Goal: Task Accomplishment & Management: Use online tool/utility

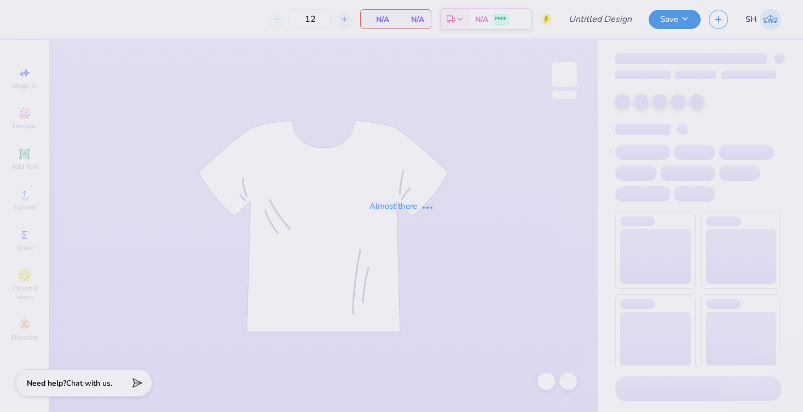
type input "100"
type input "member merch crew"
type input "100"
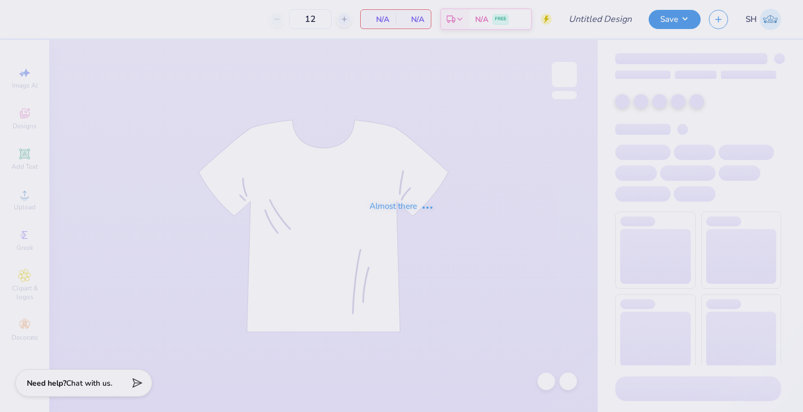
type input "member merch crew"
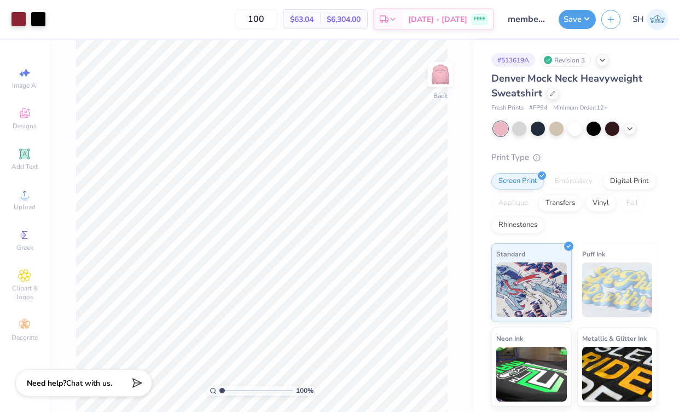
click at [482, 4] on div "100 $63.04 Per Item $6,304.00 Total Est. Delivery Sep 20 - 23 FREE" at bounding box center [272, 19] width 443 height 38
click at [422, 0] on div "100 $63.04 Per Item $6,304.00 Total Est. Delivery Sep 20 - 23 FREE" at bounding box center [272, 19] width 443 height 38
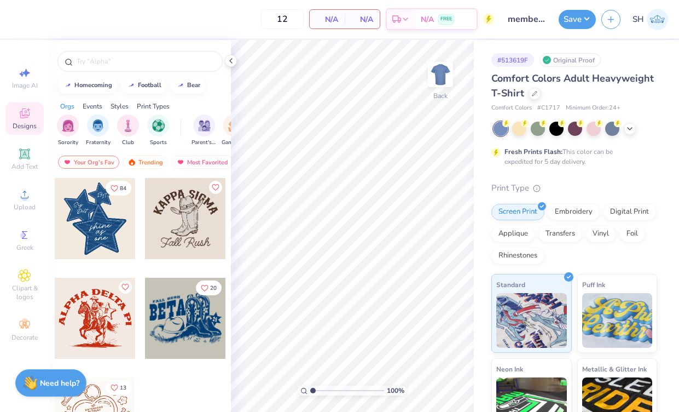
click at [230, 65] on div at bounding box center [231, 61] width 12 height 12
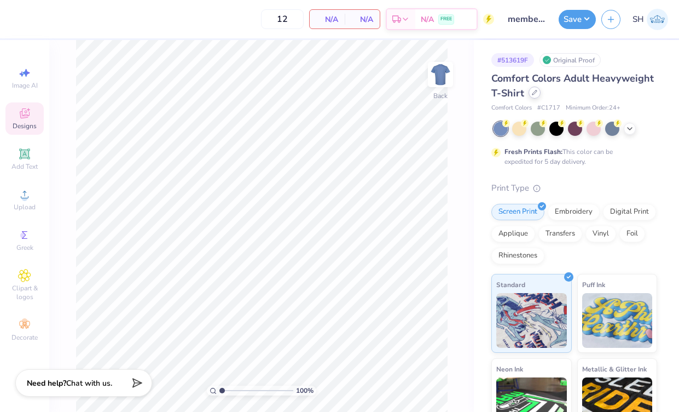
click at [532, 96] on div at bounding box center [535, 92] width 12 height 12
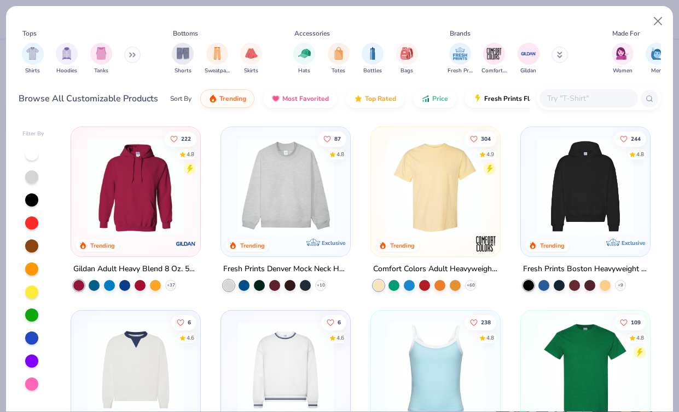
click at [569, 98] on input "text" at bounding box center [588, 98] width 84 height 13
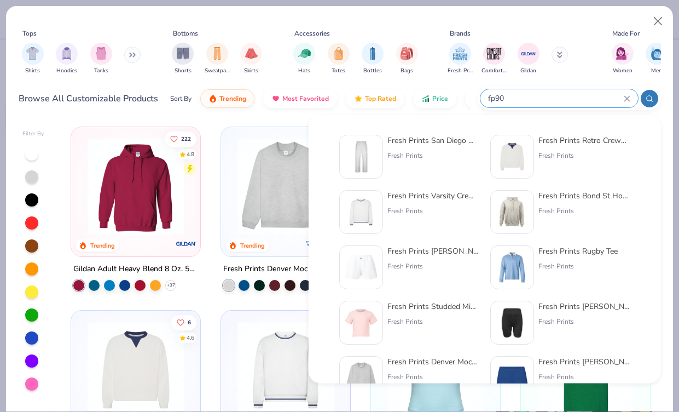
type input "fp90"
click at [369, 147] on img at bounding box center [361, 157] width 34 height 34
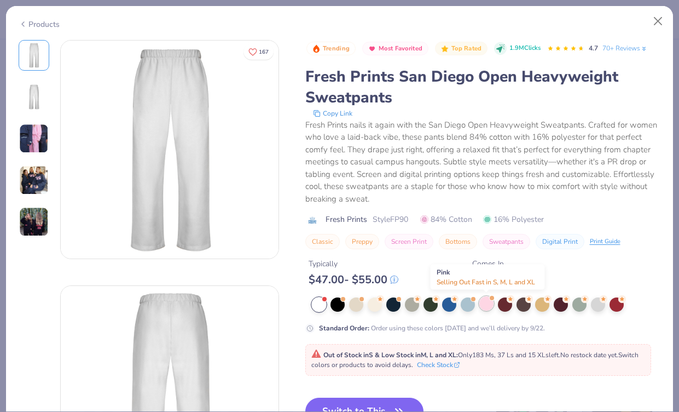
click at [483, 304] on div at bounding box center [486, 303] width 14 height 14
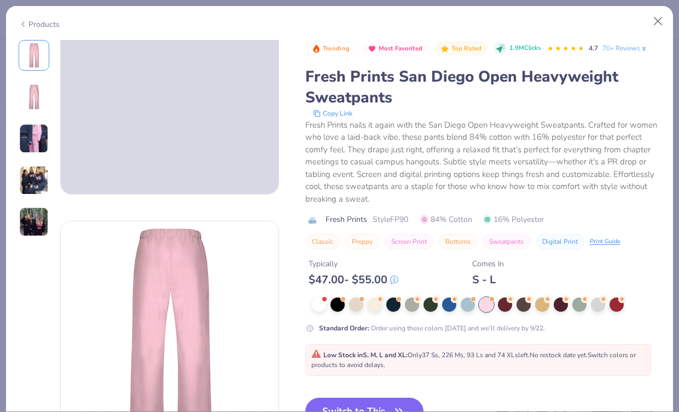
scroll to position [66, 0]
click at [369, 405] on button "Switch to This" at bounding box center [364, 410] width 119 height 27
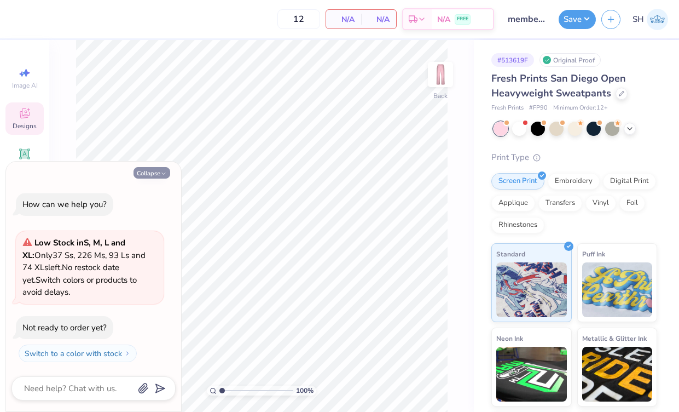
click at [143, 172] on button "Collapse" at bounding box center [152, 172] width 37 height 11
type textarea "x"
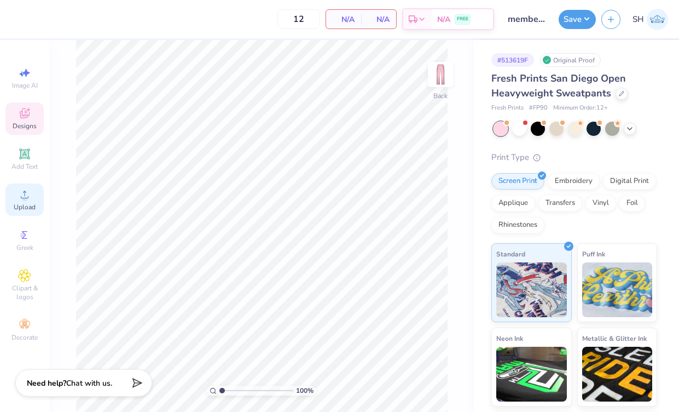
click at [22, 199] on circle at bounding box center [24, 198] width 6 height 6
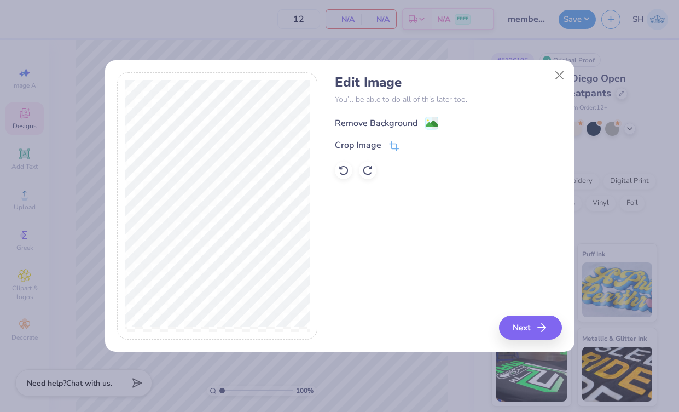
click at [427, 120] on circle at bounding box center [428, 121] width 2 height 2
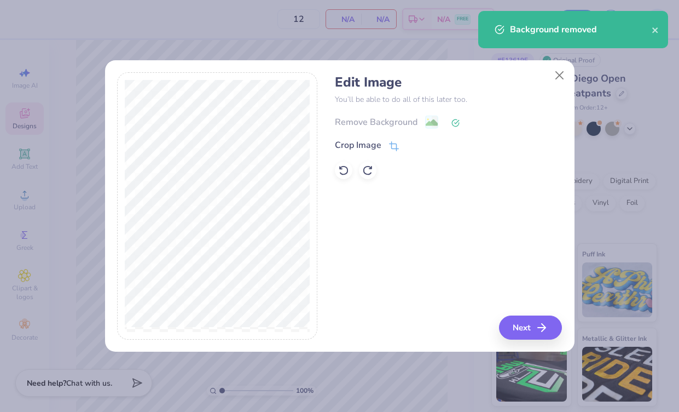
click at [536, 329] on button "Next" at bounding box center [530, 327] width 63 height 24
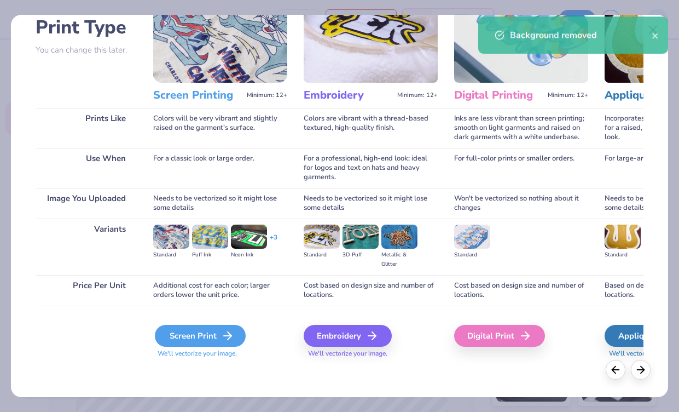
scroll to position [79, 0]
click at [212, 328] on div "Screen Print" at bounding box center [200, 336] width 91 height 22
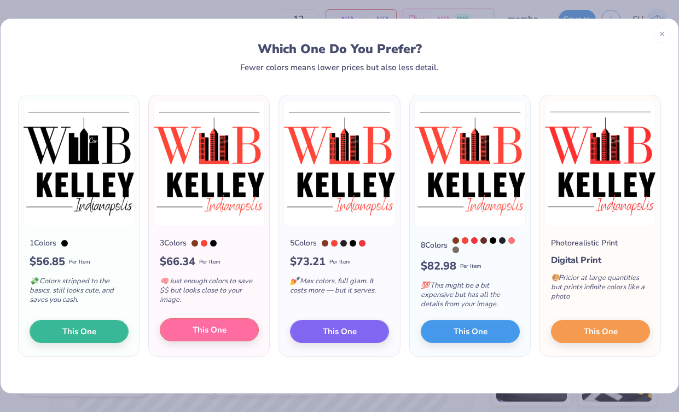
click at [216, 329] on span "This One" at bounding box center [210, 329] width 34 height 13
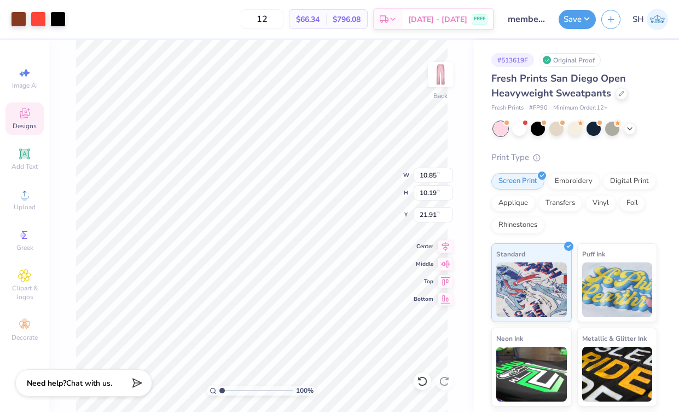
type input "4.05"
type input "3.80"
type input "3.82"
click at [437, 73] on img at bounding box center [441, 75] width 44 height 44
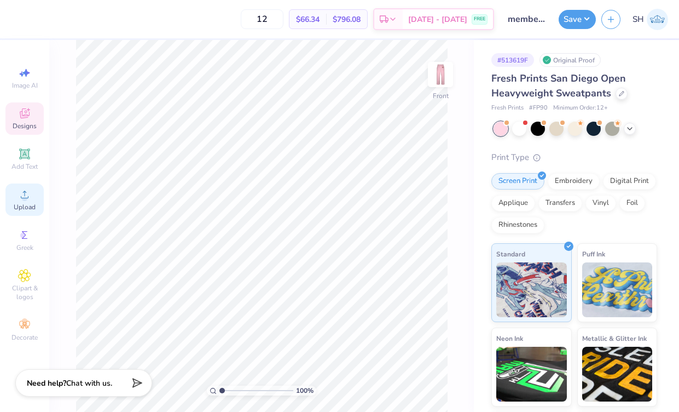
click at [21, 199] on icon at bounding box center [24, 194] width 13 height 13
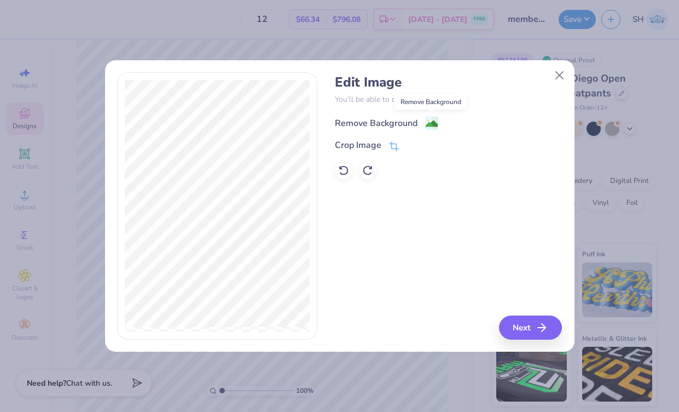
click at [425, 125] on icon at bounding box center [431, 123] width 13 height 13
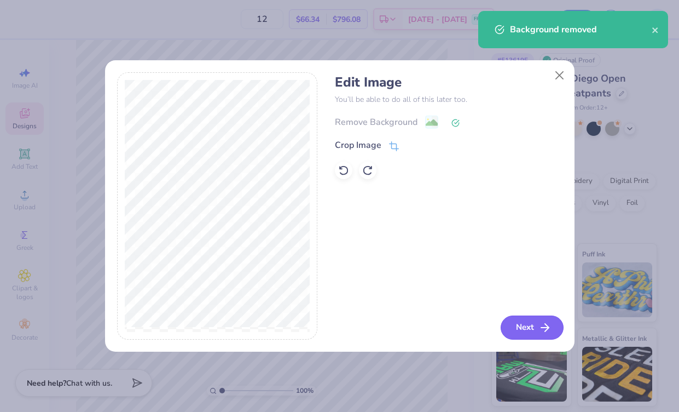
click at [524, 327] on button "Next" at bounding box center [532, 327] width 63 height 24
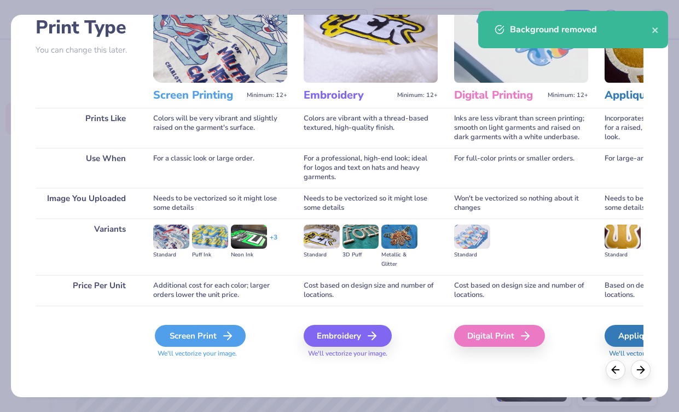
click at [212, 330] on div "Screen Print" at bounding box center [200, 336] width 91 height 22
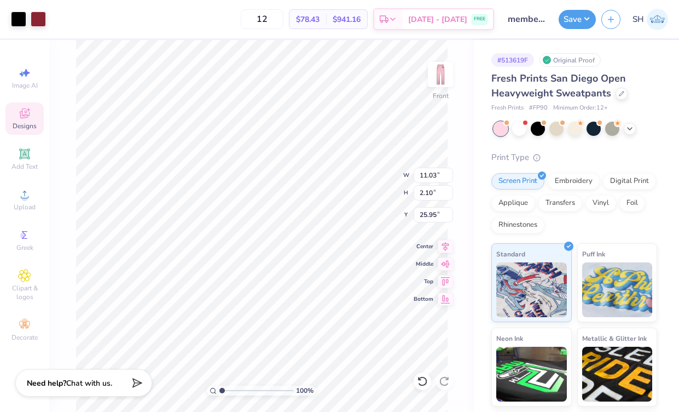
type input "5.73"
type input "1.09"
type input "4.50"
type input "6.58"
type input "1.25"
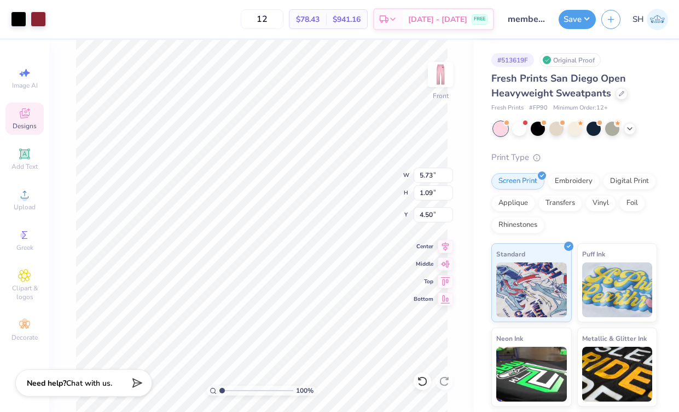
type input "4.34"
type input "8.12"
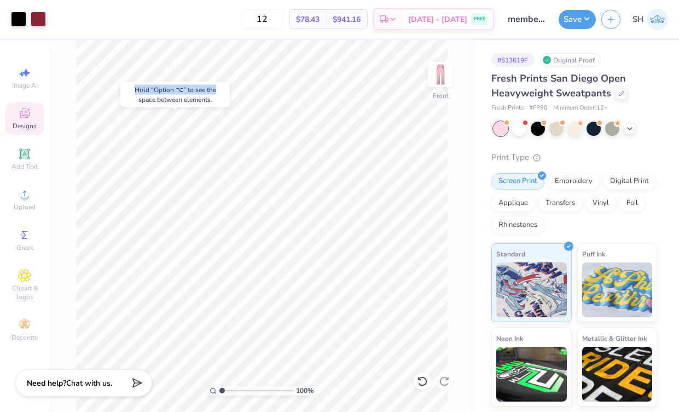
click at [252, 107] on body "Art colors 12 $78.43 Per Item $941.16 Total Est. Delivery Sep 20 - 23 FREE Desi…" at bounding box center [339, 206] width 679 height 412
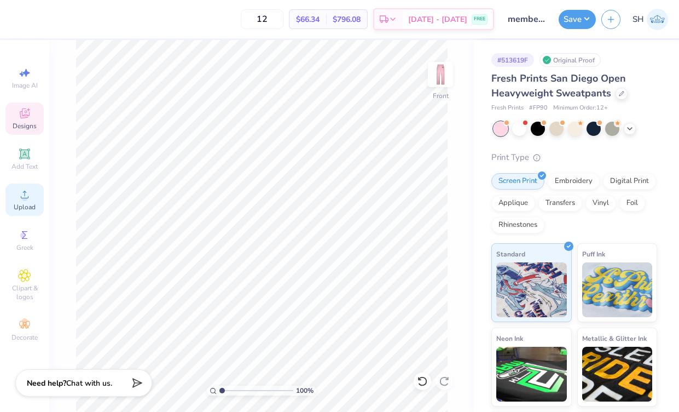
click at [25, 206] on span "Upload" at bounding box center [25, 207] width 22 height 9
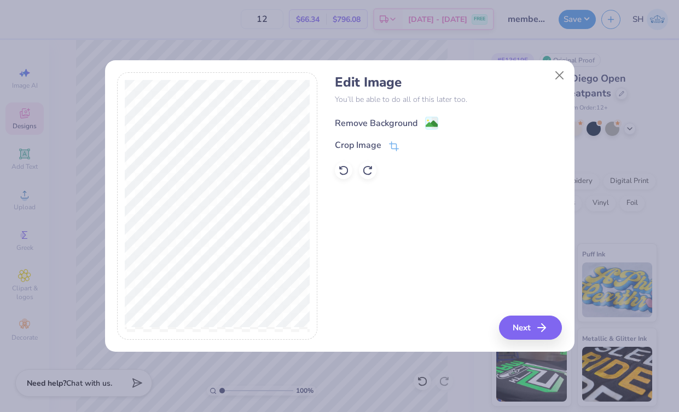
click at [404, 124] on div "Remove Background" at bounding box center [376, 123] width 83 height 13
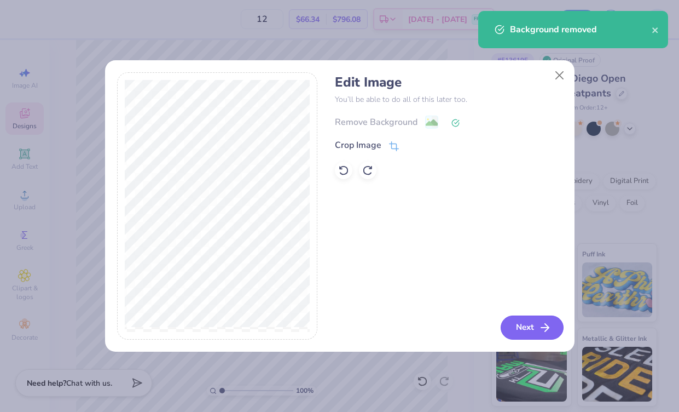
click at [524, 329] on button "Next" at bounding box center [532, 327] width 63 height 24
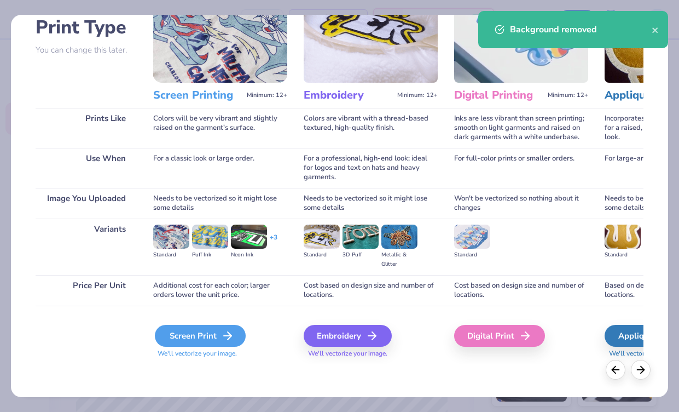
click at [195, 329] on div "Screen Print" at bounding box center [200, 336] width 91 height 22
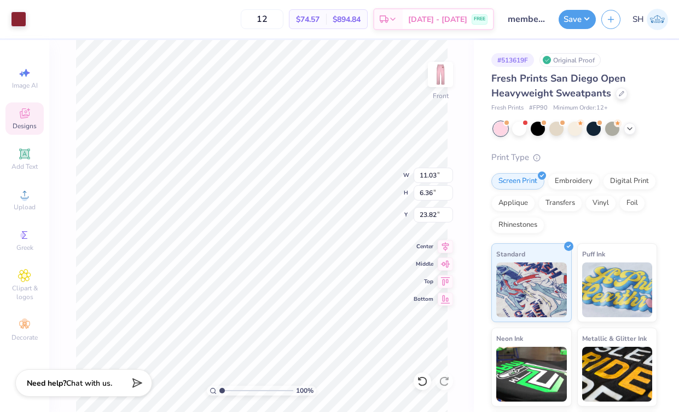
type input "7.61"
type input "4.38"
type input "3.55"
click at [25, 201] on div "Upload" at bounding box center [24, 199] width 38 height 32
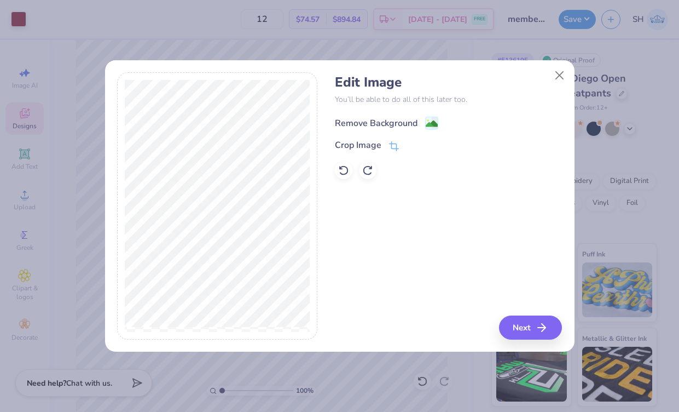
click at [414, 123] on div "Remove Background" at bounding box center [376, 123] width 83 height 13
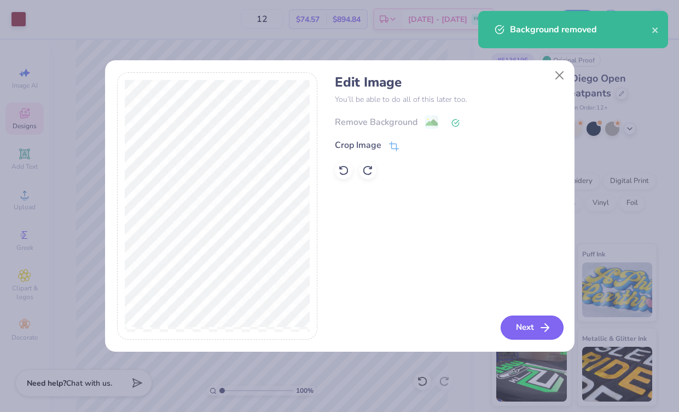
click at [533, 322] on button "Next" at bounding box center [532, 327] width 63 height 24
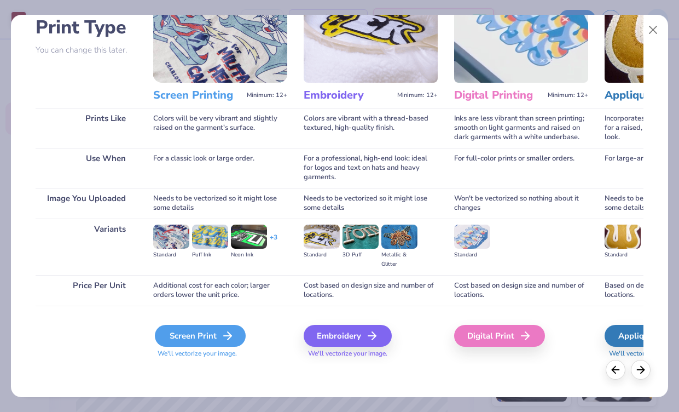
click at [201, 334] on div "Screen Print" at bounding box center [200, 336] width 91 height 22
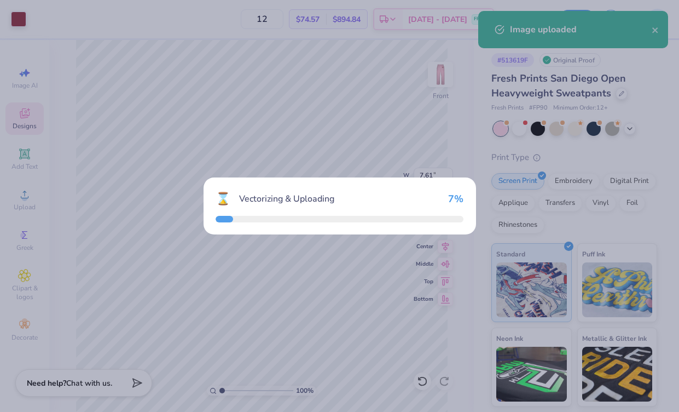
type input "11.03"
type input "1.26"
type input "26.37"
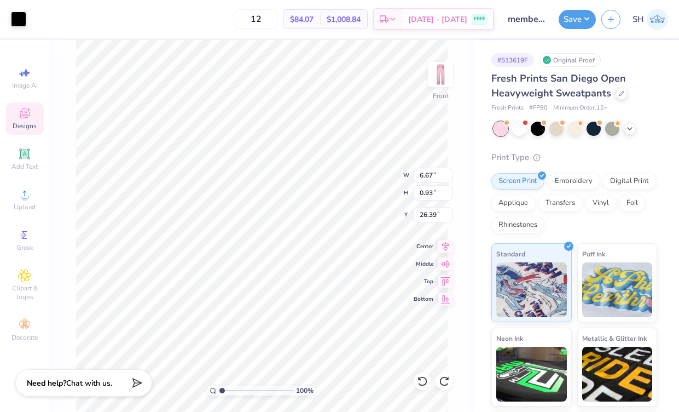
type input "29.86"
type input "0.65"
type input "0.63"
type input "26.69"
type input "0.48"
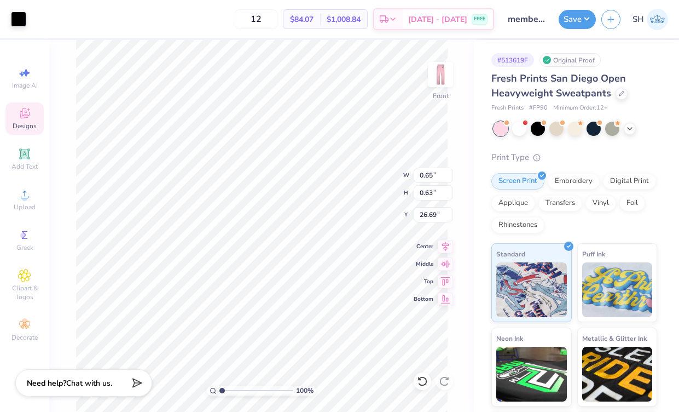
type input "0.47"
type input "0.65"
type input "0.63"
type input "2.30"
type input "6.02"
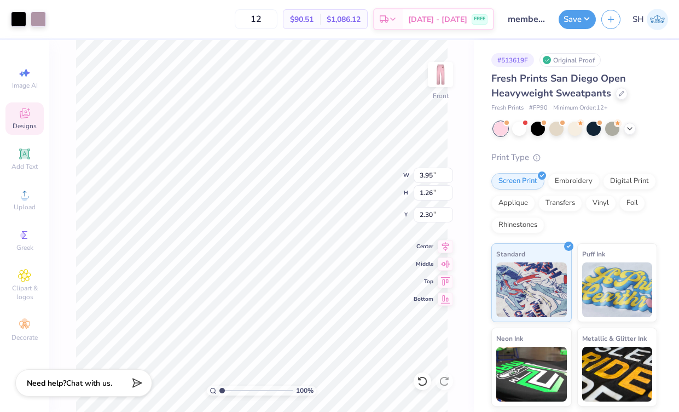
type input "1.92"
type input "0.73"
type input "0.64"
type input "30.14"
type input "5.28"
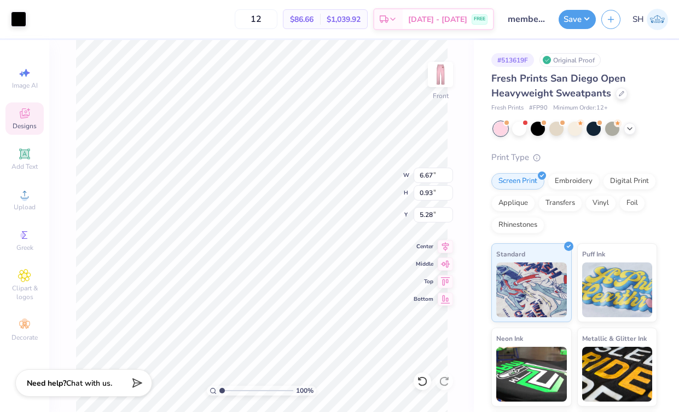
type input "8.73"
type input "1.22"
type input "5.14"
type input "1.11"
type input "0.98"
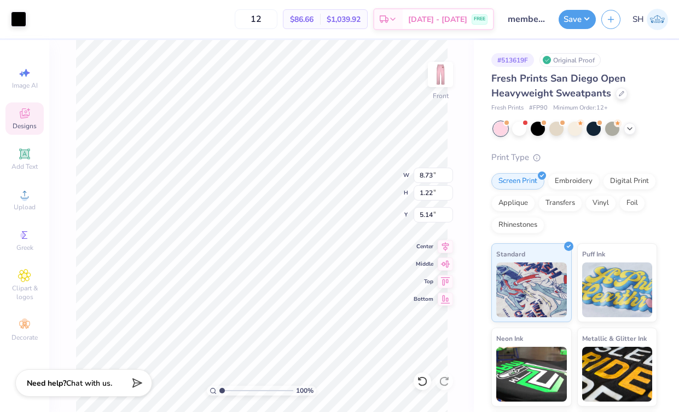
type input "2.77"
type input "5.67"
type input "1.81"
type input "3.33"
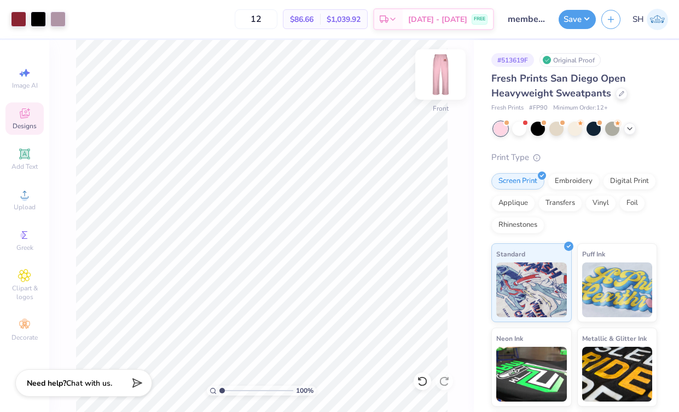
click at [449, 80] on img at bounding box center [441, 75] width 44 height 44
type input "5.27"
type input "4.95"
click at [437, 76] on img at bounding box center [441, 75] width 44 height 44
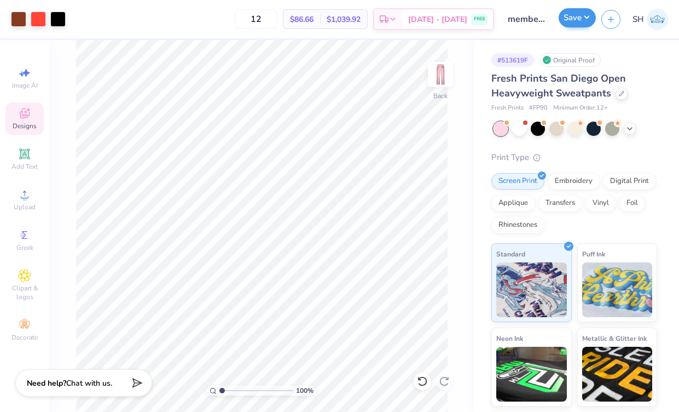
click at [571, 18] on button "Save" at bounding box center [577, 17] width 37 height 19
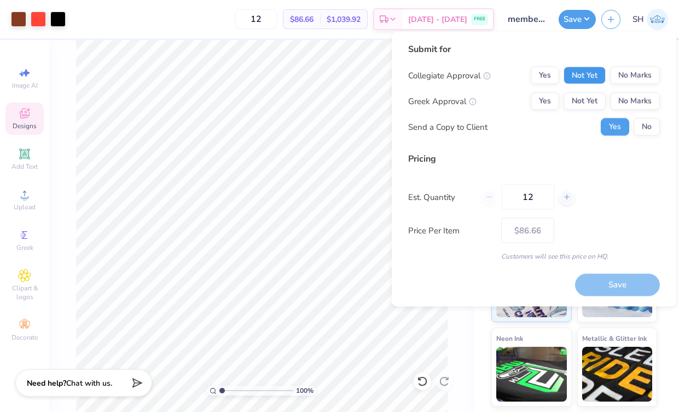
click at [577, 74] on button "Not Yet" at bounding box center [585, 76] width 42 height 18
click at [619, 101] on button "No Marks" at bounding box center [635, 101] width 50 height 18
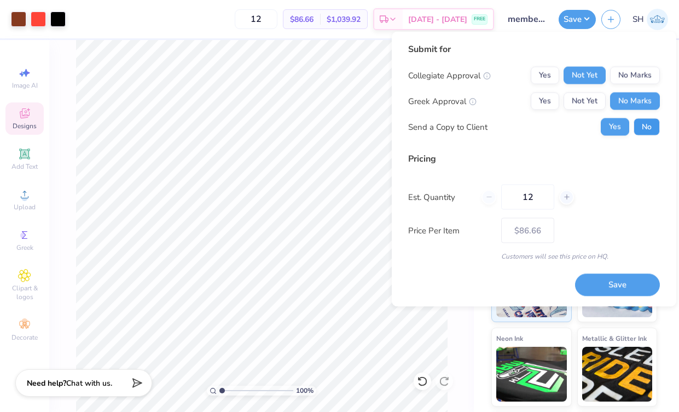
click at [649, 129] on button "No" at bounding box center [647, 127] width 26 height 18
click at [618, 276] on button "Save" at bounding box center [617, 284] width 85 height 22
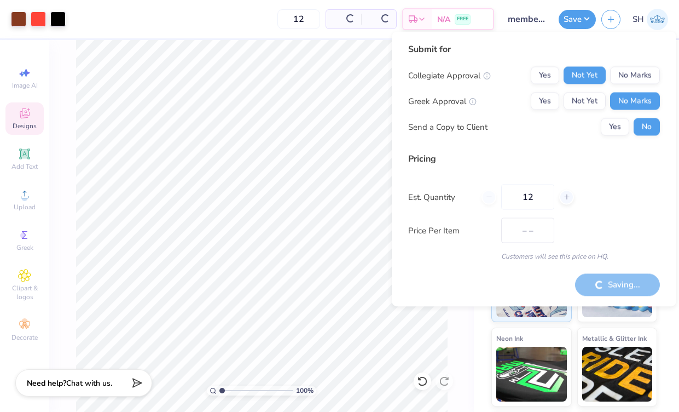
type input "$86.66"
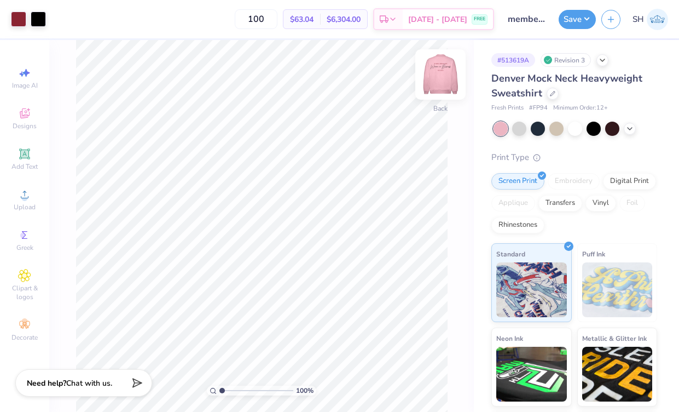
click at [442, 76] on img at bounding box center [441, 75] width 44 height 44
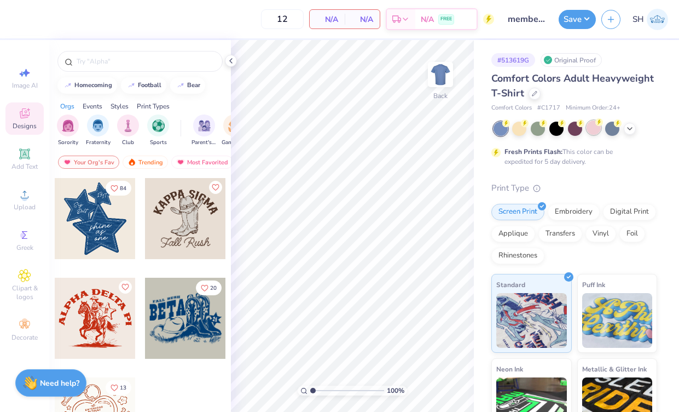
click at [597, 123] on circle at bounding box center [599, 122] width 8 height 8
click at [22, 198] on icon at bounding box center [24, 194] width 13 height 13
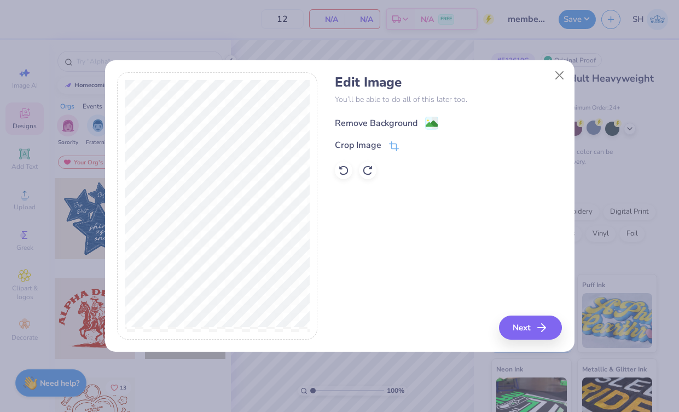
click at [429, 118] on image at bounding box center [432, 124] width 12 height 12
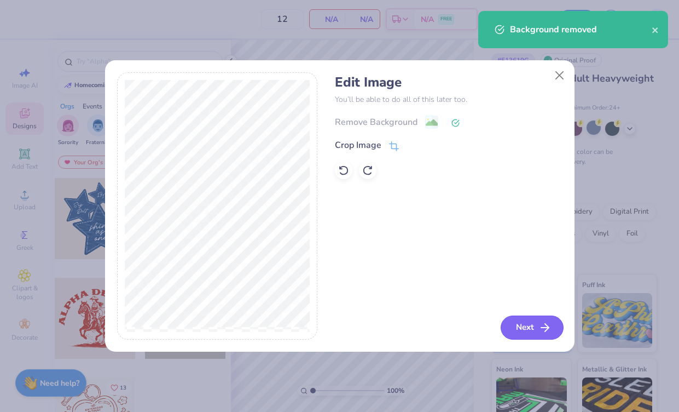
click at [541, 329] on icon "button" at bounding box center [545, 327] width 13 height 13
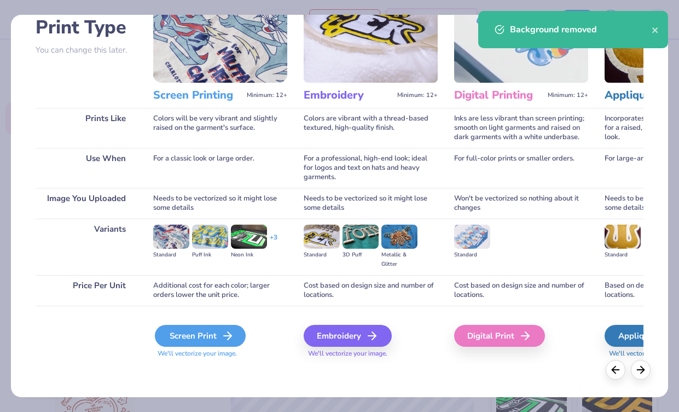
scroll to position [79, 0]
click at [185, 335] on div "Screen Print" at bounding box center [200, 336] width 91 height 22
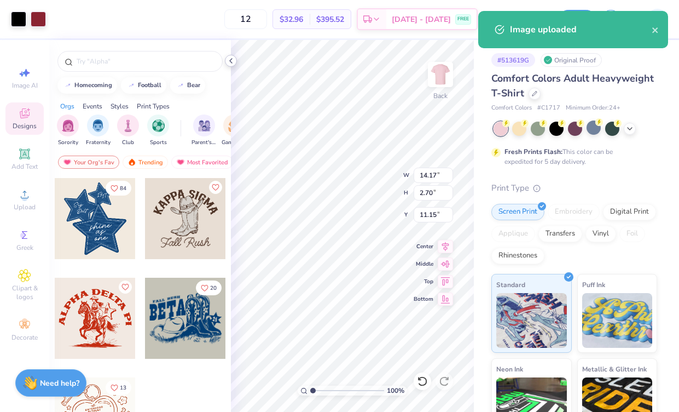
click at [233, 60] on icon at bounding box center [231, 60] width 9 height 9
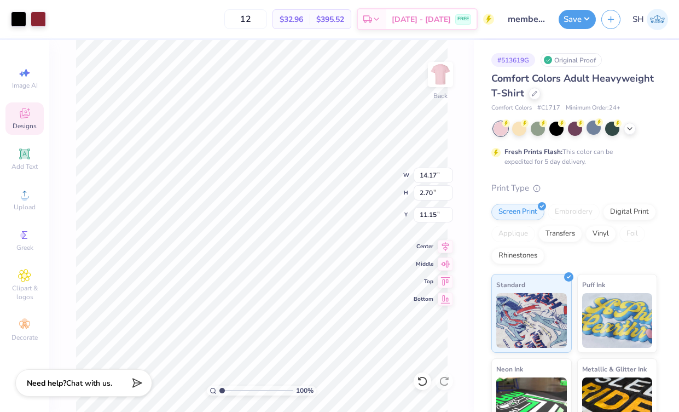
type input "3.63"
click at [449, 76] on img at bounding box center [441, 75] width 44 height 44
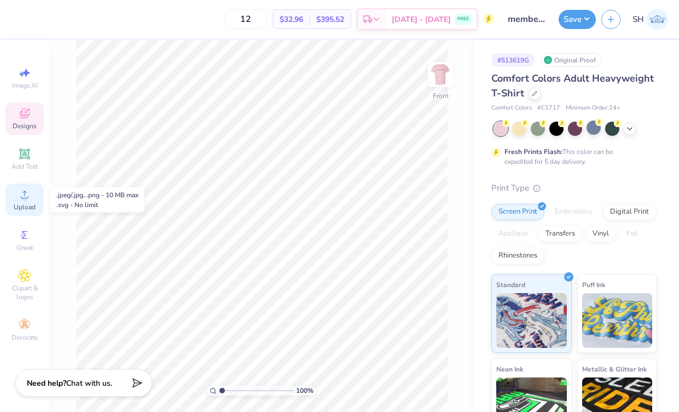
click at [23, 208] on span "Upload" at bounding box center [25, 207] width 22 height 9
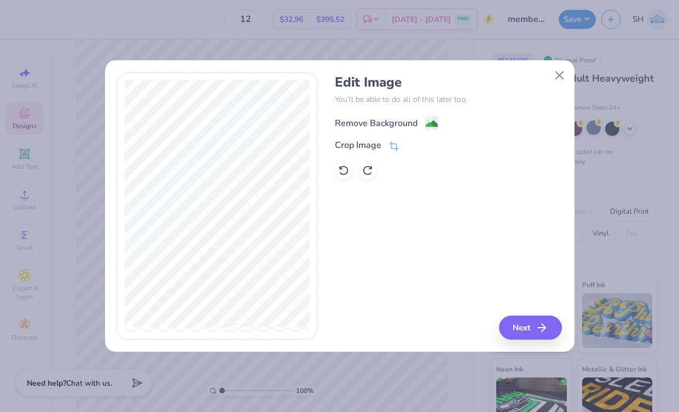
click at [420, 124] on div "Remove Background" at bounding box center [386, 123] width 103 height 14
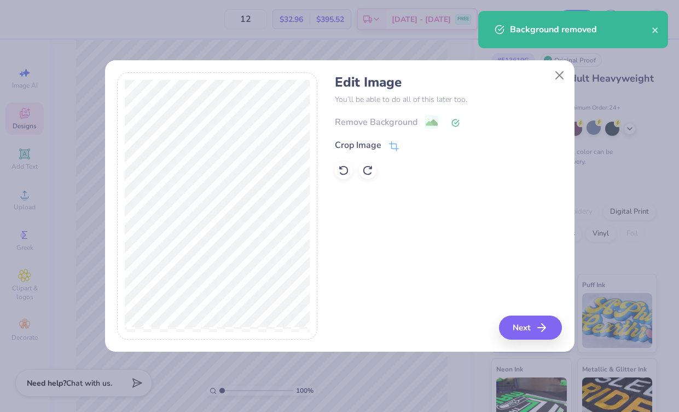
click at [526, 328] on button "Next" at bounding box center [530, 327] width 63 height 24
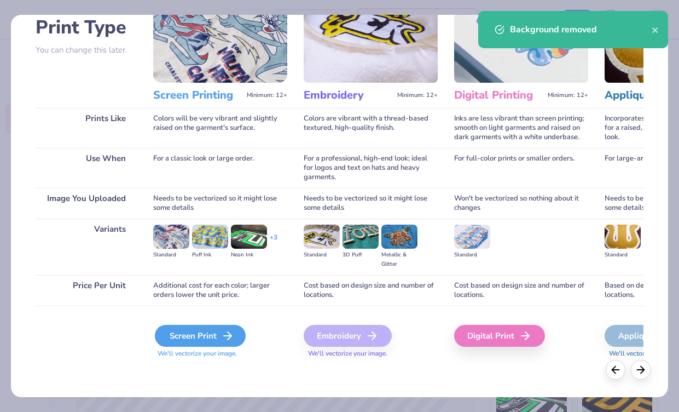
click at [194, 339] on div "Screen Print" at bounding box center [200, 336] width 91 height 22
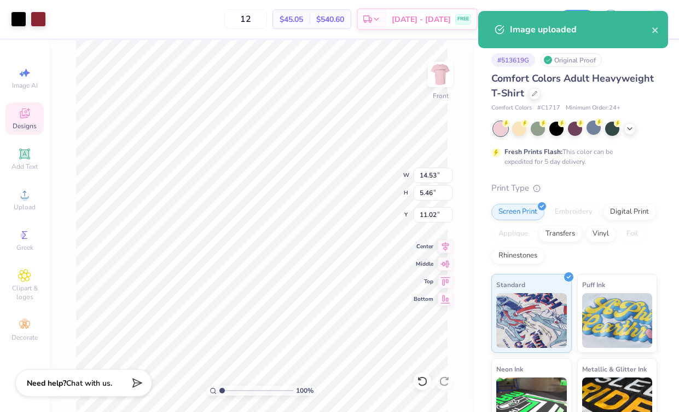
type input "4.78"
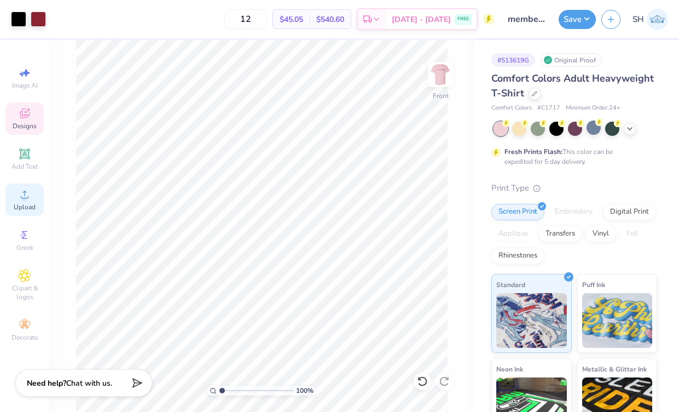
click at [22, 200] on icon at bounding box center [24, 194] width 13 height 13
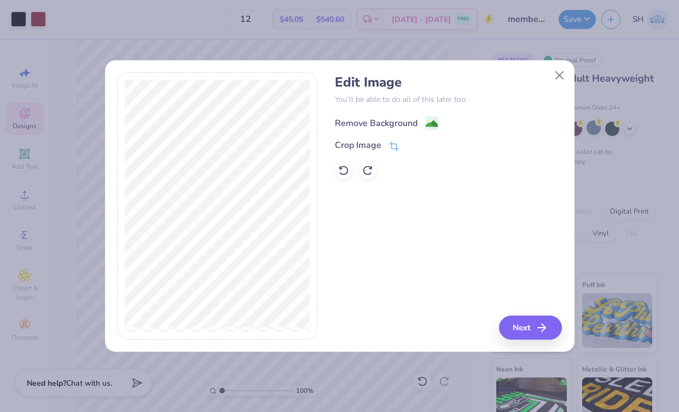
click at [433, 124] on image at bounding box center [432, 124] width 12 height 12
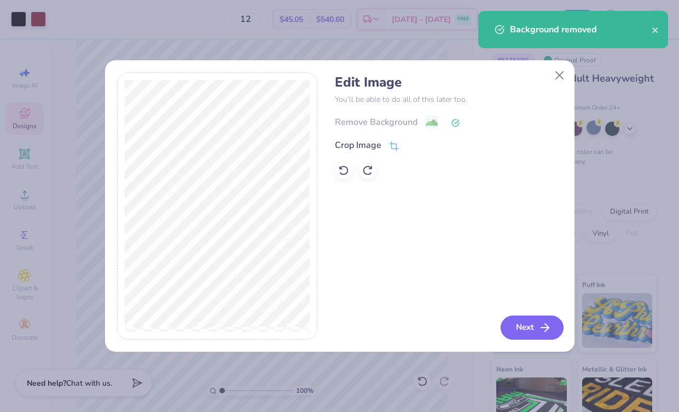
click at [532, 325] on button "Next" at bounding box center [532, 327] width 63 height 24
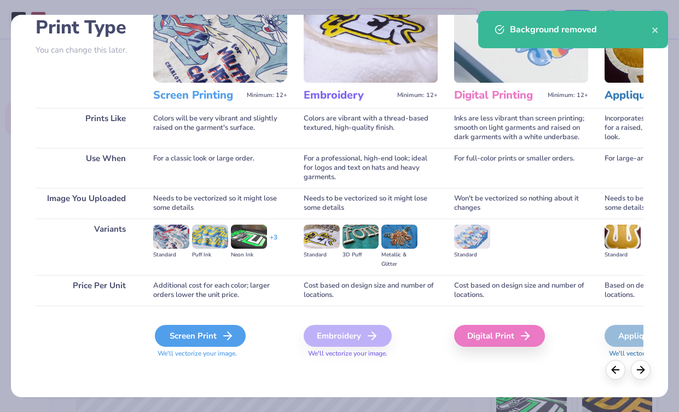
click at [183, 330] on div "Screen Print" at bounding box center [200, 336] width 91 height 22
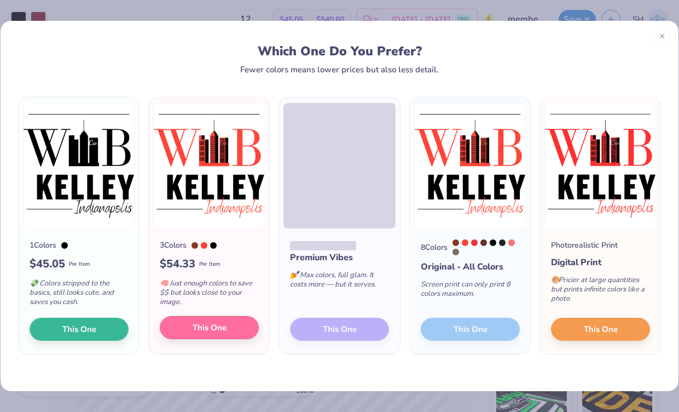
click at [211, 336] on button "This One" at bounding box center [209, 327] width 99 height 23
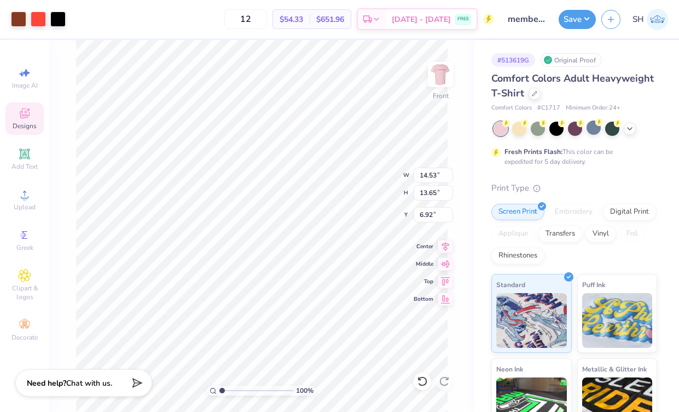
type input "2.92"
type input "2.75"
type input "1.07"
type input "6.78"
type input "2.45"
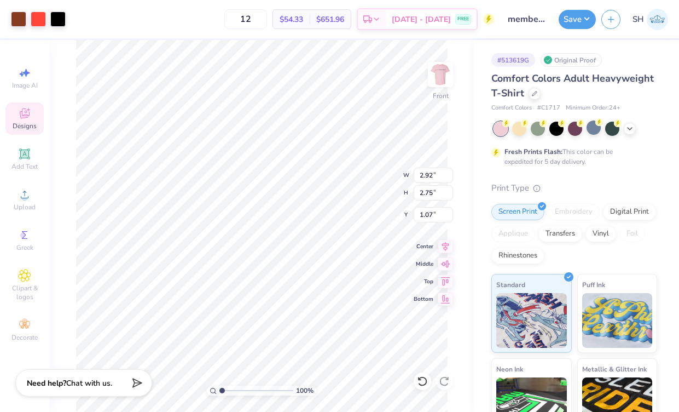
type input "2.30"
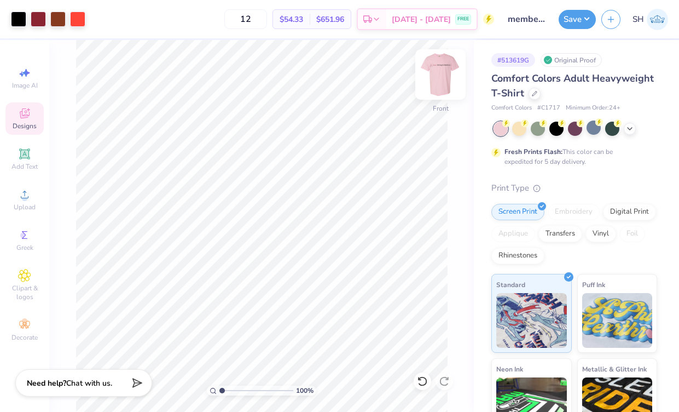
click at [448, 81] on img at bounding box center [441, 75] width 44 height 44
click at [448, 80] on img at bounding box center [441, 75] width 44 height 44
type input "13.97"
type input "5.25"
type input "6.95"
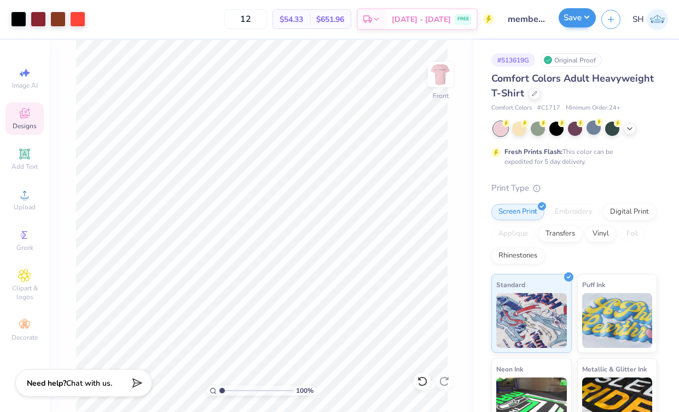
click at [583, 21] on button "Save" at bounding box center [577, 17] width 37 height 19
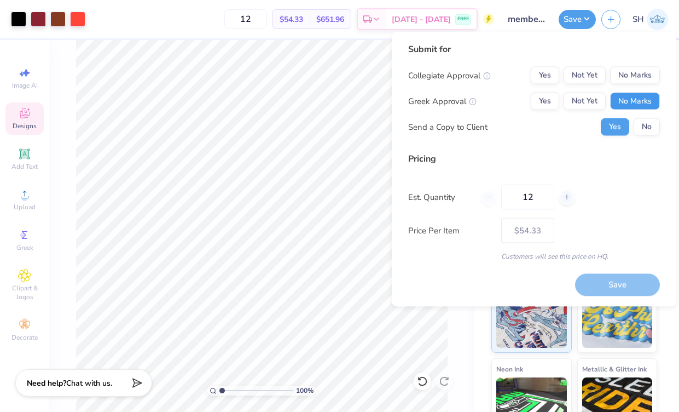
click at [626, 96] on button "No Marks" at bounding box center [635, 101] width 50 height 18
click at [585, 68] on button "Not Yet" at bounding box center [585, 76] width 42 height 18
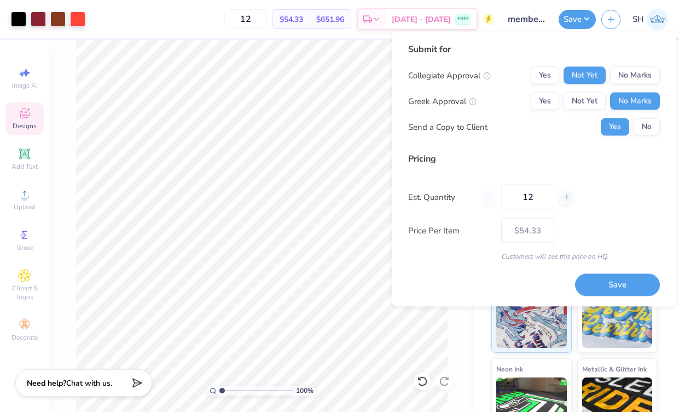
click at [654, 117] on div "Collegiate Approval Yes Not Yet No Marks Greek Approval Yes Not Yet No Marks Se…" at bounding box center [534, 101] width 252 height 69
click at [648, 128] on button "No" at bounding box center [647, 127] width 26 height 18
click at [617, 279] on button "Save" at bounding box center [617, 284] width 85 height 22
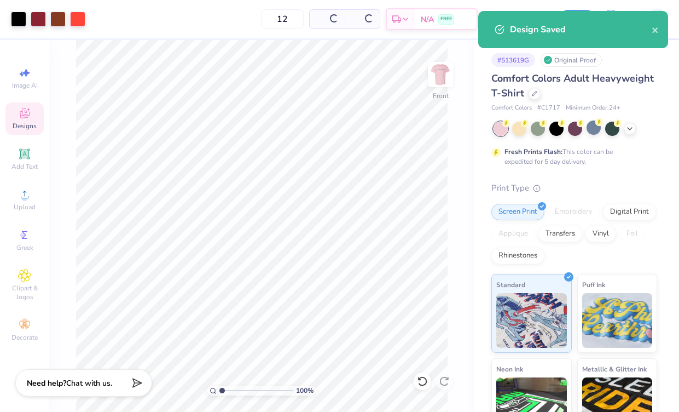
type input "$54.33"
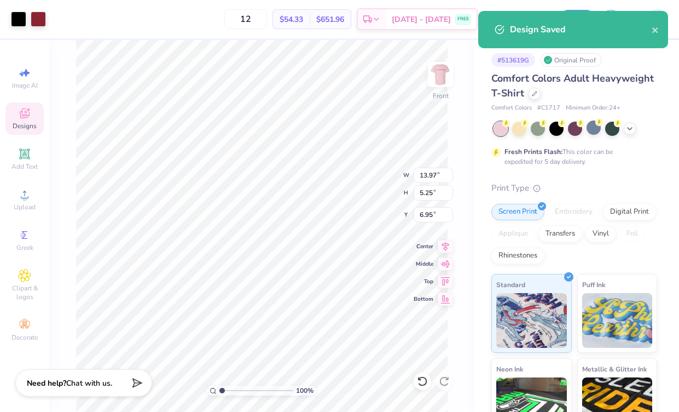
type input "2.45"
type input "2.30"
type input "1.07"
type input "13.97"
type input "5.25"
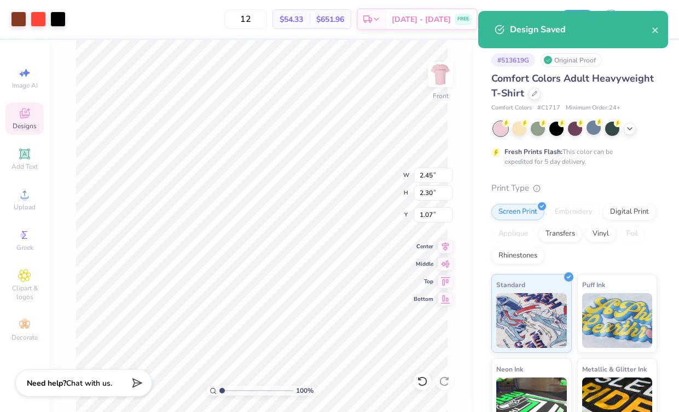
type input "6.95"
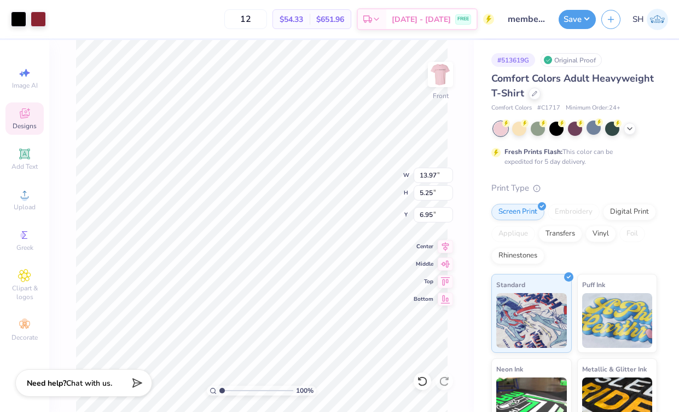
type input "2.45"
type input "2.30"
type input "1.11"
type input "4.90"
click at [594, 19] on button "Save" at bounding box center [577, 17] width 37 height 19
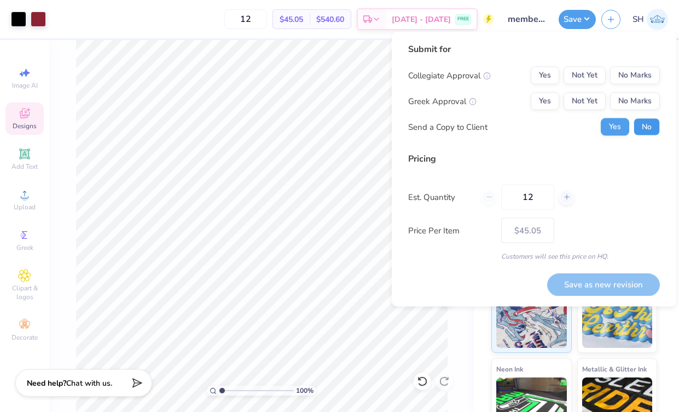
click at [652, 120] on button "No" at bounding box center [647, 127] width 26 height 18
click at [532, 1] on div "Design Title member merch crew" at bounding box center [527, 19] width 54 height 38
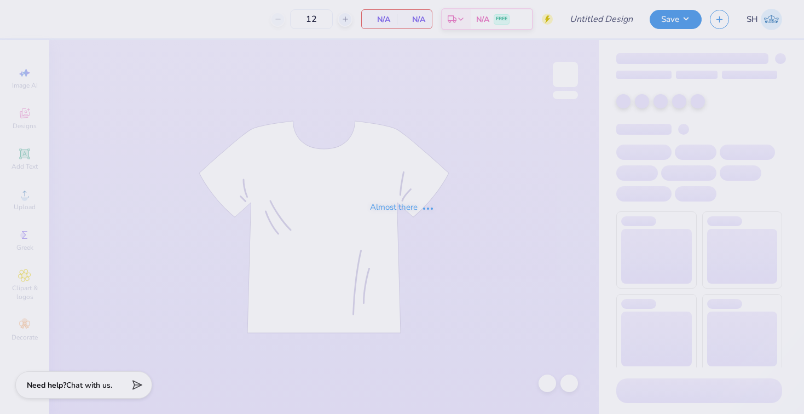
type input "25"
type input "APHI senior dads weekend"
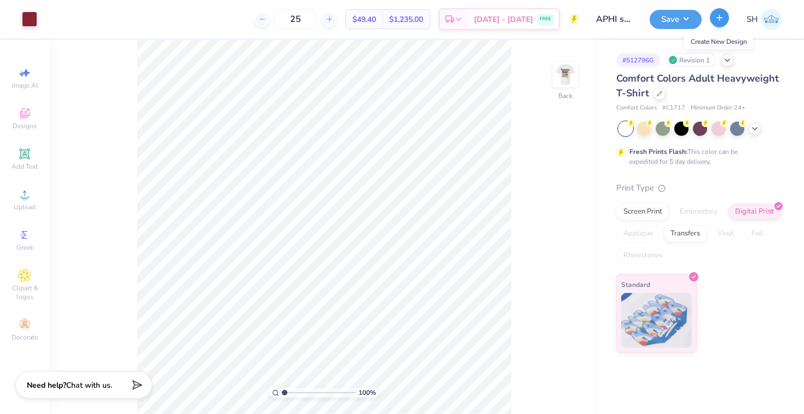
click at [723, 19] on icon "button" at bounding box center [719, 17] width 9 height 9
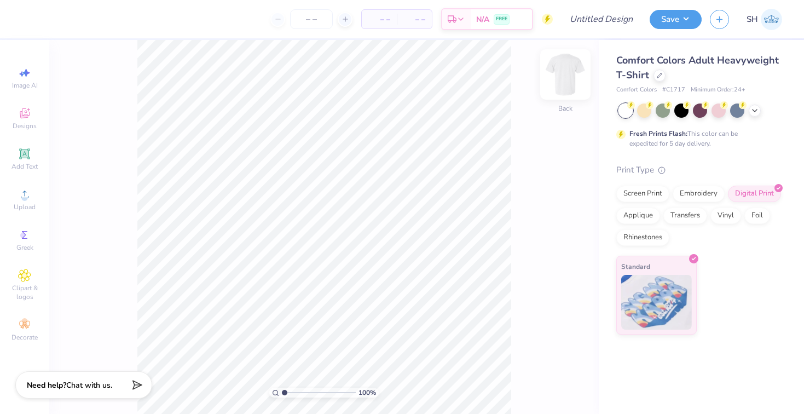
click at [564, 76] on img at bounding box center [565, 75] width 44 height 44
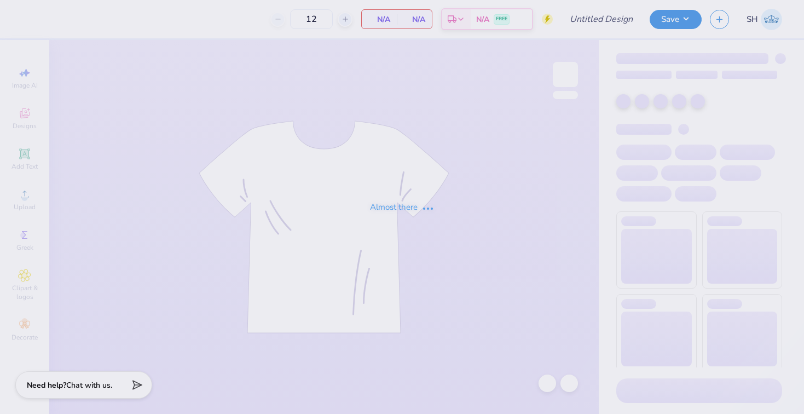
type input "25"
type input "APHI senior dads weekend"
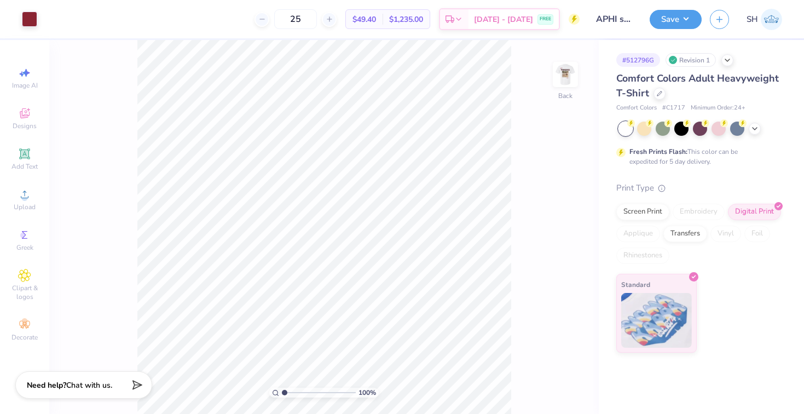
click at [697, 61] on div "Revision 1" at bounding box center [691, 60] width 50 height 14
click at [728, 59] on icon at bounding box center [727, 59] width 9 height 9
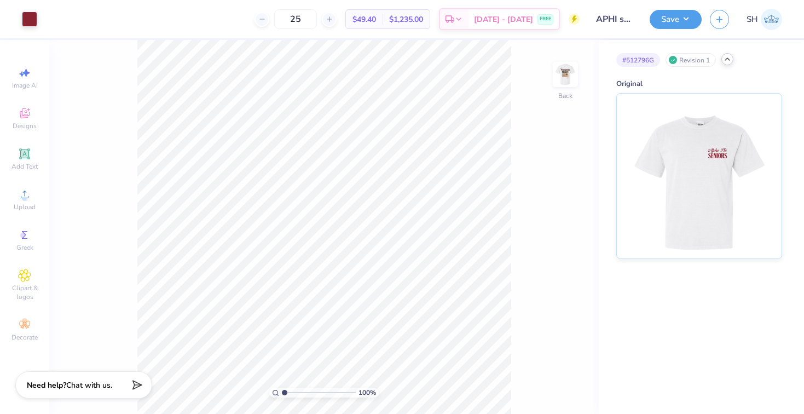
click at [728, 58] on polyline at bounding box center [727, 59] width 4 height 2
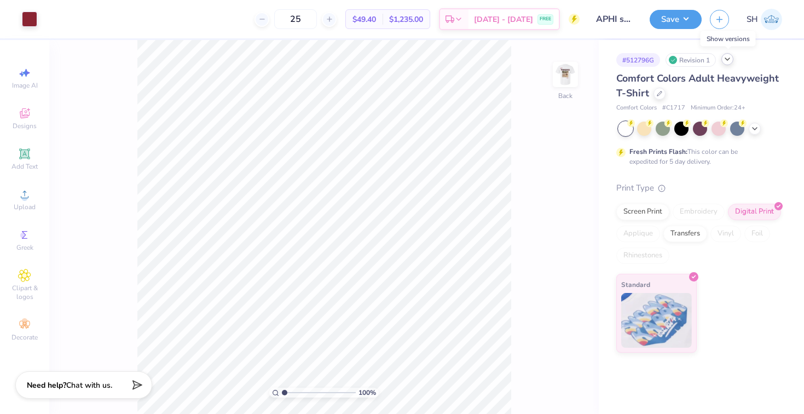
click at [728, 58] on icon at bounding box center [727, 59] width 9 height 9
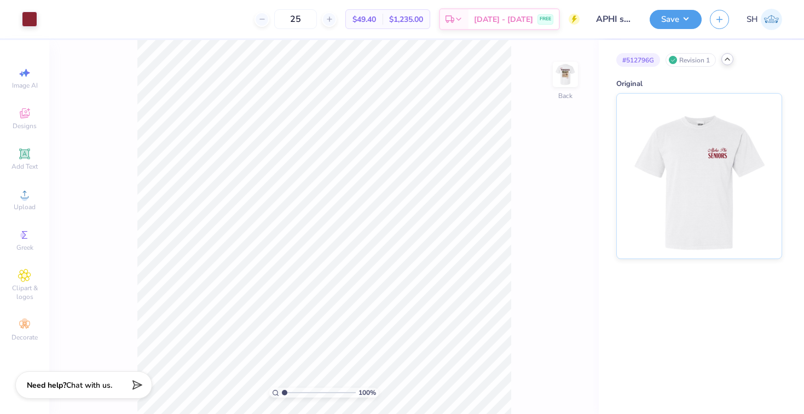
click at [726, 58] on icon at bounding box center [727, 59] width 9 height 9
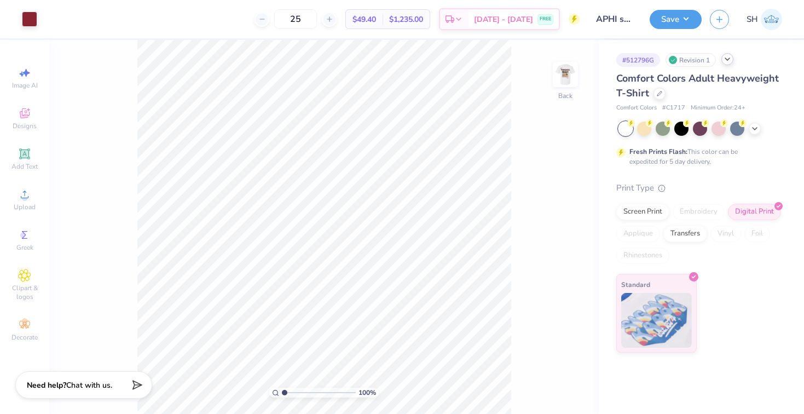
drag, startPoint x: 285, startPoint y: 392, endPoint x: 268, endPoint y: 362, distance: 34.6
click at [268, 362] on div "100 %" at bounding box center [324, 227] width 374 height 374
drag, startPoint x: 284, startPoint y: 394, endPoint x: 271, endPoint y: 333, distance: 61.9
click at [271, 333] on div "100 %" at bounding box center [324, 227] width 374 height 374
click at [575, 74] on img at bounding box center [565, 75] width 44 height 44
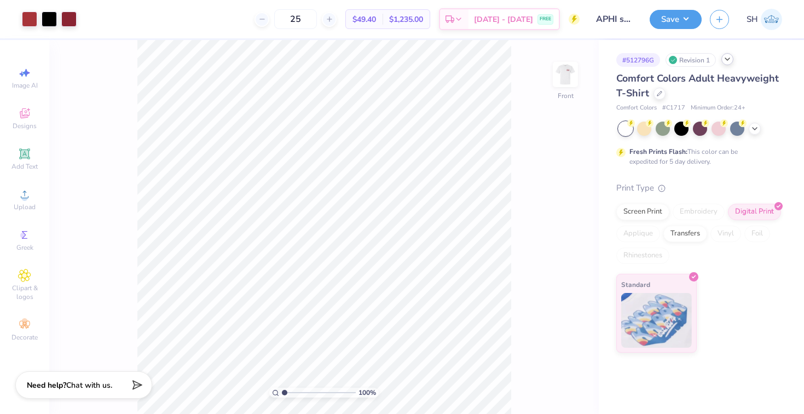
drag, startPoint x: 286, startPoint y: 391, endPoint x: 280, endPoint y: 385, distance: 8.9
type input "1"
click at [280, 385] on div "100 %" at bounding box center [324, 227] width 374 height 374
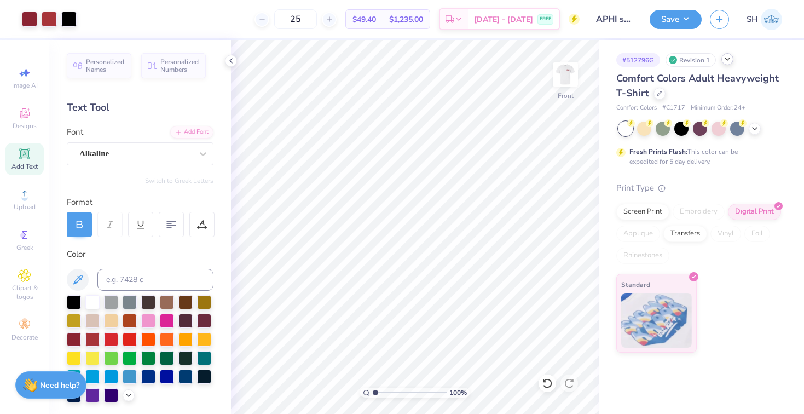
click at [229, 61] on icon at bounding box center [231, 60] width 9 height 9
type input "4.63"
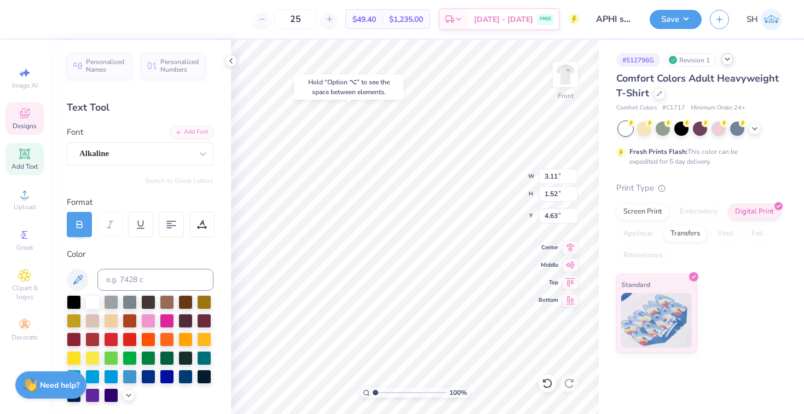
type input "4.58"
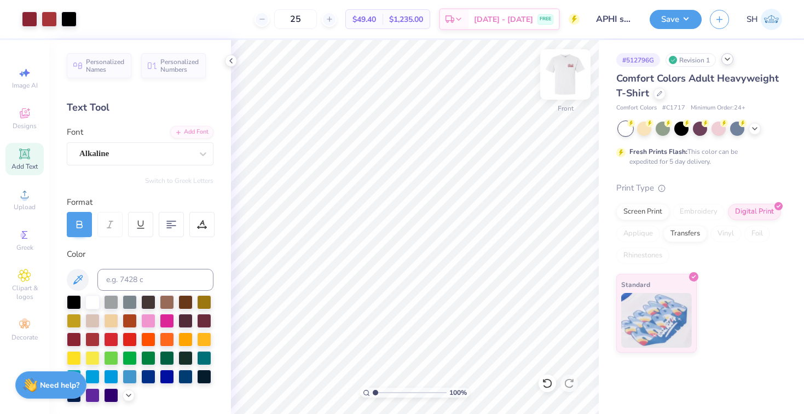
click at [564, 85] on img at bounding box center [565, 75] width 44 height 44
click at [564, 85] on img at bounding box center [565, 74] width 22 height 22
type input "4.93"
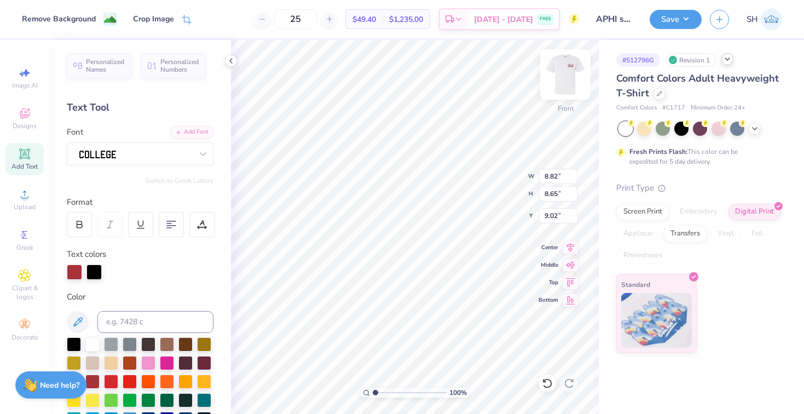
type input "9.07"
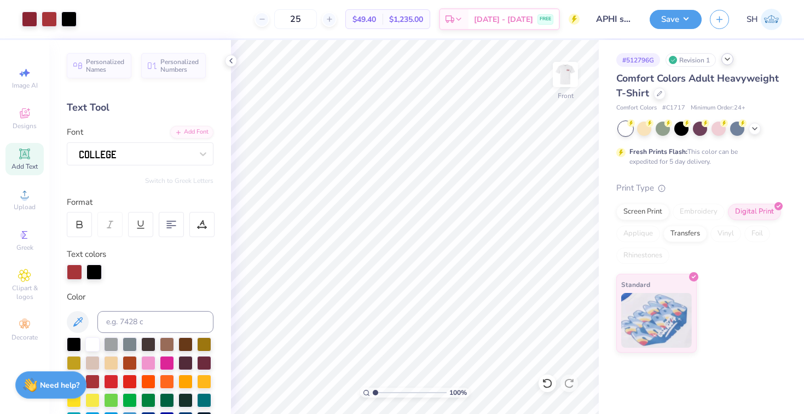
click at [610, 18] on input "APHI senior dads weekend" at bounding box center [615, 19] width 54 height 22
click at [722, 60] on div at bounding box center [727, 59] width 12 height 12
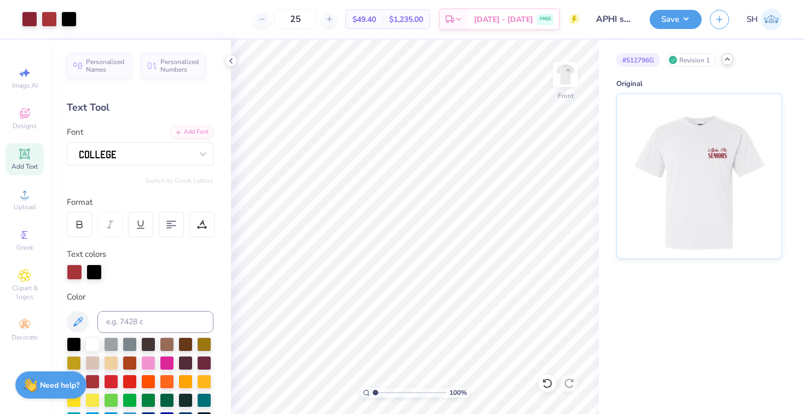
click at [722, 60] on div at bounding box center [727, 59] width 12 height 12
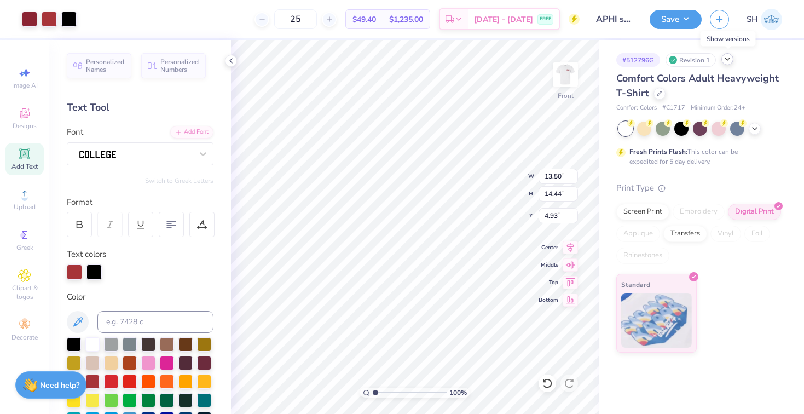
click at [727, 60] on icon at bounding box center [727, 59] width 9 height 9
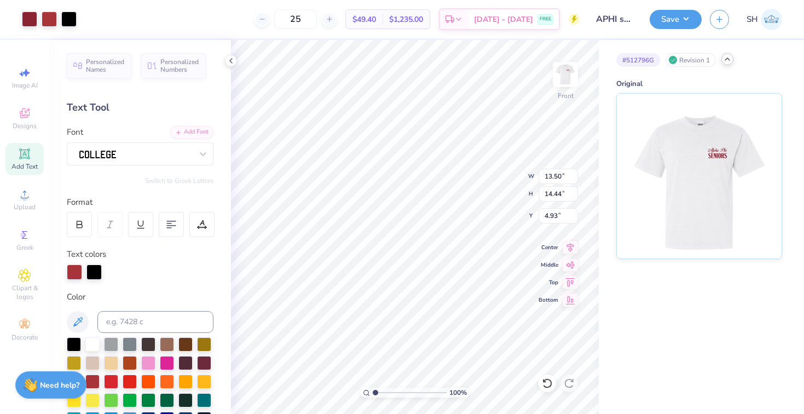
click at [727, 60] on icon at bounding box center [727, 59] width 9 height 9
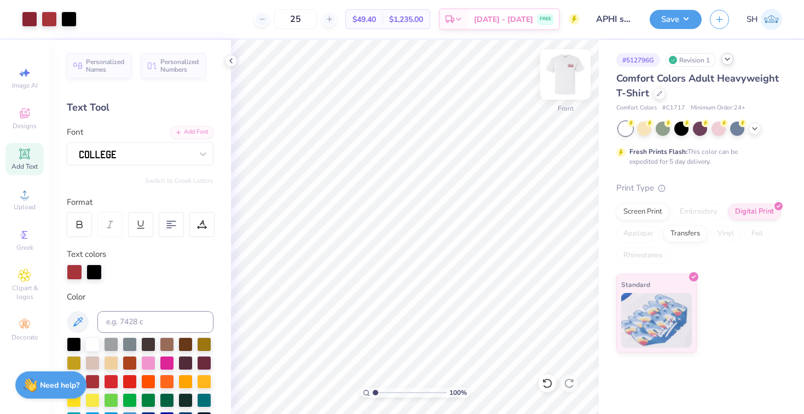
click at [579, 75] on img at bounding box center [565, 75] width 44 height 44
click at [565, 77] on img at bounding box center [565, 75] width 44 height 44
click at [720, 25] on button "button" at bounding box center [719, 17] width 19 height 19
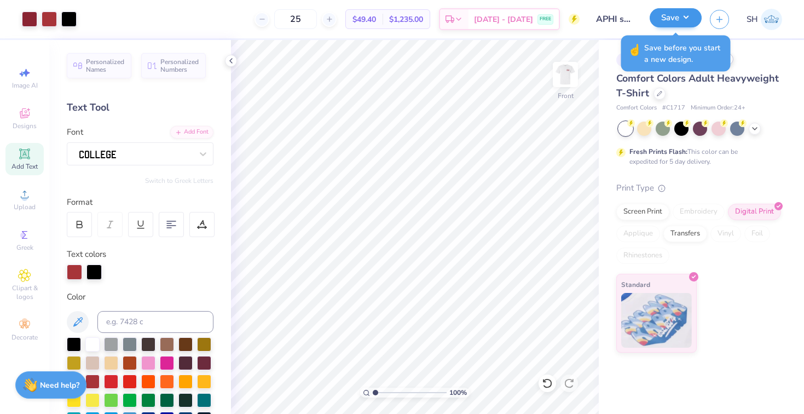
click at [686, 15] on button "Save" at bounding box center [676, 17] width 52 height 19
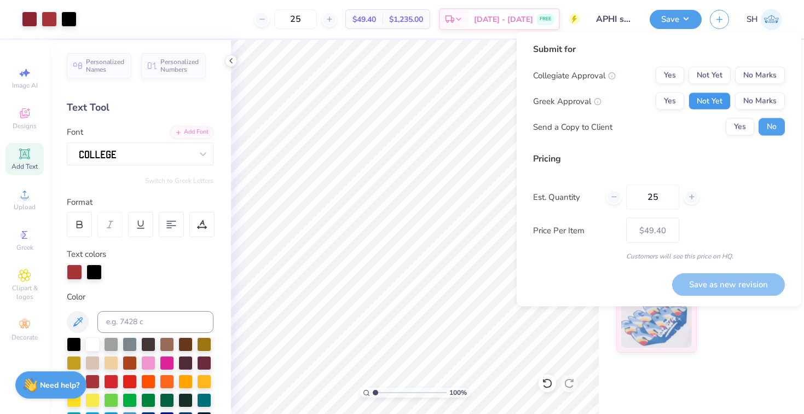
click at [710, 96] on button "Not Yet" at bounding box center [710, 101] width 42 height 18
click at [738, 72] on button "No Marks" at bounding box center [760, 76] width 50 height 18
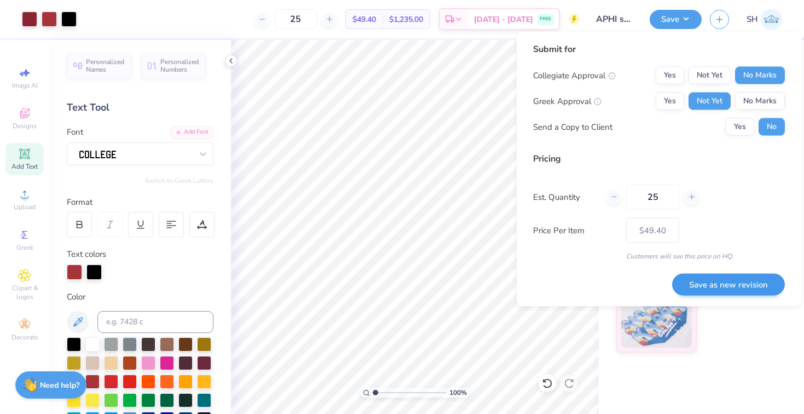
click at [708, 282] on button "Save as new revision" at bounding box center [728, 284] width 113 height 22
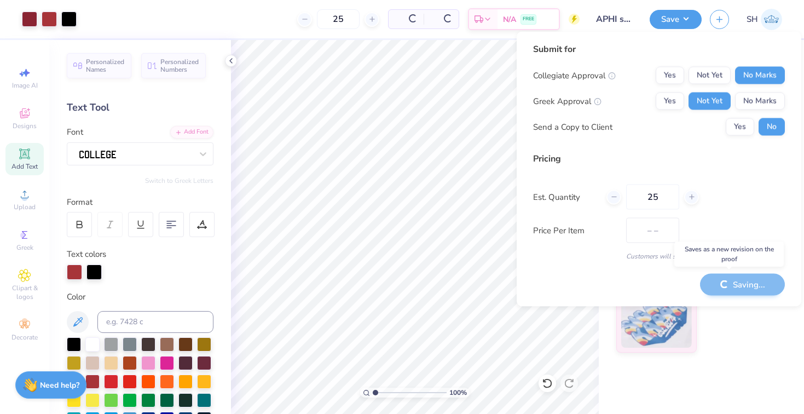
type input "$49.40"
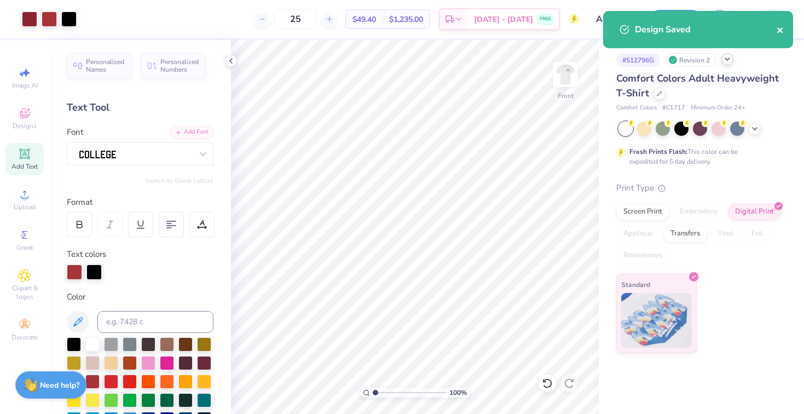
click at [780, 31] on icon "close" at bounding box center [779, 29] width 5 height 5
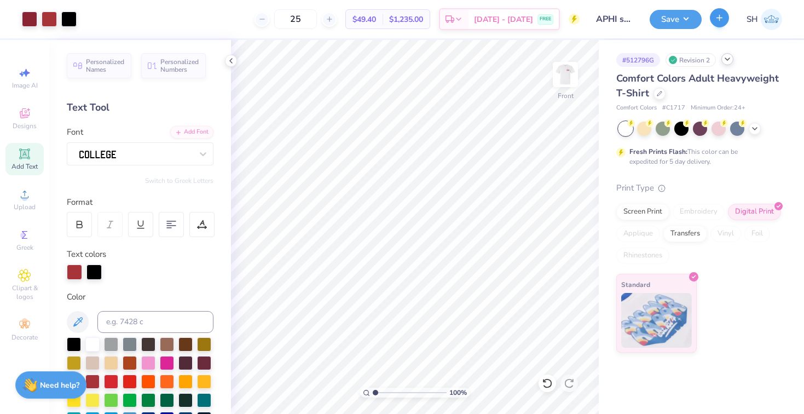
click at [719, 21] on icon "button" at bounding box center [719, 17] width 9 height 9
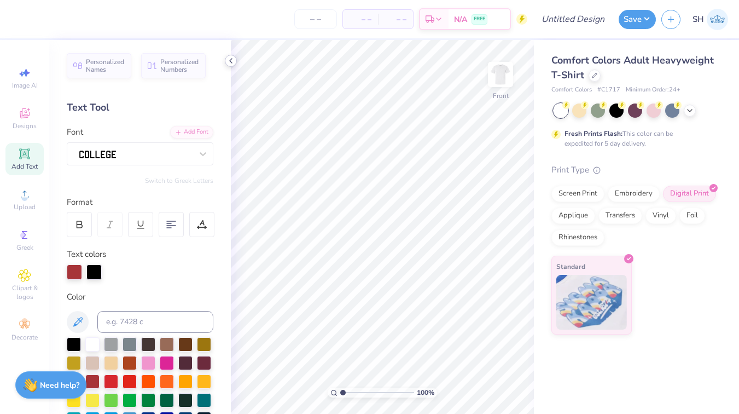
click at [236, 62] on div at bounding box center [231, 61] width 12 height 12
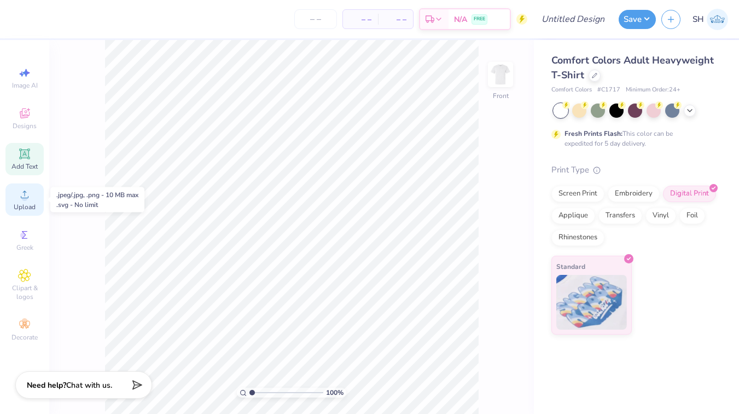
click at [22, 204] on span "Upload" at bounding box center [25, 207] width 22 height 9
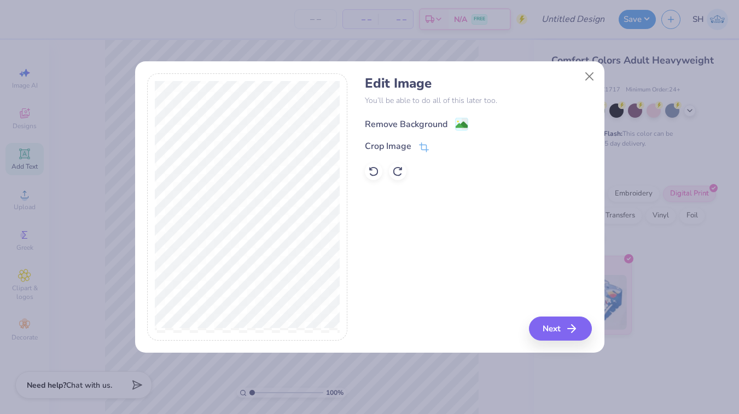
click at [449, 122] on div "Remove Background" at bounding box center [416, 124] width 103 height 14
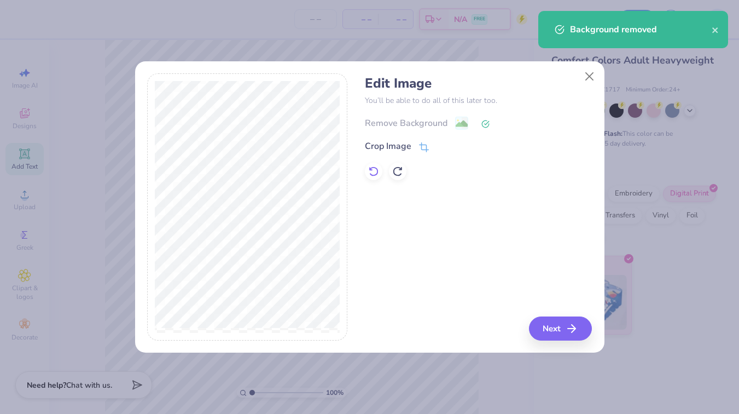
click at [372, 169] on icon at bounding box center [373, 171] width 11 height 11
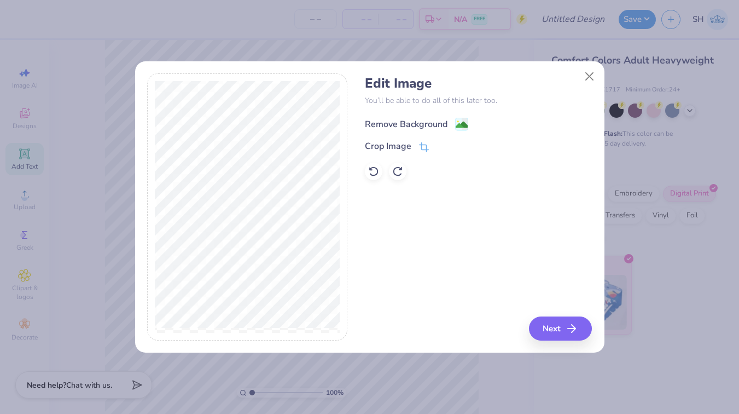
click at [460, 121] on image at bounding box center [462, 125] width 12 height 12
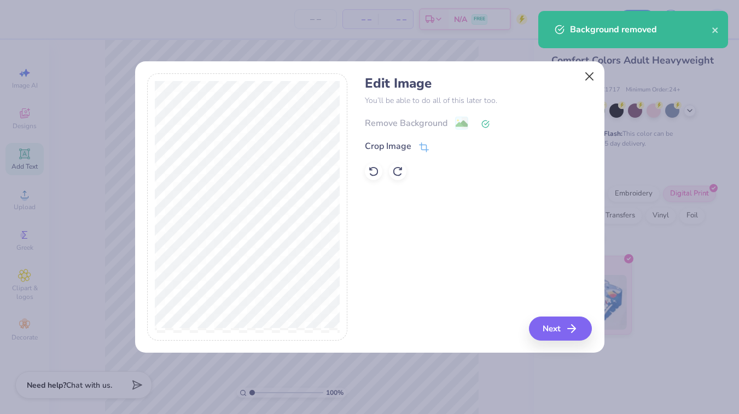
click at [587, 78] on button "Close" at bounding box center [589, 76] width 21 height 21
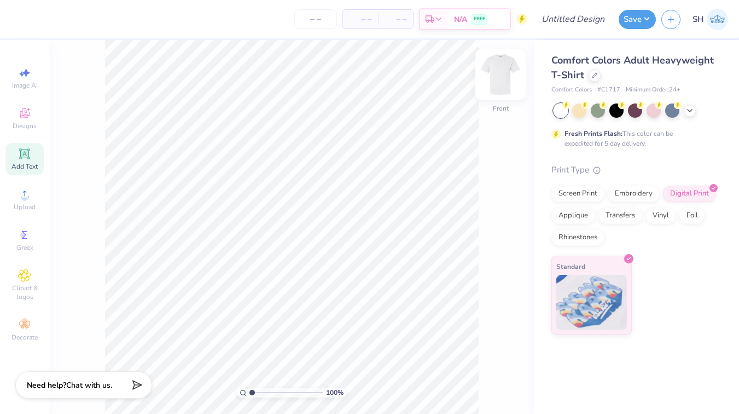
click at [505, 87] on img at bounding box center [501, 75] width 44 height 44
click at [19, 201] on div "Upload" at bounding box center [24, 199] width 38 height 32
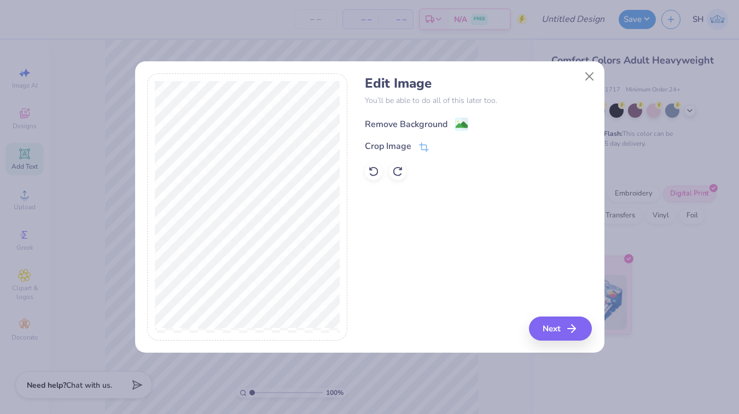
click at [443, 125] on div "Remove Background" at bounding box center [406, 124] width 83 height 13
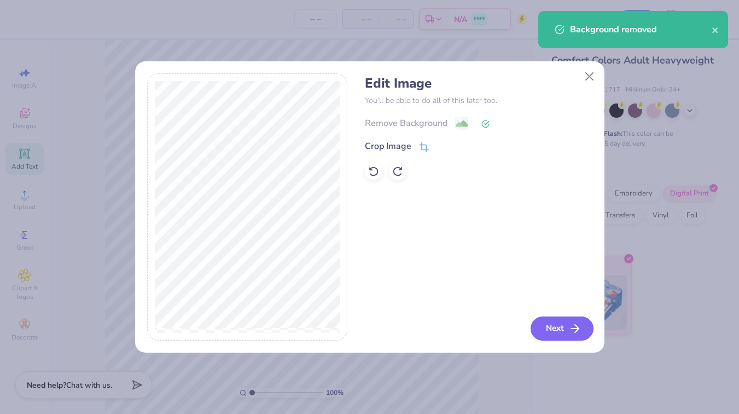
click at [554, 334] on button "Next" at bounding box center [562, 328] width 63 height 24
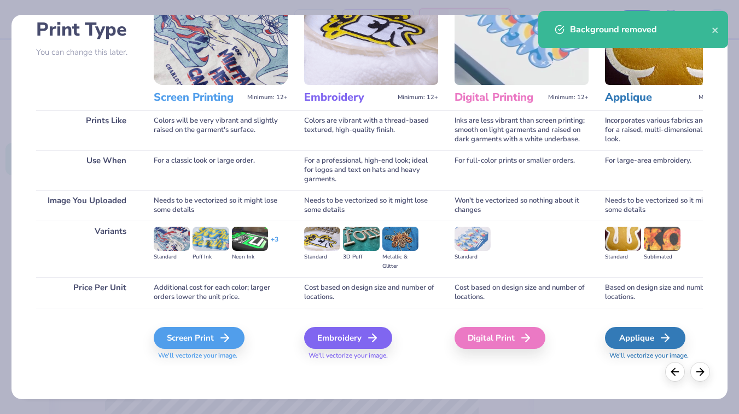
scroll to position [77, 0]
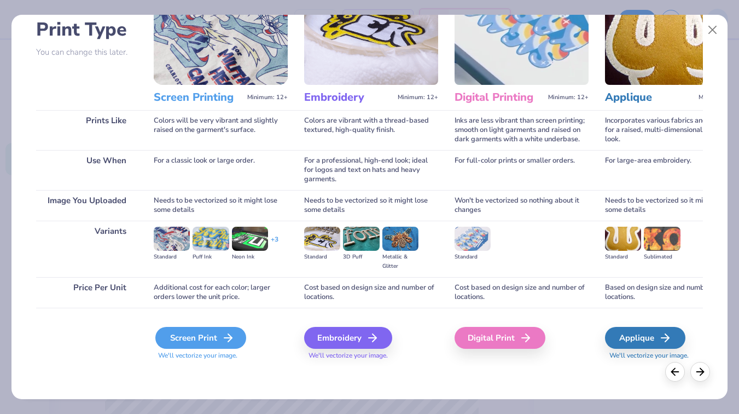
click at [199, 346] on div "Screen Print" at bounding box center [200, 338] width 91 height 22
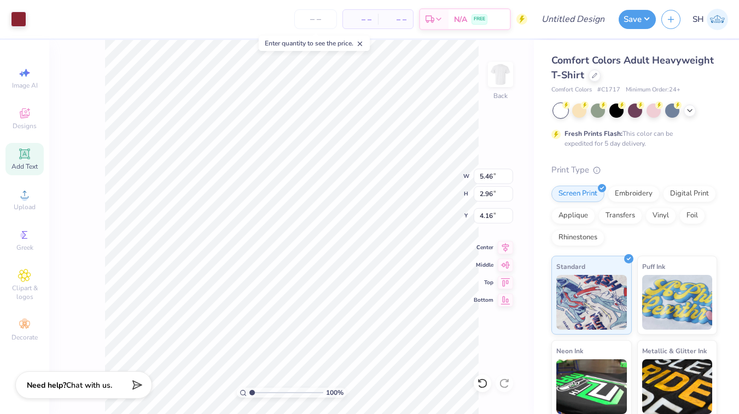
type input "4.47"
type input "3.72"
type input "3.67"
click at [498, 74] on img at bounding box center [501, 75] width 44 height 44
click at [24, 204] on span "Upload" at bounding box center [25, 207] width 22 height 9
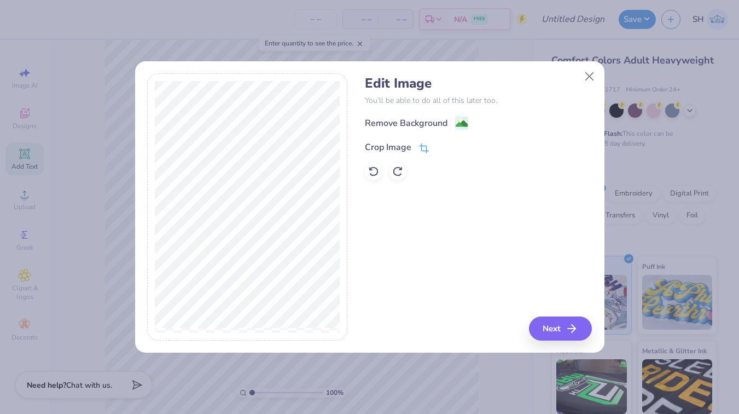
click at [419, 151] on icon at bounding box center [424, 148] width 10 height 10
click at [439, 149] on icon at bounding box center [442, 146] width 7 height 7
click at [466, 128] on image at bounding box center [462, 124] width 12 height 12
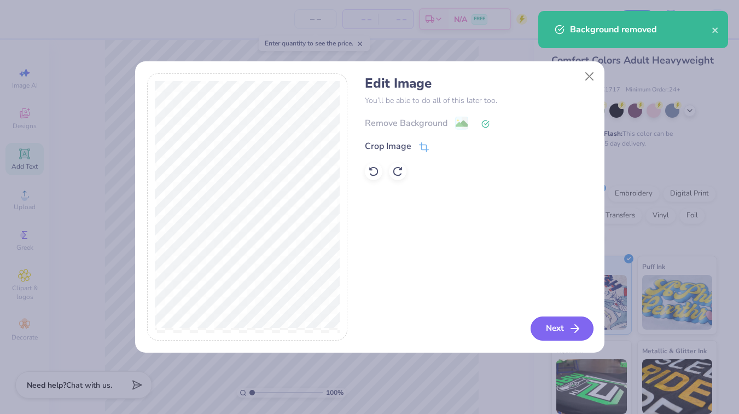
click at [558, 329] on button "Next" at bounding box center [562, 328] width 63 height 24
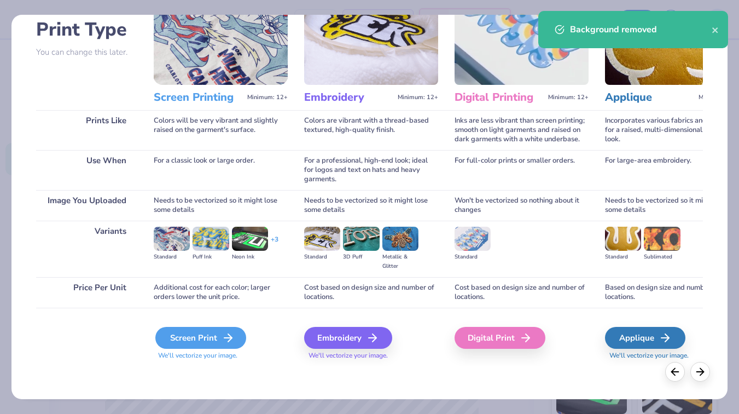
click at [188, 340] on div "Screen Print" at bounding box center [200, 338] width 91 height 22
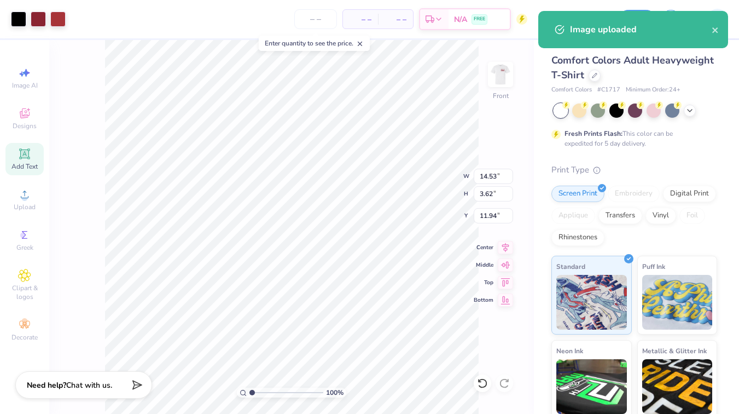
type input "4.11"
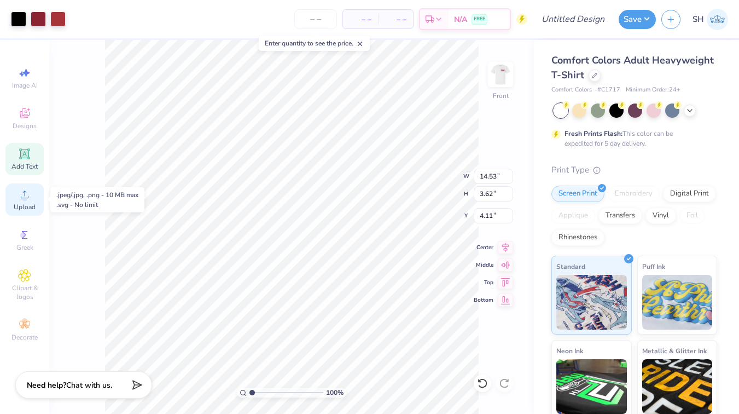
click at [30, 202] on div "Upload" at bounding box center [24, 199] width 38 height 32
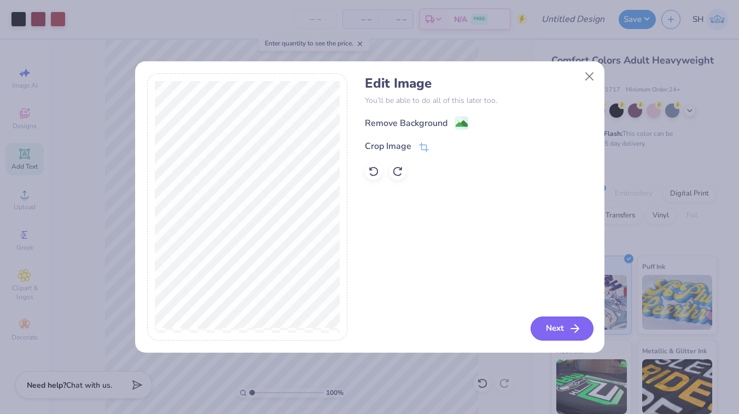
click at [554, 325] on button "Next" at bounding box center [562, 328] width 63 height 24
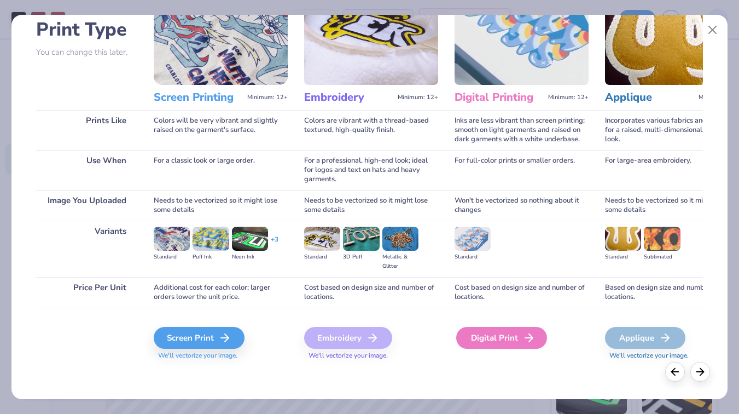
click at [481, 342] on div "Digital Print" at bounding box center [501, 338] width 91 height 22
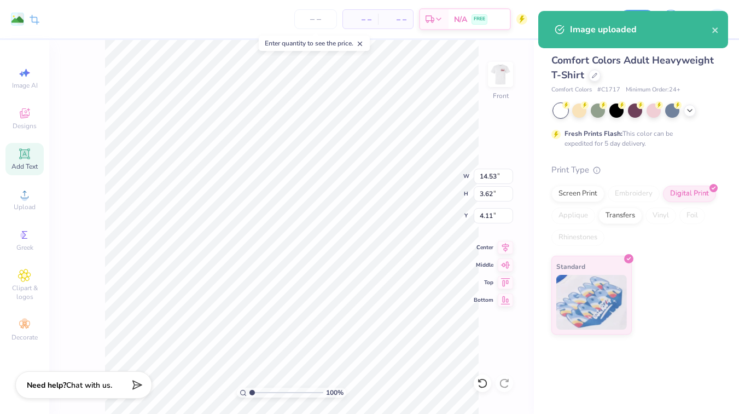
type input "14.06"
type input "17.99"
type input "4.75"
type input "9.81"
type input "12.56"
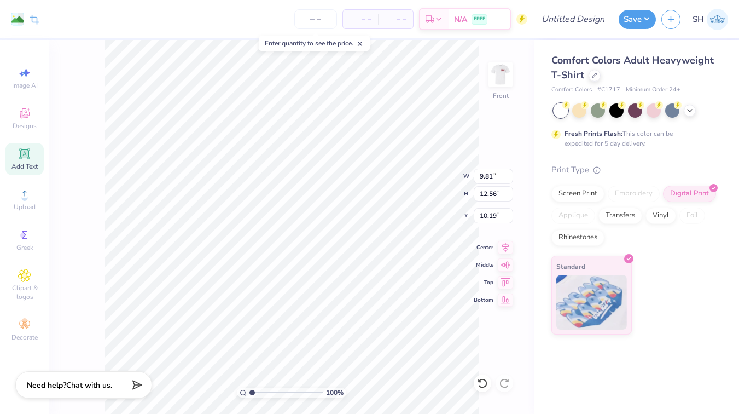
type input "8.47"
type input "10.05"
type input "12.86"
type input "8.16"
click at [34, 17] on icon at bounding box center [35, 21] width 10 height 10
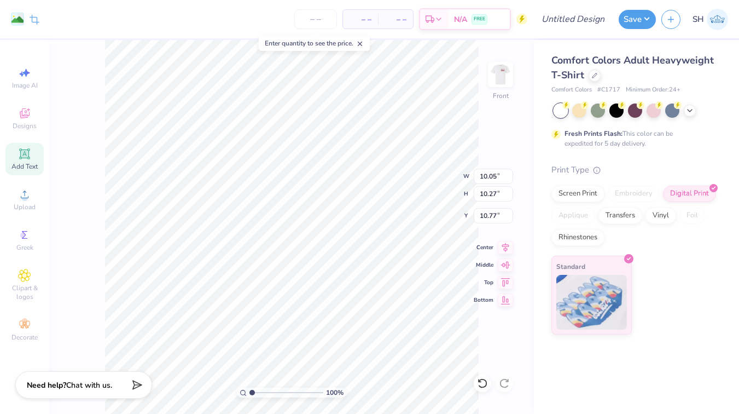
type input "8.62"
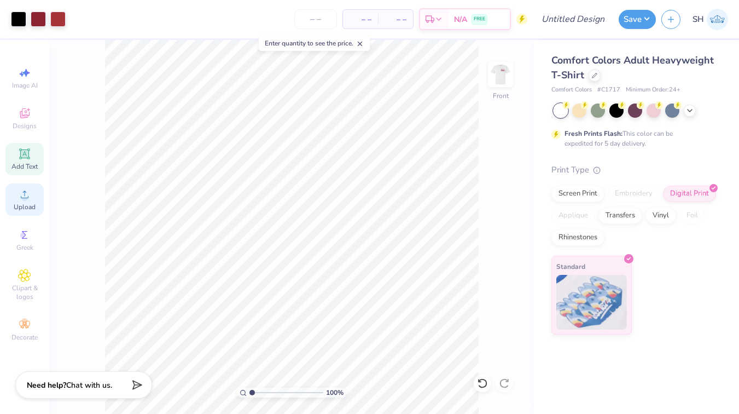
click at [18, 194] on icon at bounding box center [24, 194] width 13 height 13
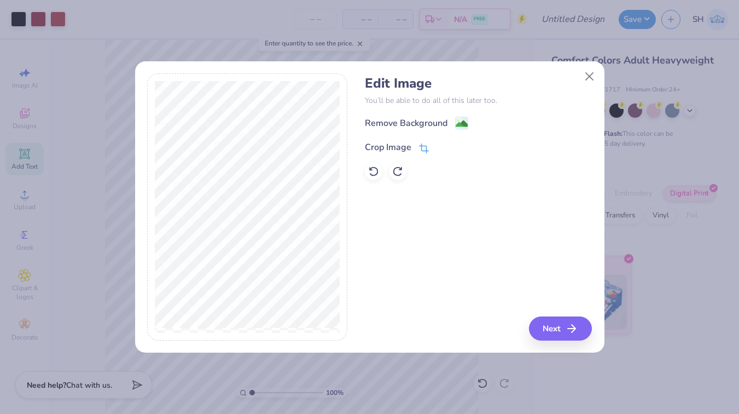
click at [417, 153] on div "Crop Image" at bounding box center [397, 147] width 64 height 13
click at [438, 149] on button at bounding box center [442, 146] width 11 height 11
click at [464, 126] on image at bounding box center [462, 125] width 12 height 12
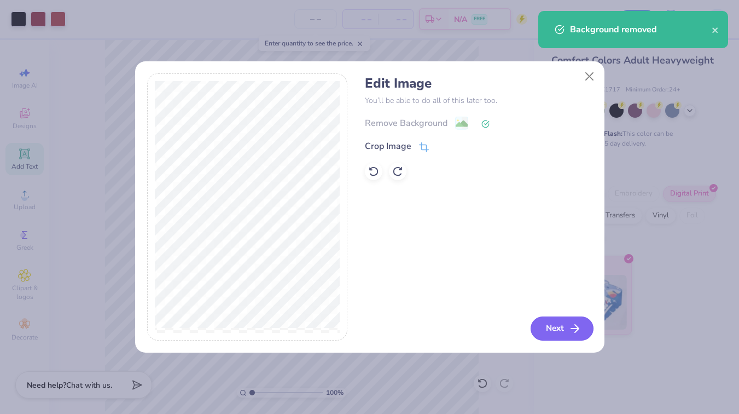
click at [550, 327] on button "Next" at bounding box center [562, 328] width 63 height 24
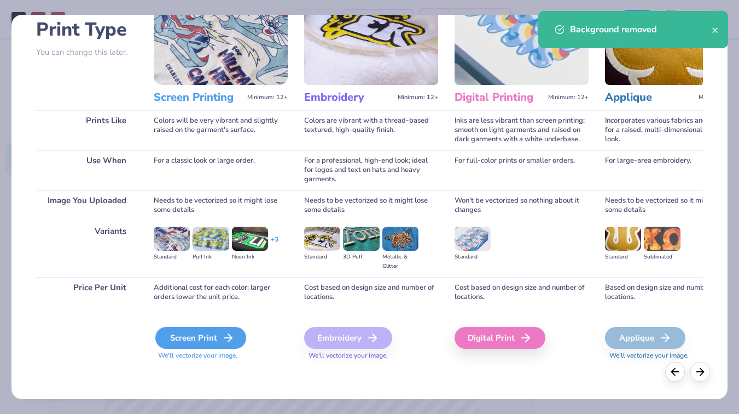
click at [209, 333] on div "Screen Print" at bounding box center [200, 338] width 91 height 22
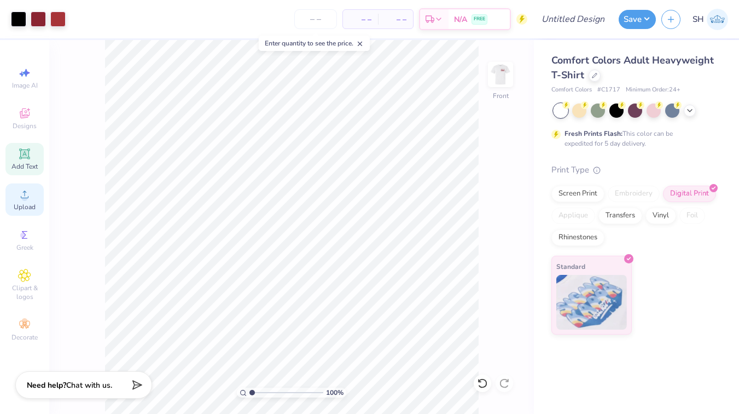
click at [27, 195] on icon at bounding box center [24, 194] width 13 height 13
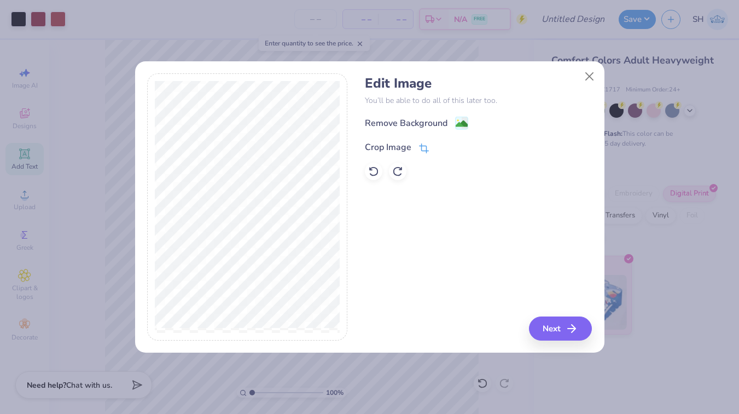
click at [418, 146] on div "Crop Image" at bounding box center [397, 147] width 64 height 13
click at [447, 143] on button at bounding box center [442, 146] width 11 height 11
click at [460, 123] on image at bounding box center [462, 125] width 12 height 12
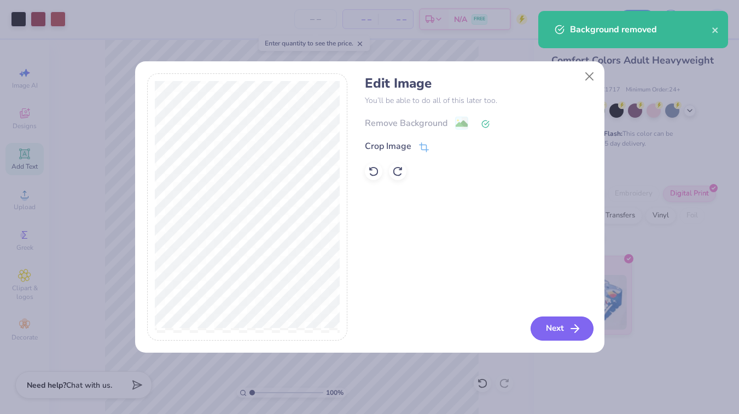
click at [555, 331] on button "Next" at bounding box center [562, 328] width 63 height 24
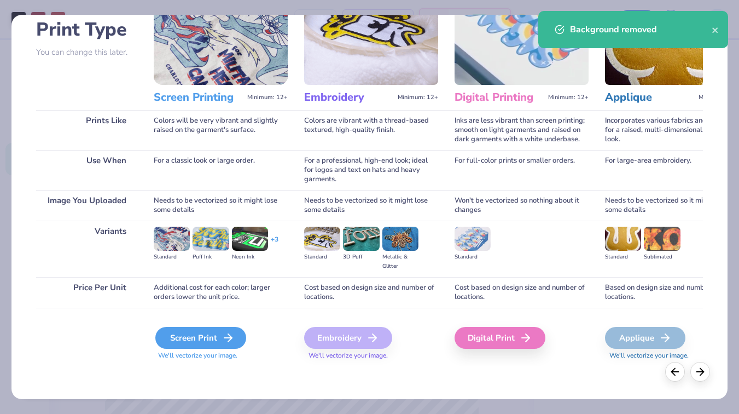
scroll to position [78, 0]
click at [209, 341] on div "Screen Print" at bounding box center [200, 338] width 91 height 22
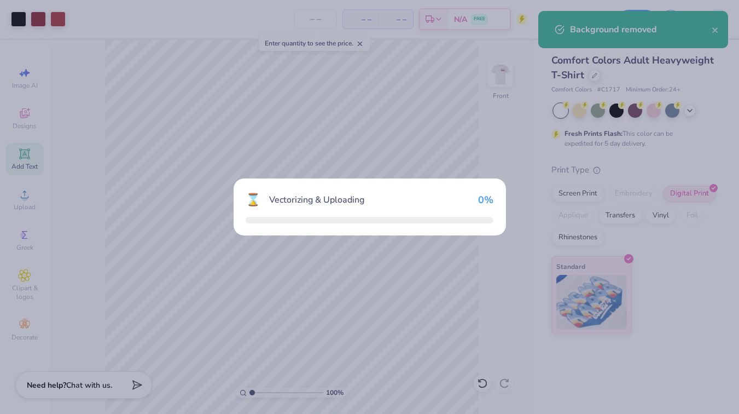
scroll to position [0, 0]
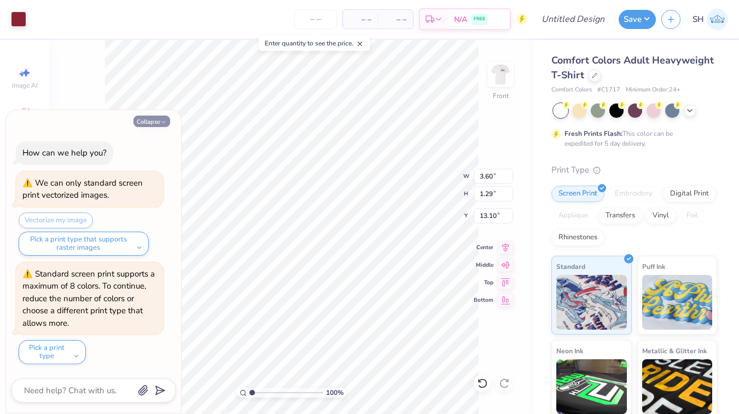
click at [158, 121] on button "Collapse" at bounding box center [152, 120] width 37 height 11
type textarea "x"
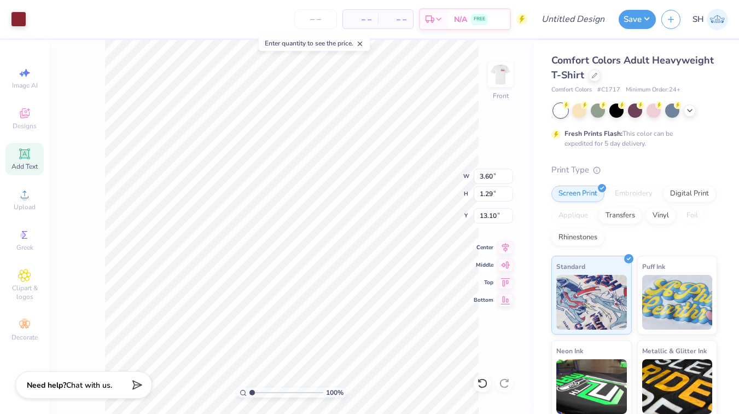
type input "9.40"
type input "9.60"
type input "8.95"
type input "3.60"
type input "1.29"
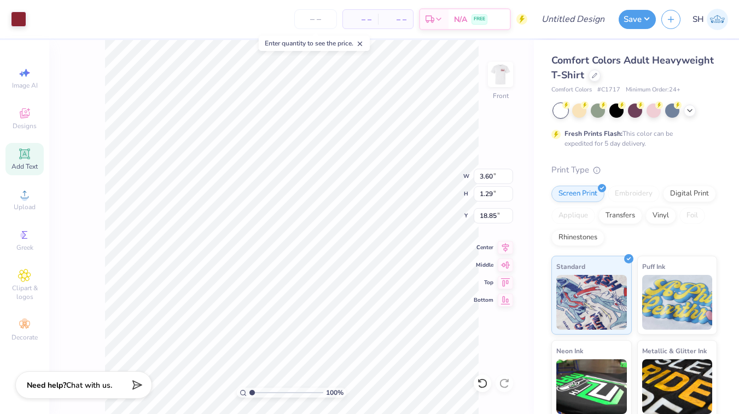
type input "18.99"
type input "2.08"
type input "0.75"
type input "19.08"
type input "9.40"
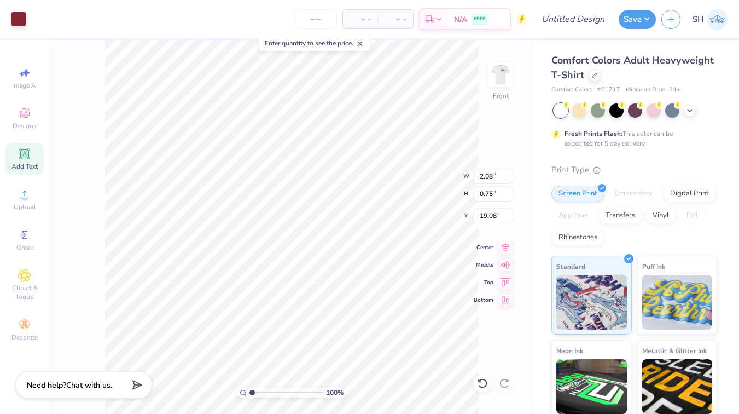
type input "9.60"
type input "8.95"
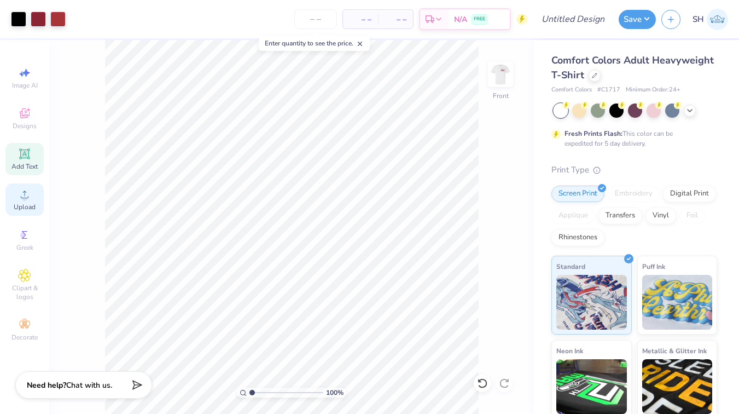
click at [29, 195] on icon at bounding box center [24, 194] width 13 height 13
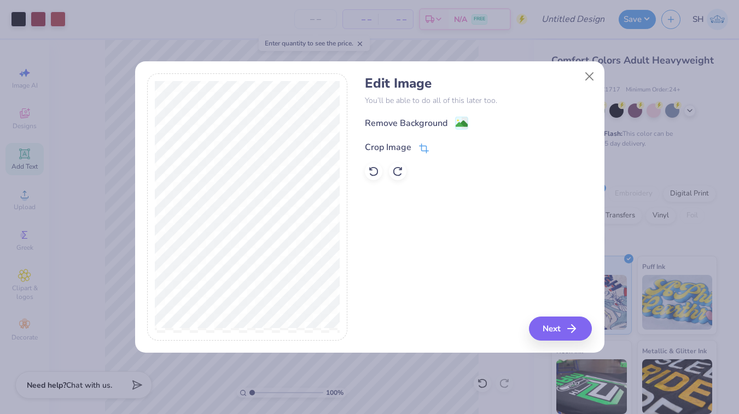
click at [426, 146] on icon at bounding box center [424, 148] width 10 height 10
click at [563, 334] on div "Edit Image You’ll be able to do all of this later too. Remove Background Crop I…" at bounding box center [478, 206] width 227 height 267
click at [437, 146] on button at bounding box center [442, 146] width 11 height 11
click at [568, 332] on button "Next" at bounding box center [562, 328] width 63 height 24
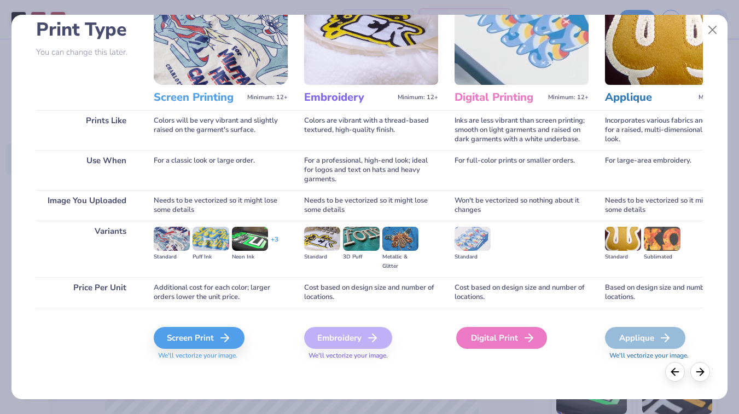
scroll to position [77, 0]
click at [512, 336] on div "Digital Print" at bounding box center [501, 338] width 91 height 22
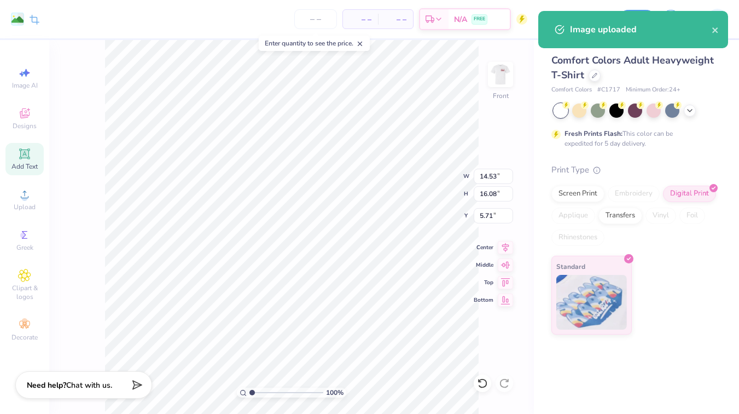
type input "9.78"
type input "10.83"
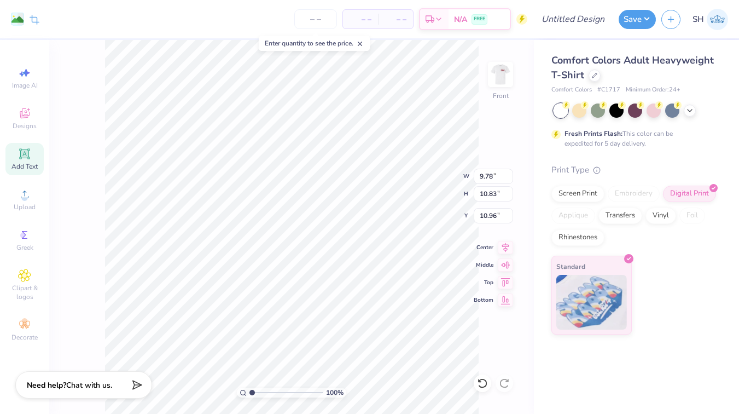
type input "8.34"
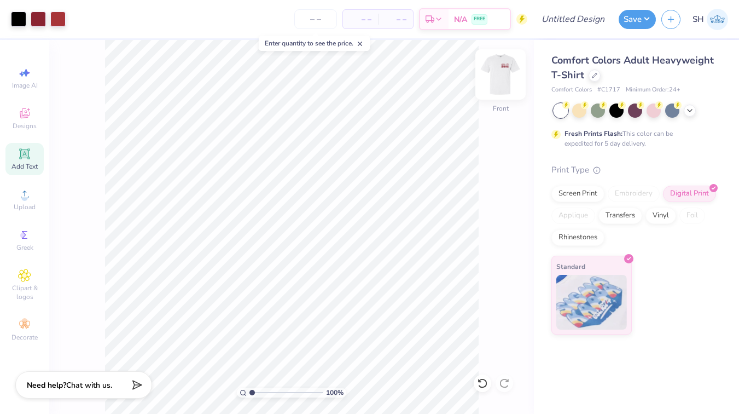
click at [501, 83] on img at bounding box center [501, 75] width 44 height 44
click at [594, 76] on icon at bounding box center [594, 74] width 5 height 5
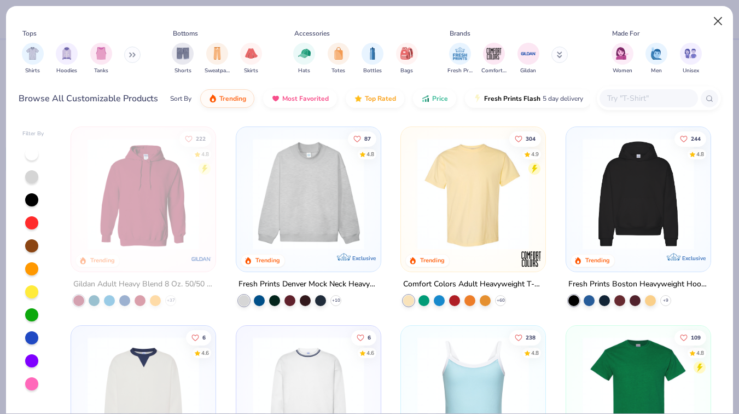
click at [720, 25] on button "Close" at bounding box center [718, 21] width 21 height 21
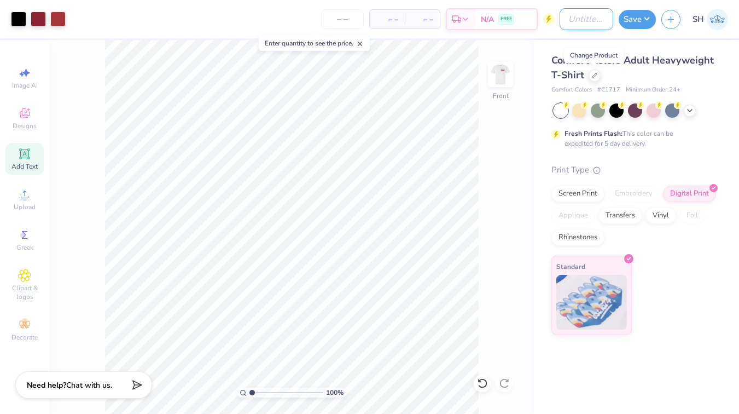
click at [575, 22] on input "Design Title" at bounding box center [587, 19] width 54 height 22
type input "[PERSON_NAME]"
click at [638, 15] on button "Save" at bounding box center [637, 17] width 37 height 19
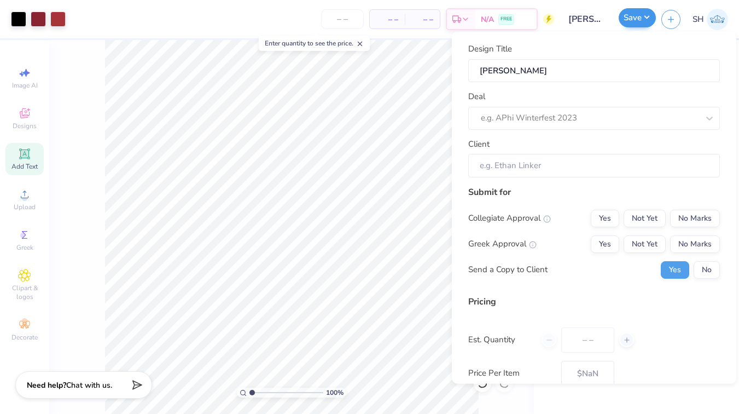
type input "0"
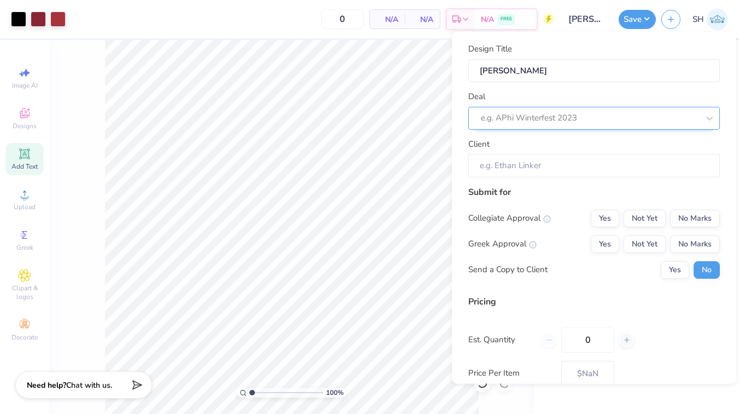
click at [589, 113] on div at bounding box center [590, 118] width 218 height 15
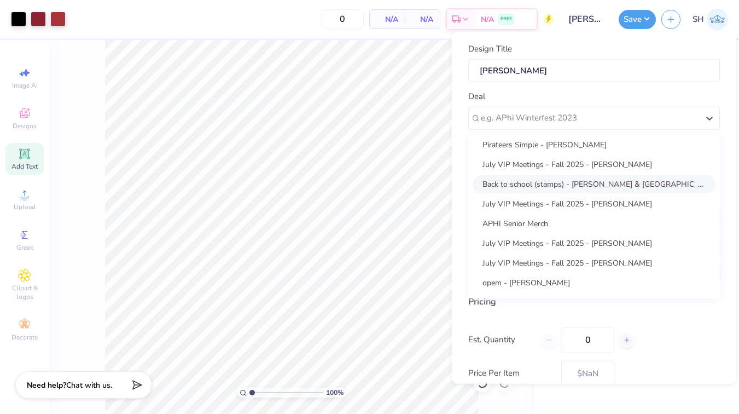
scroll to position [111, 0]
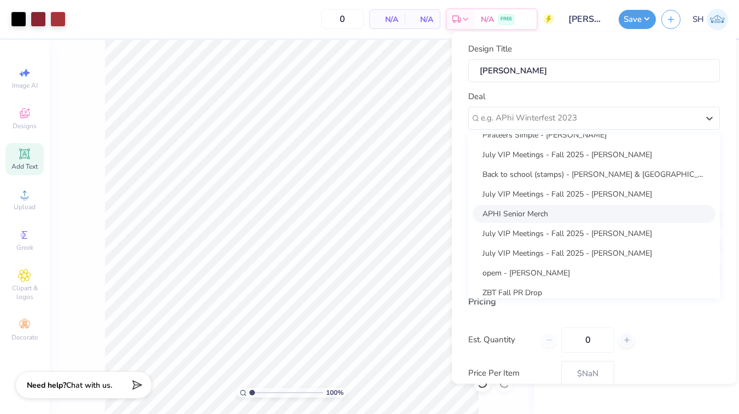
click at [550, 214] on div "APHI Senior Merch" at bounding box center [594, 213] width 243 height 18
type input "Sofia Hristidis"
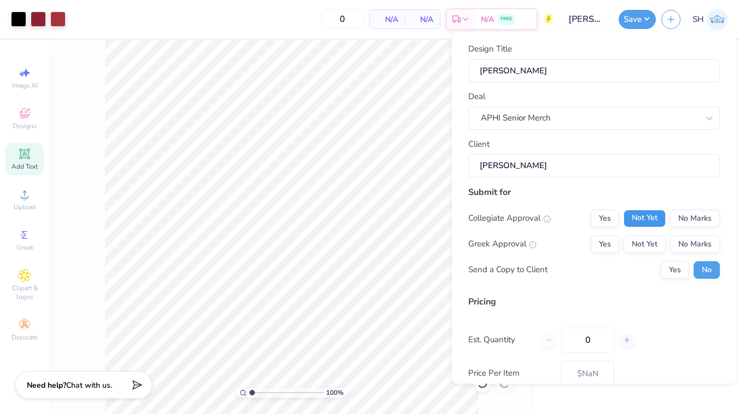
click at [649, 216] on button "Not Yet" at bounding box center [645, 218] width 42 height 18
click at [702, 213] on button "No Marks" at bounding box center [695, 218] width 50 height 18
click at [651, 238] on button "Not Yet" at bounding box center [645, 244] width 42 height 18
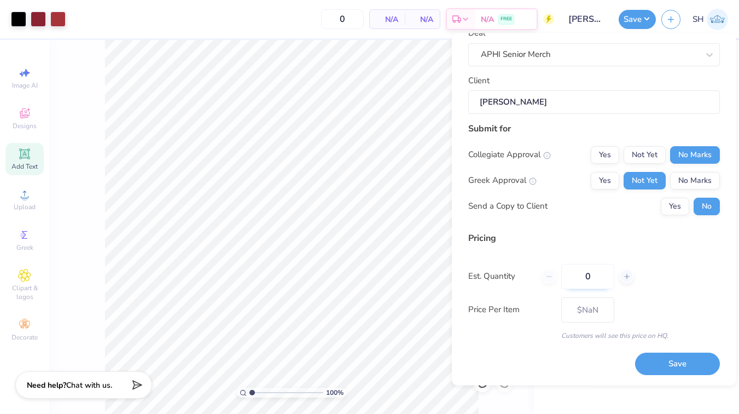
scroll to position [64, 0]
click at [592, 274] on input "0" at bounding box center [588, 276] width 53 height 25
type input "2"
type input "12"
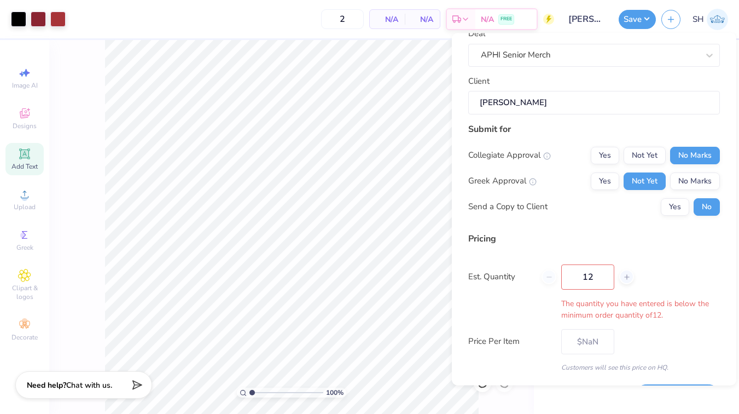
click at [676, 313] on div "Pricing Est. Quantity 12 The quantity you have entered is below the minimum ord…" at bounding box center [595, 302] width 252 height 140
type input "12"
click at [696, 310] on div "The quantity you have entered is below the minimum order quantity of 12 ." at bounding box center [595, 309] width 252 height 23
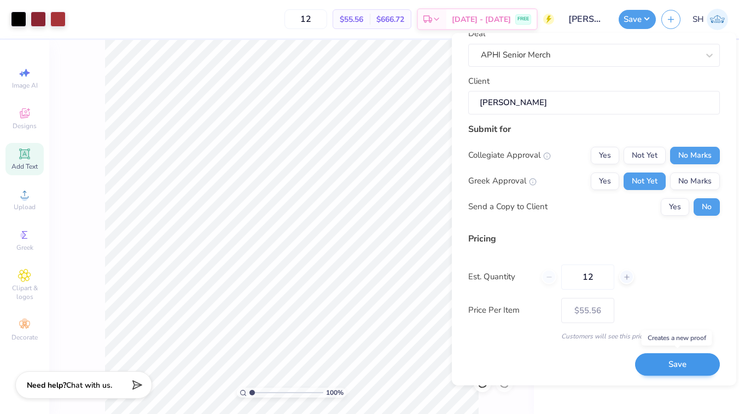
click at [683, 362] on button "Save" at bounding box center [677, 365] width 85 height 22
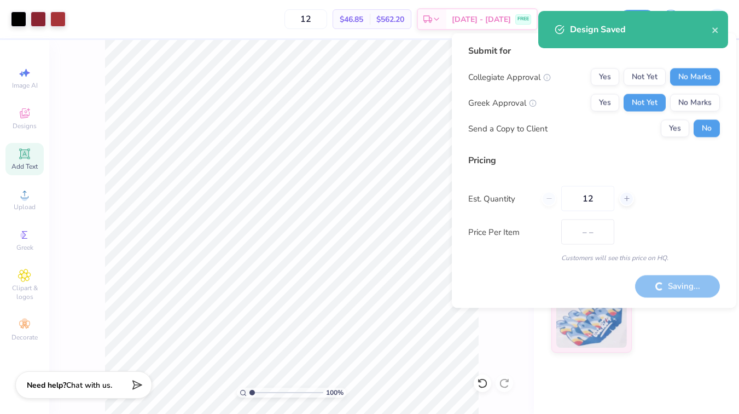
type input "$55.56"
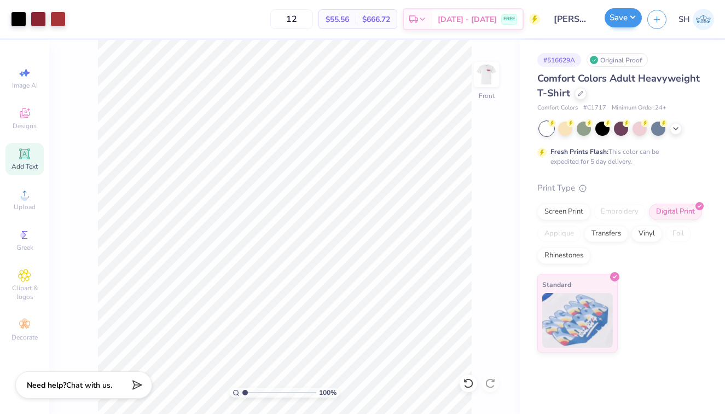
click at [631, 20] on button "Save" at bounding box center [623, 17] width 37 height 19
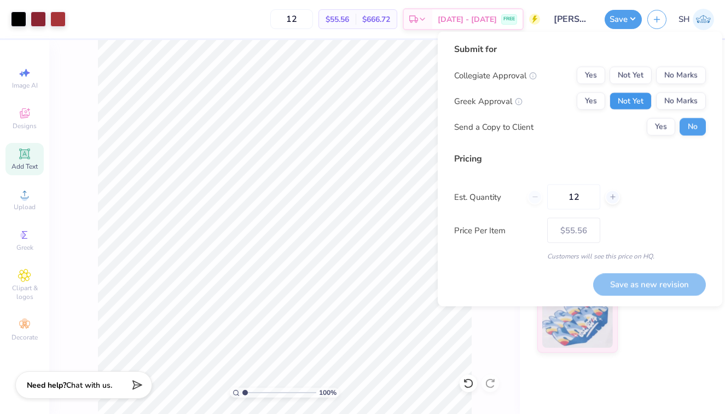
click at [631, 101] on button "Not Yet" at bounding box center [631, 101] width 42 height 18
click at [676, 80] on button "No Marks" at bounding box center [681, 76] width 50 height 18
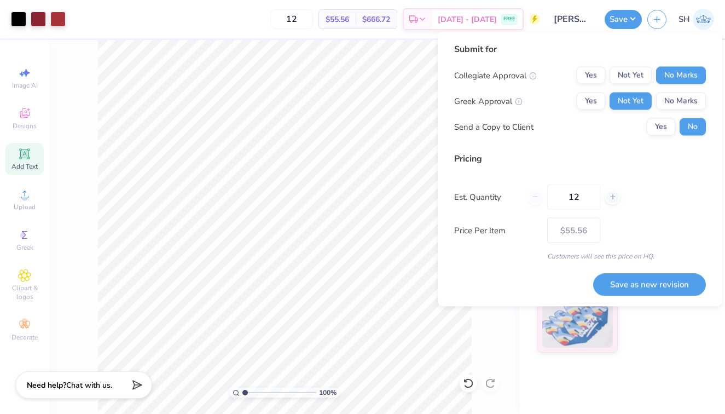
click at [358, 394] on body "Art colors 12 $55.56 Per Item $666.72 Total Est. Delivery Sep 20 - 23 FREE Desi…" at bounding box center [362, 207] width 725 height 414
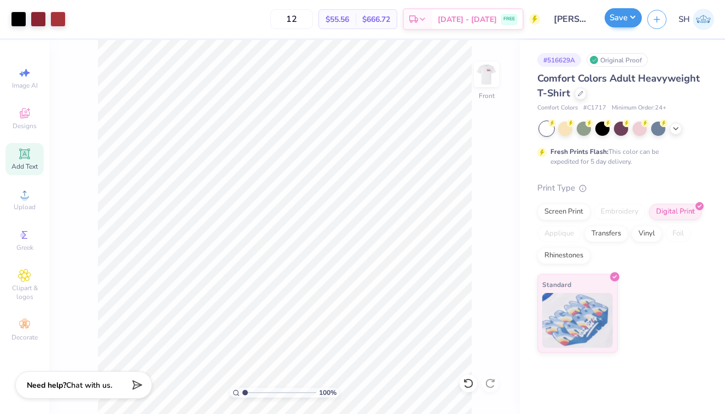
click at [622, 23] on button "Save" at bounding box center [623, 17] width 37 height 19
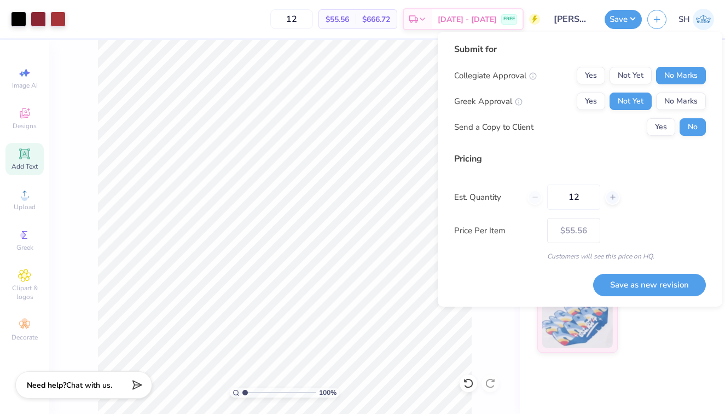
click at [475, 339] on div "100 % Front" at bounding box center [284, 227] width 471 height 374
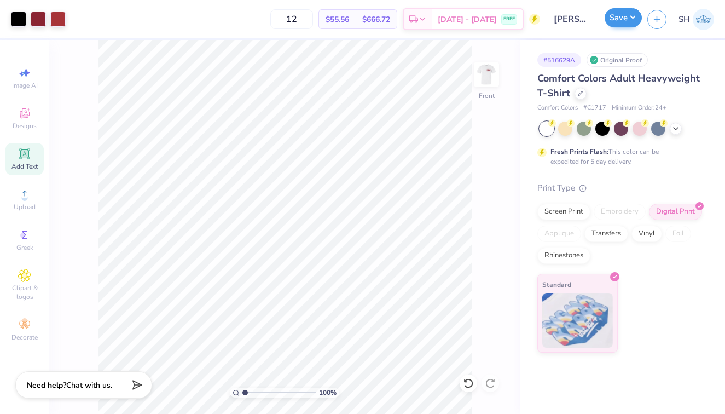
click at [623, 21] on button "Save" at bounding box center [623, 17] width 37 height 19
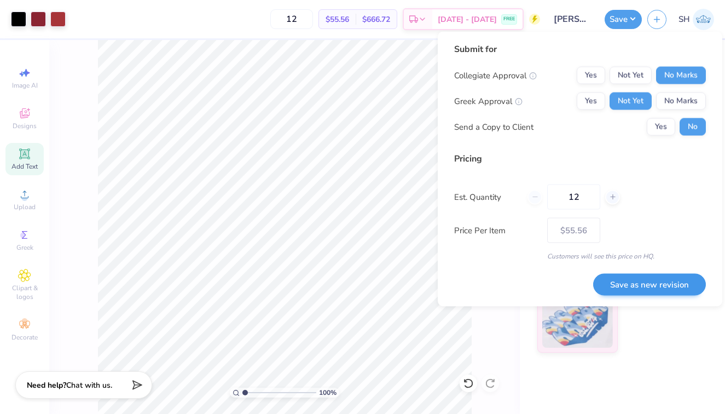
click at [644, 286] on button "Save as new revision" at bounding box center [649, 284] width 113 height 22
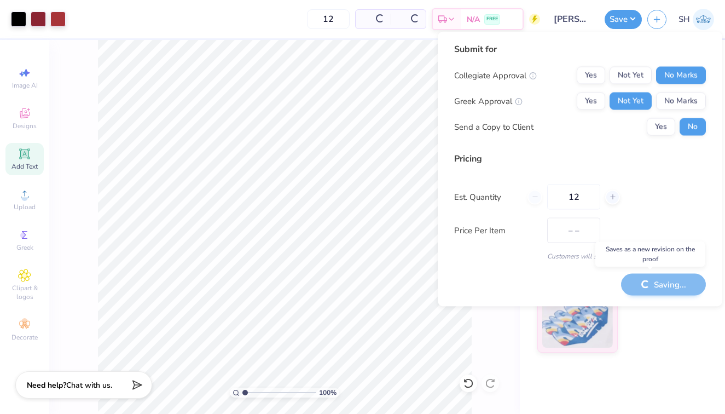
type input "$55.56"
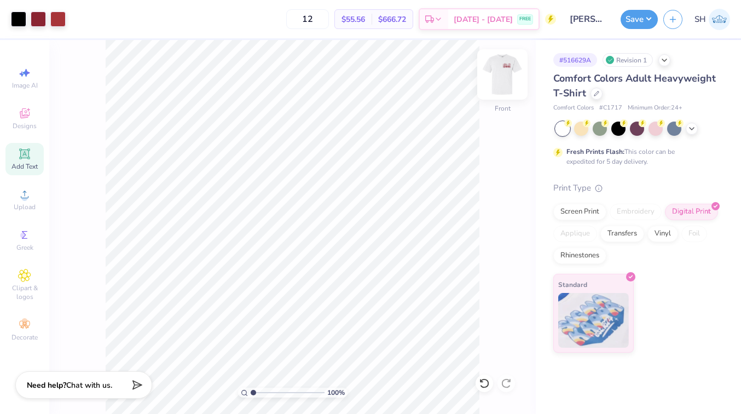
click at [500, 80] on img at bounding box center [503, 75] width 44 height 44
click at [496, 78] on img at bounding box center [503, 75] width 44 height 44
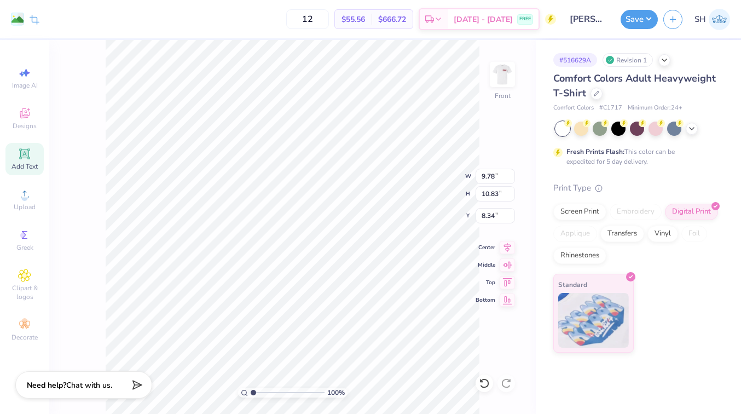
type input "10.68"
type input "11.82"
type input "14.53"
type input "3.62"
type input "4.15"
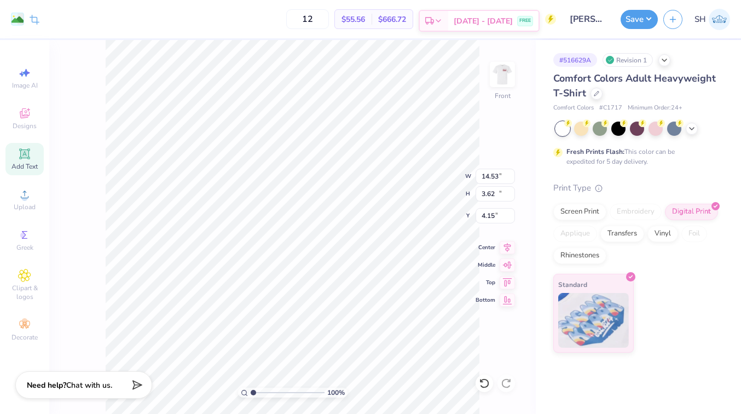
type input "10.68"
type input "11.82"
type input "8.34"
type input "14.53"
type input "3.62"
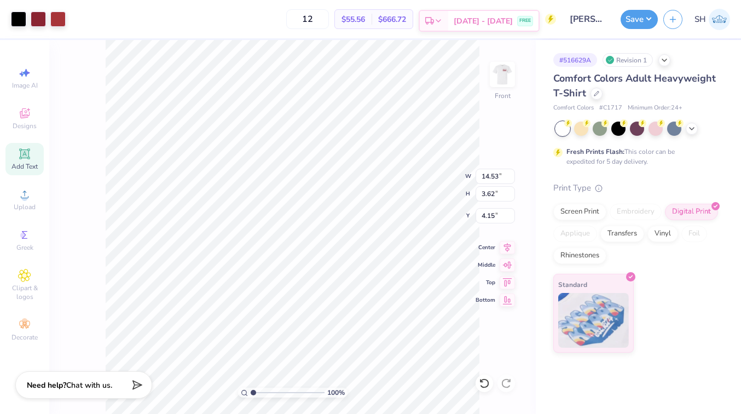
type input "4.70"
type input "13.09"
type input "3.26"
type input "5.06"
type input "13.53"
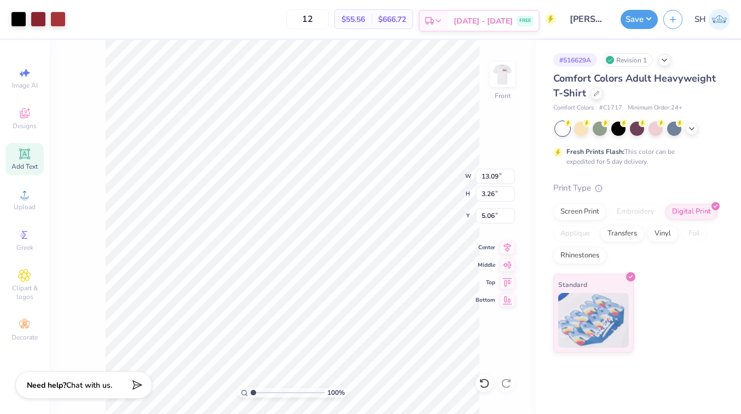
type input "3.37"
type input "4.95"
click at [669, 3] on div "Save SH" at bounding box center [681, 19] width 120 height 38
type input "10.68"
type input "11.82"
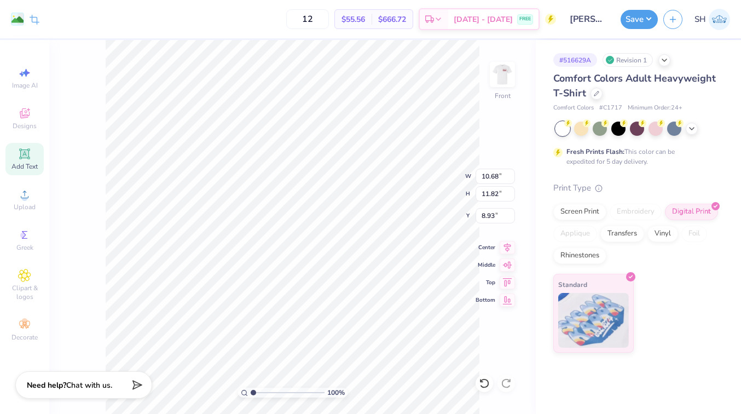
type input "8.97"
type input "0.56"
type input "0.71"
type input "19.66"
type input "10.68"
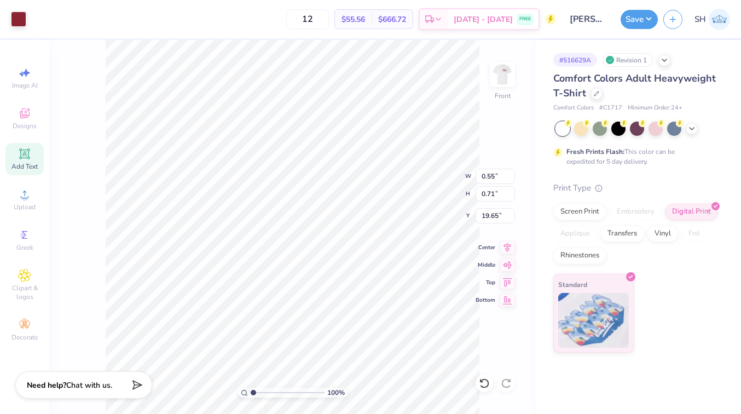
type input "11.82"
type input "8.97"
type input "9.11"
type input "0.56"
type input "0.71"
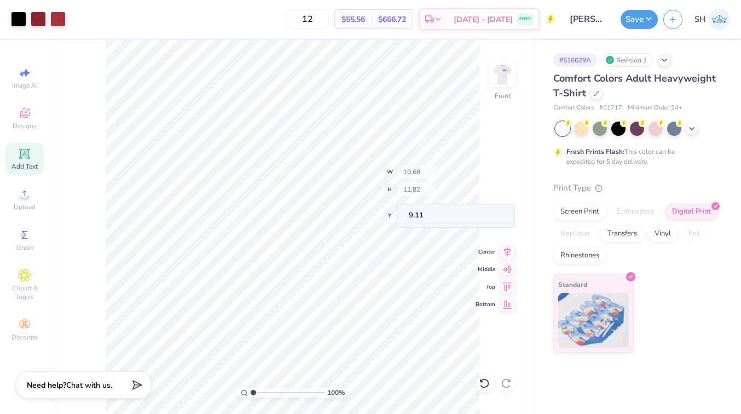
type input "19.66"
type input "4.95"
type input "10.68"
type input "11.82"
type input "8.66"
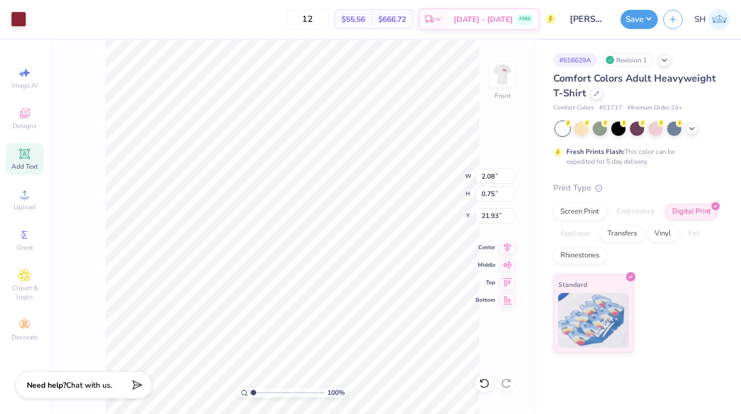
type input "21.03"
type input "2.43"
type input "0.87"
type input "20.90"
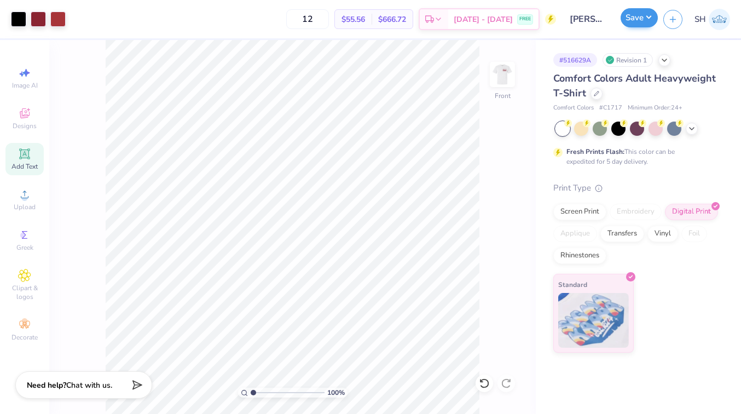
click at [639, 15] on button "Save" at bounding box center [639, 17] width 37 height 19
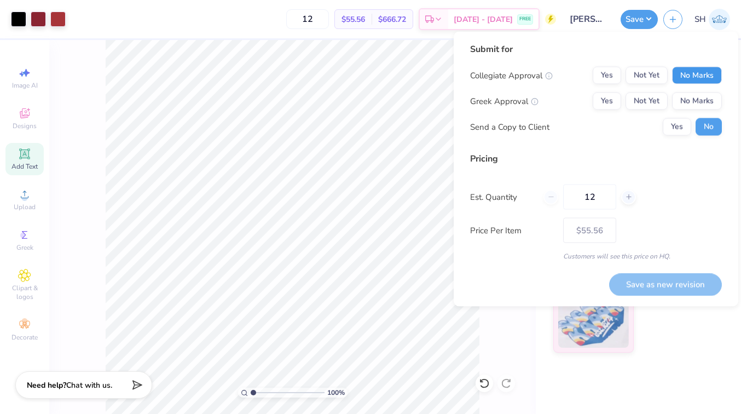
click at [696, 74] on button "No Marks" at bounding box center [697, 76] width 50 height 18
click at [651, 95] on button "Not Yet" at bounding box center [647, 101] width 42 height 18
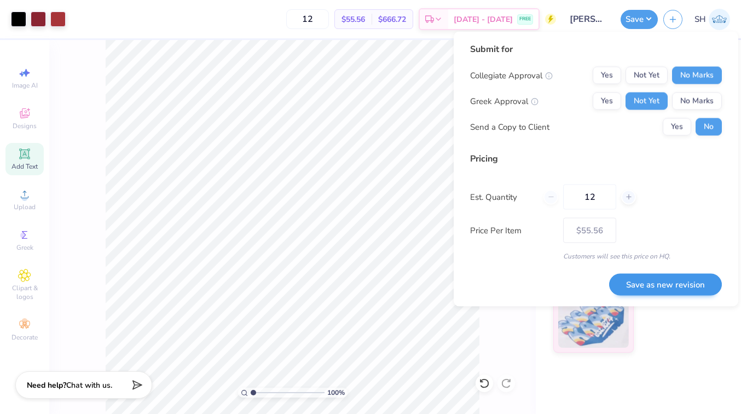
click at [638, 285] on button "Save as new revision" at bounding box center [665, 284] width 113 height 22
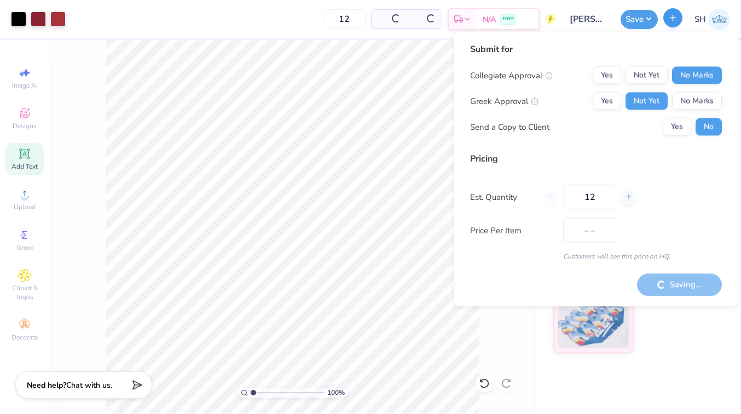
type input "$55.56"
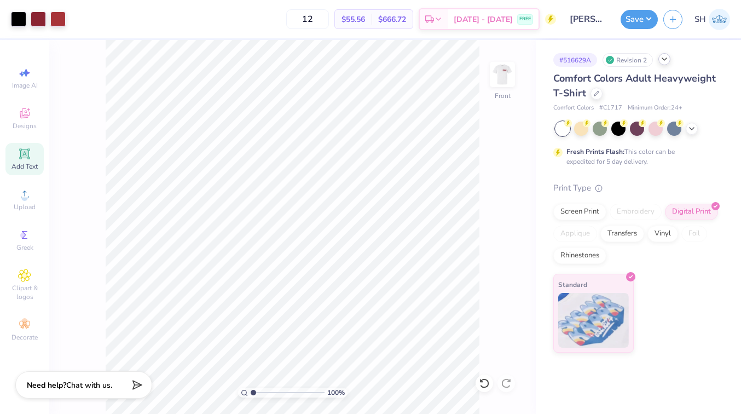
click at [665, 59] on icon at bounding box center [664, 59] width 9 height 9
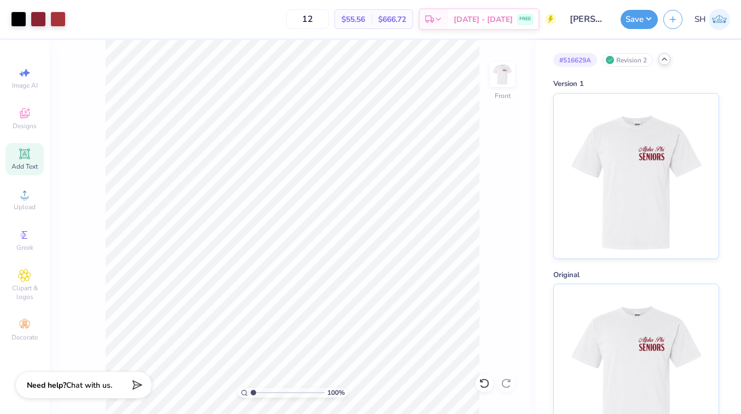
click at [665, 59] on icon at bounding box center [664, 59] width 9 height 9
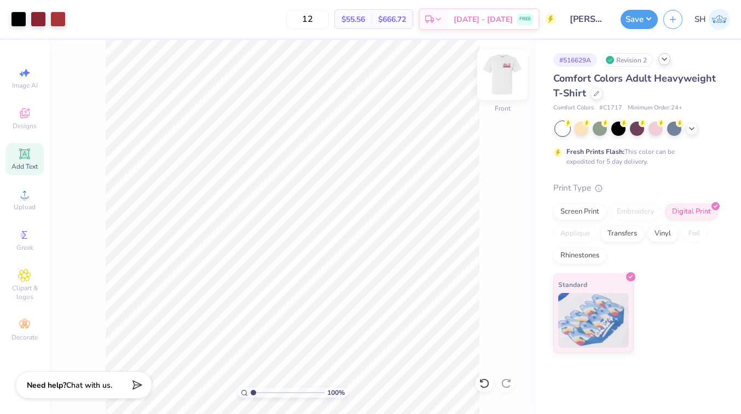
click at [506, 78] on img at bounding box center [503, 75] width 44 height 44
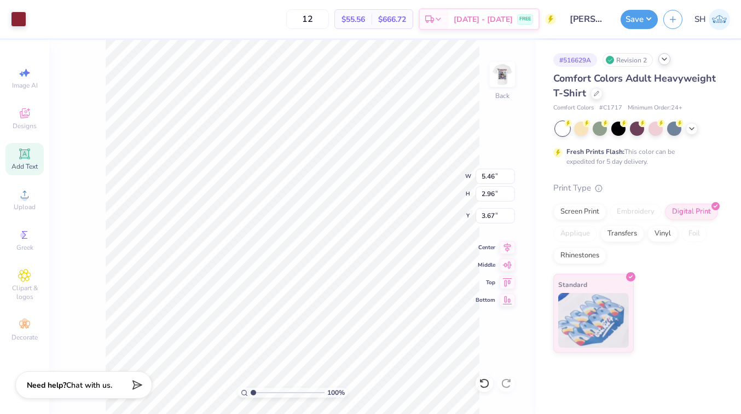
click at [666, 55] on div at bounding box center [664, 59] width 12 height 12
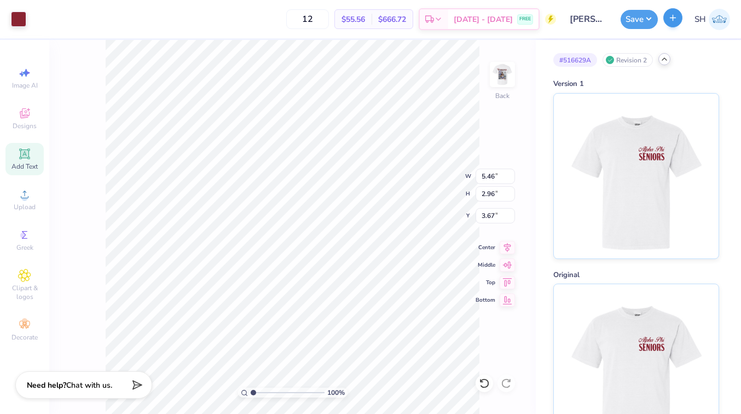
click at [668, 17] on button "button" at bounding box center [672, 17] width 19 height 19
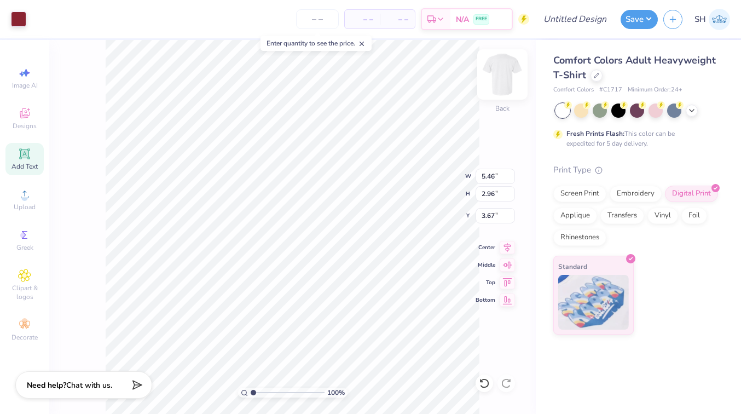
click at [495, 73] on img at bounding box center [503, 75] width 44 height 44
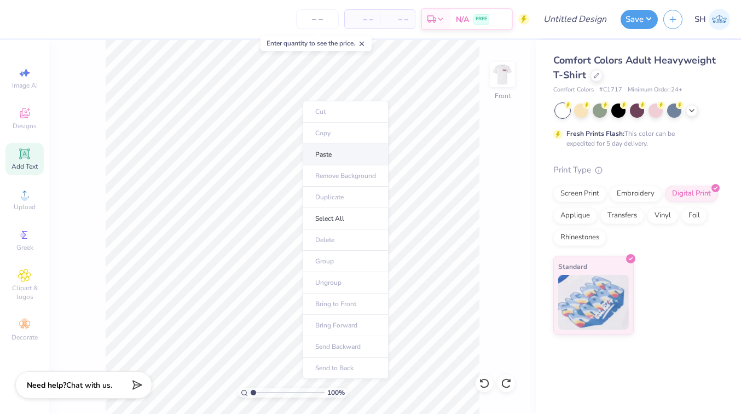
click at [332, 148] on li "Paste" at bounding box center [346, 154] width 86 height 21
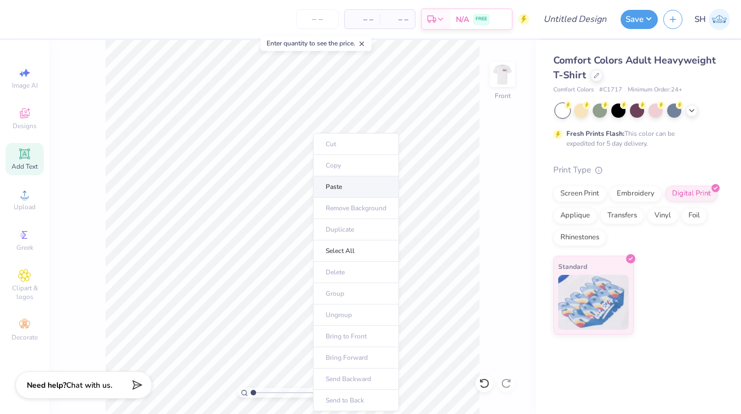
click at [338, 183] on li "Paste" at bounding box center [356, 186] width 86 height 21
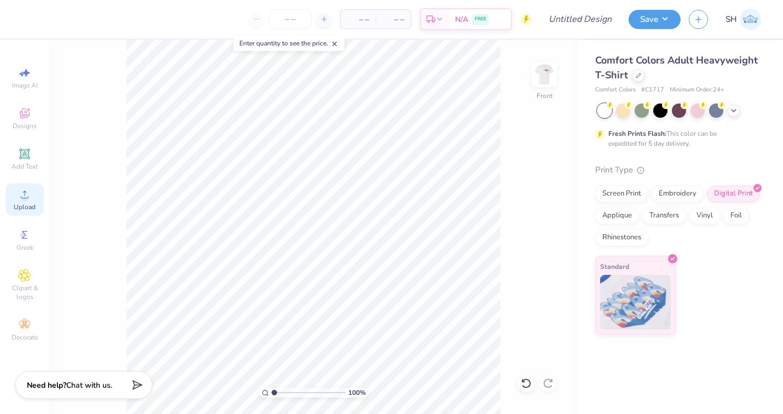
click at [27, 204] on span "Upload" at bounding box center [25, 207] width 22 height 9
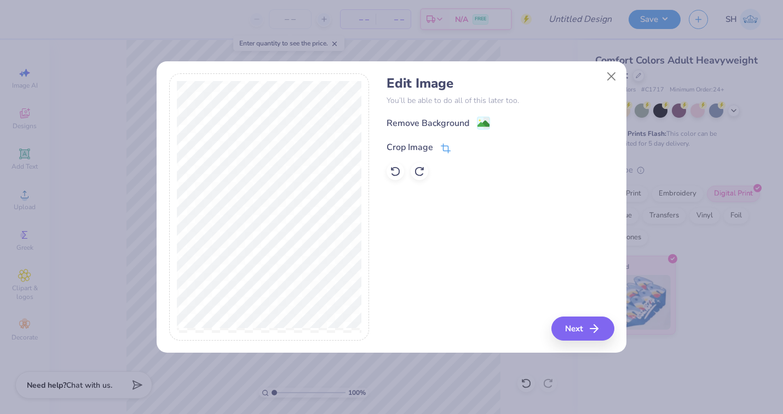
click at [435, 147] on div "Crop Image" at bounding box center [418, 147] width 64 height 13
click at [462, 148] on icon at bounding box center [464, 146] width 7 height 7
click at [594, 336] on button "Next" at bounding box center [584, 328] width 63 height 24
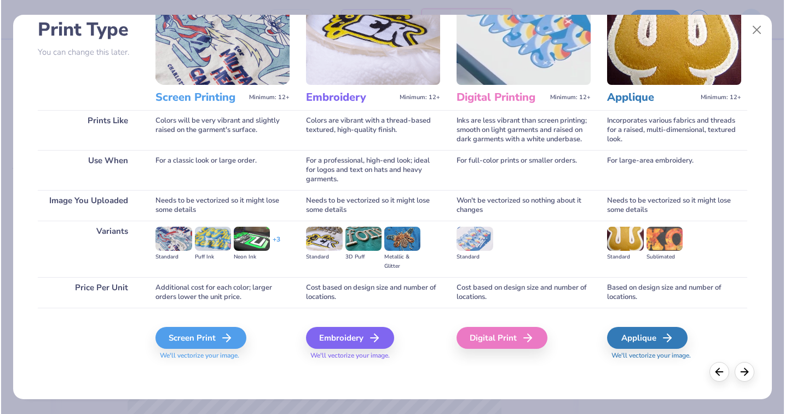
scroll to position [77, 0]
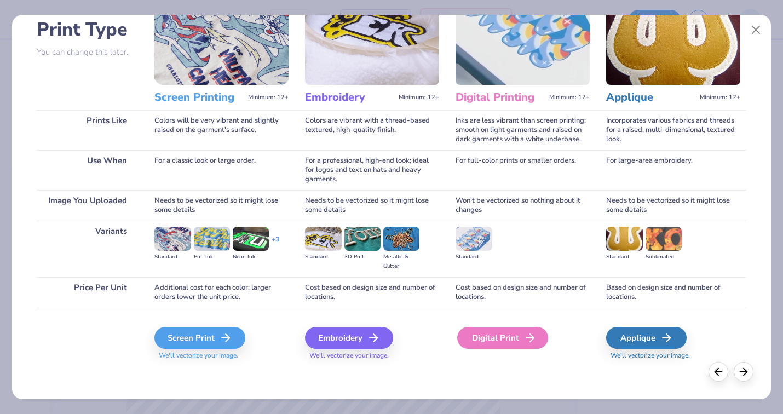
click at [492, 343] on div "Digital Print" at bounding box center [502, 338] width 91 height 22
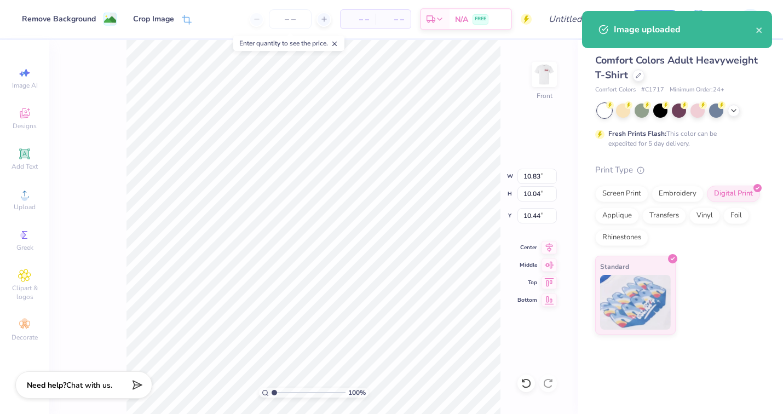
type input "10.83"
type input "10.04"
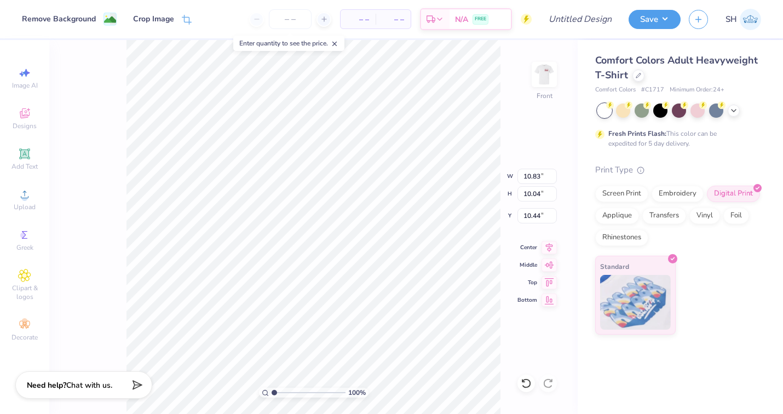
type input "8.73"
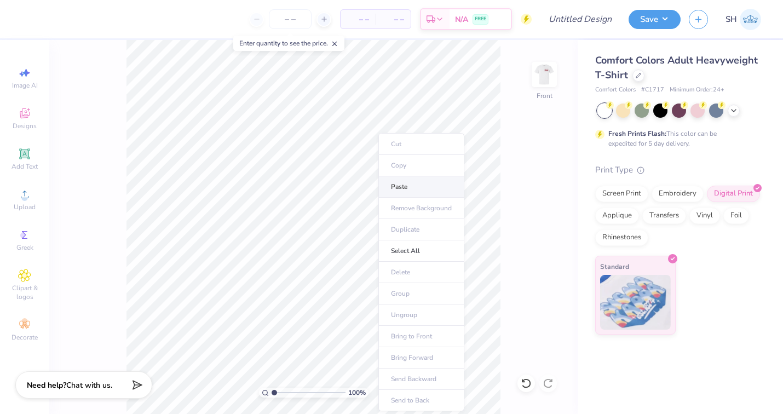
click at [408, 186] on li "Paste" at bounding box center [421, 186] width 86 height 21
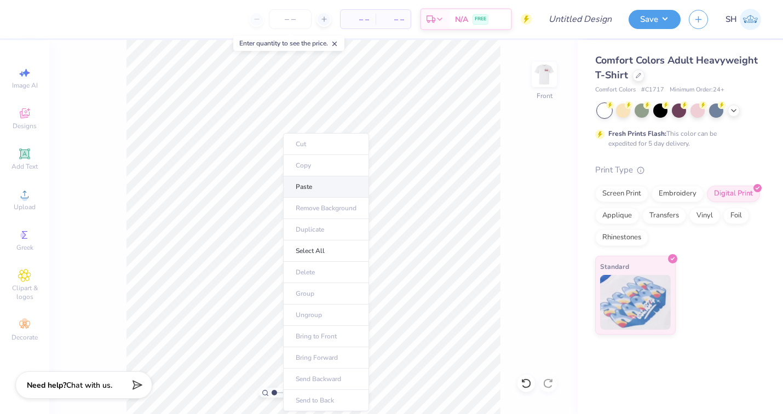
click at [307, 194] on li "Paste" at bounding box center [326, 186] width 86 height 21
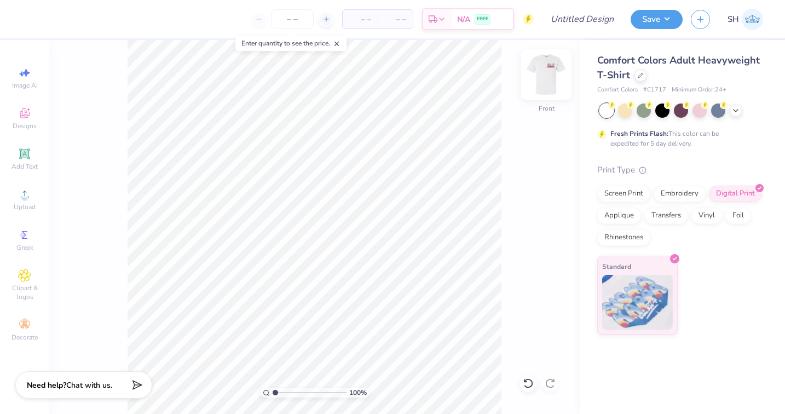
click at [554, 73] on img at bounding box center [546, 75] width 44 height 44
click at [554, 73] on img at bounding box center [546, 74] width 22 height 22
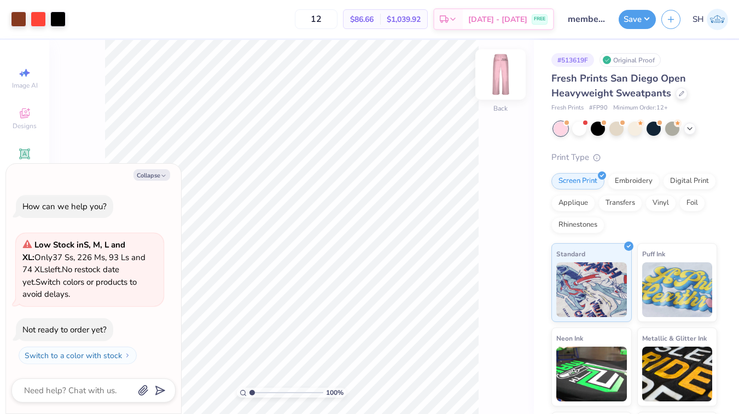
click at [498, 64] on img at bounding box center [501, 75] width 44 height 44
type textarea "x"
type input "3.55"
click at [497, 81] on img at bounding box center [501, 75] width 44 height 44
click at [634, 15] on button "Save" at bounding box center [637, 17] width 37 height 19
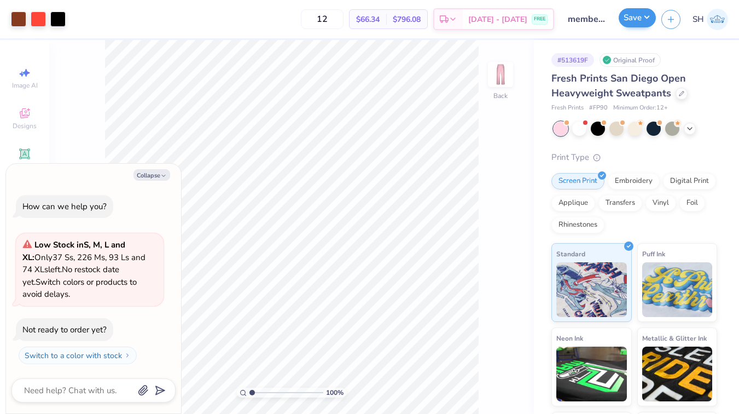
type textarea "x"
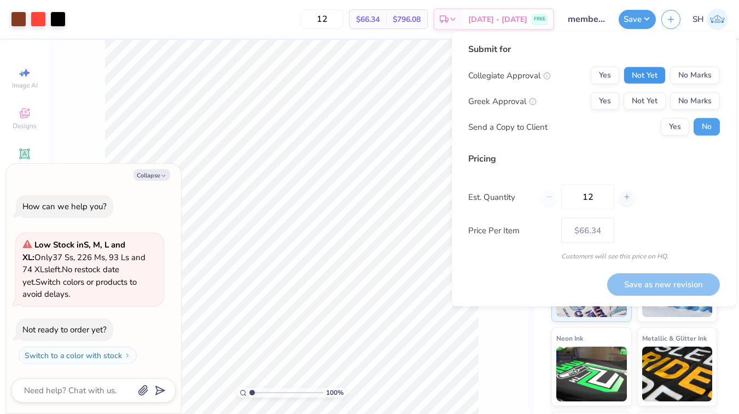
click at [638, 71] on button "Not Yet" at bounding box center [645, 76] width 42 height 18
click at [690, 99] on button "No Marks" at bounding box center [695, 101] width 50 height 18
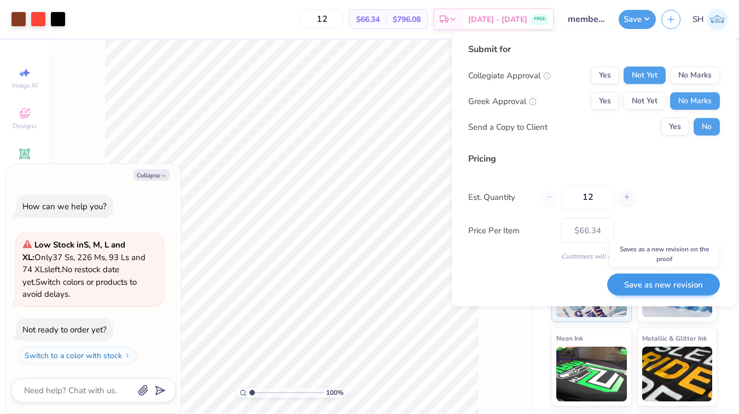
click at [651, 288] on button "Save as new revision" at bounding box center [664, 284] width 113 height 22
type input "$66.34"
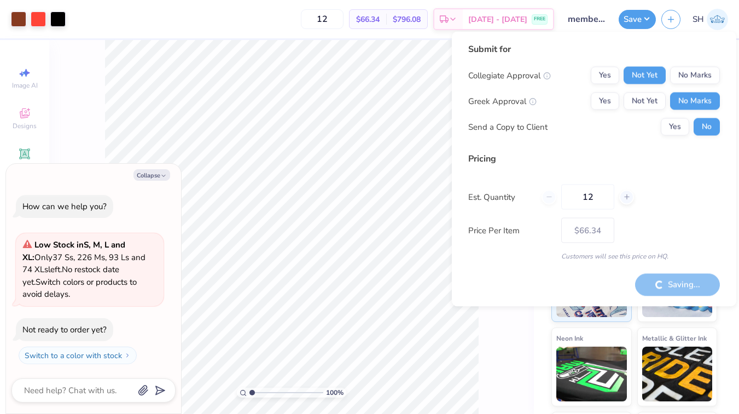
type textarea "x"
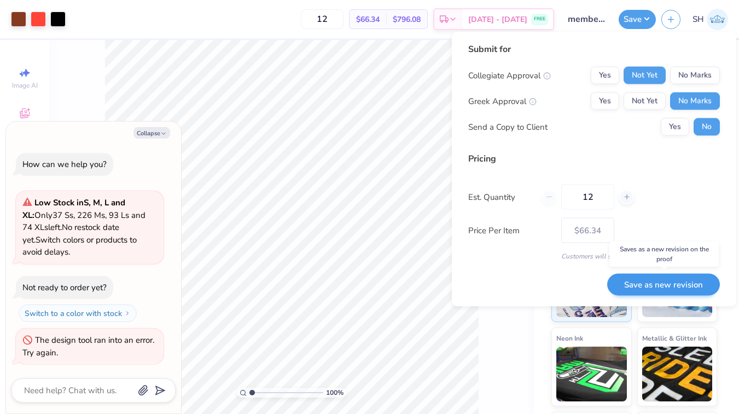
click at [684, 282] on button "Save as new revision" at bounding box center [664, 284] width 113 height 22
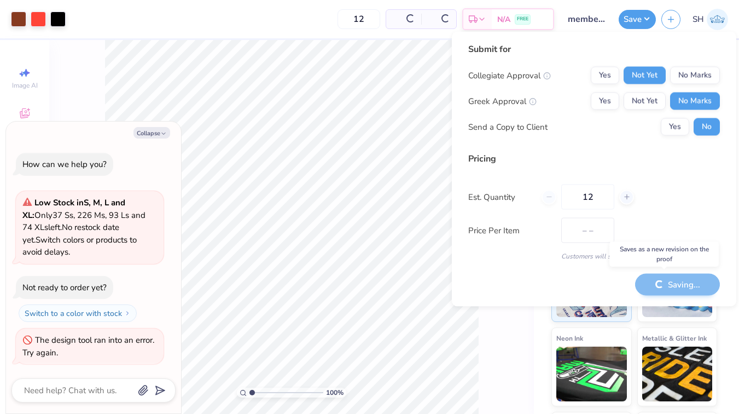
type input "$66.34"
type textarea "x"
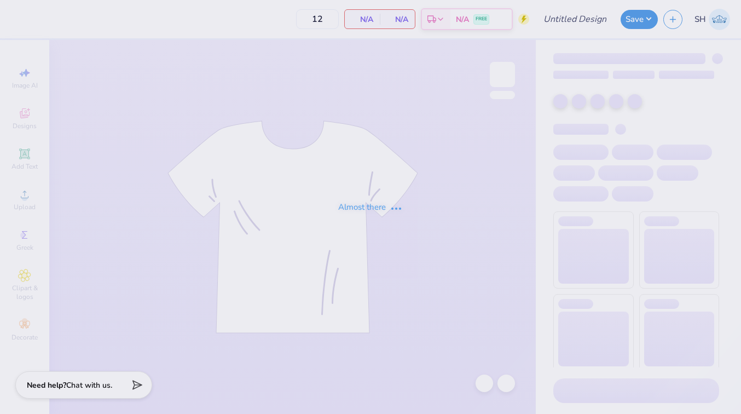
type input "25"
type input "APHI senior dads weekend"
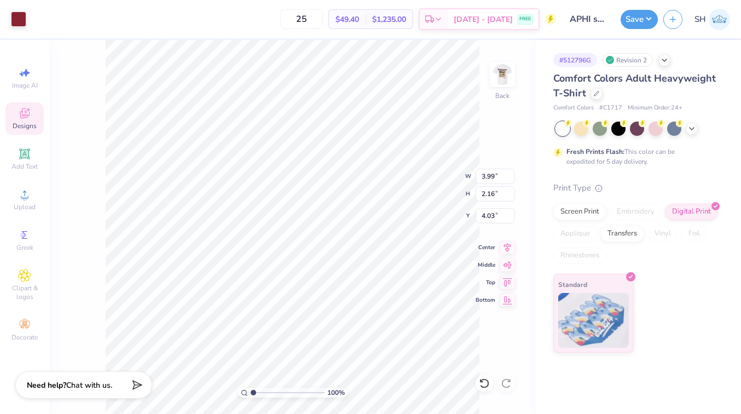
type input "5.12"
type input "2.77"
type input "5.45"
type input "2.96"
click at [412, 1] on div "25 $49.40 Per Item $1,235.00 Total Est. Delivery [DATE] - [DATE] FREE" at bounding box center [294, 19] width 524 height 38
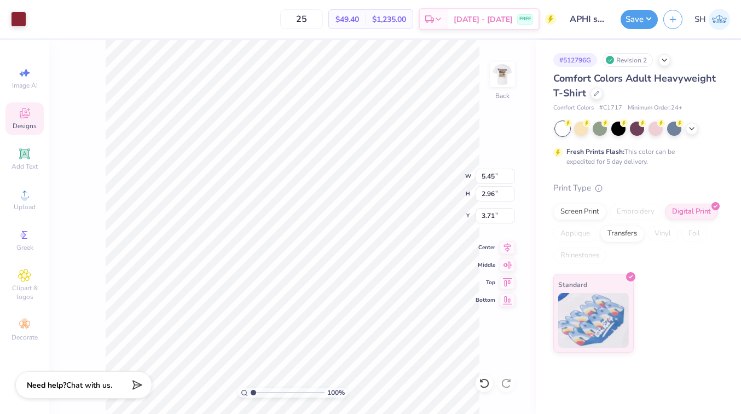
type input "3.62"
type input "5.46"
type input "3.63"
click at [484, 77] on div "100 % Back" at bounding box center [292, 227] width 487 height 374
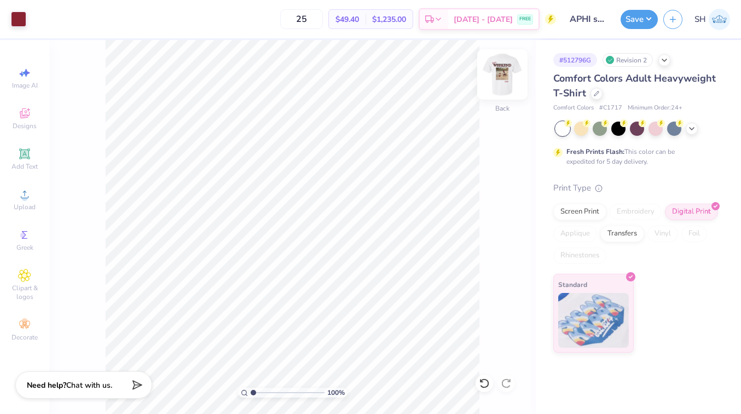
click at [510, 76] on img at bounding box center [503, 75] width 44 height 44
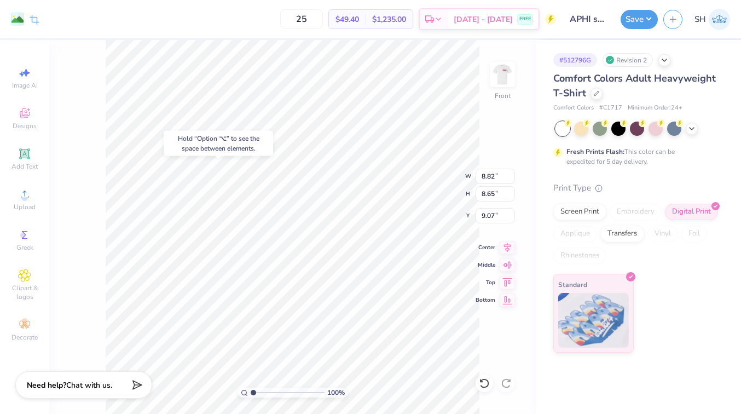
type input "9.02"
type input "11.24"
type input "11.03"
type input "8.84"
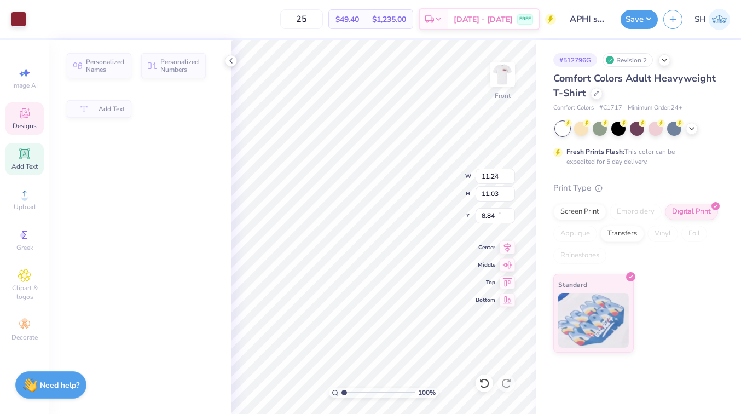
type input "2.63"
type input "0.94"
type input "18.43"
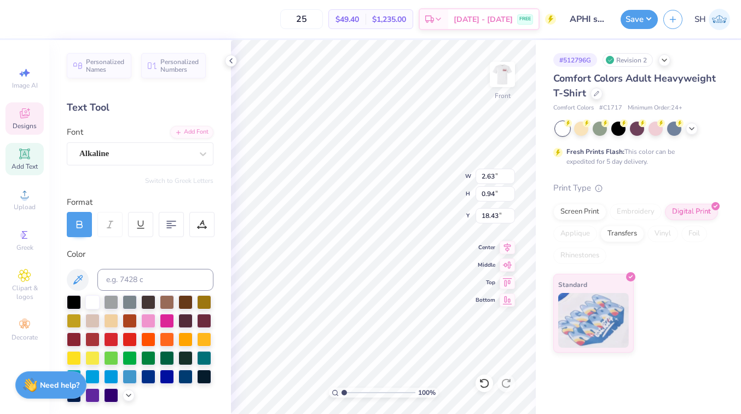
type input "11.24"
type input "11.03"
type input "8.70"
type input "2.63"
type input "0.94"
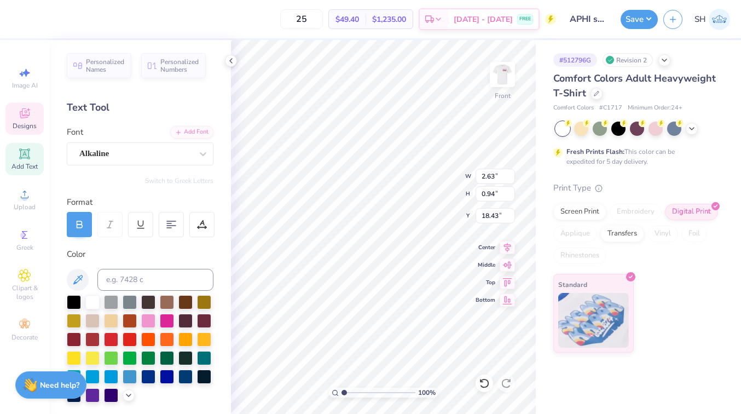
type input "20.06"
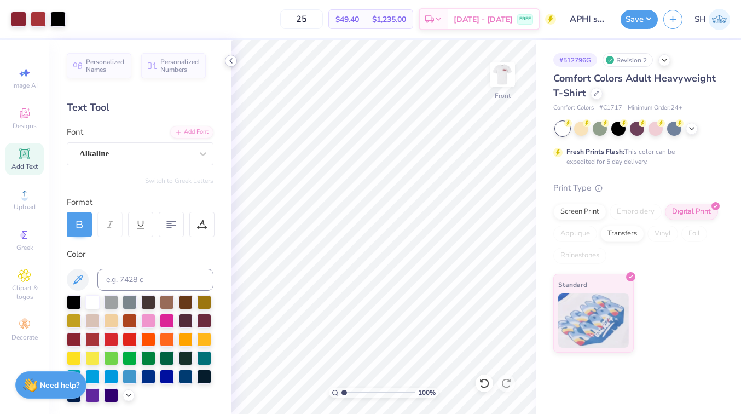
click at [232, 60] on icon at bounding box center [231, 60] width 9 height 9
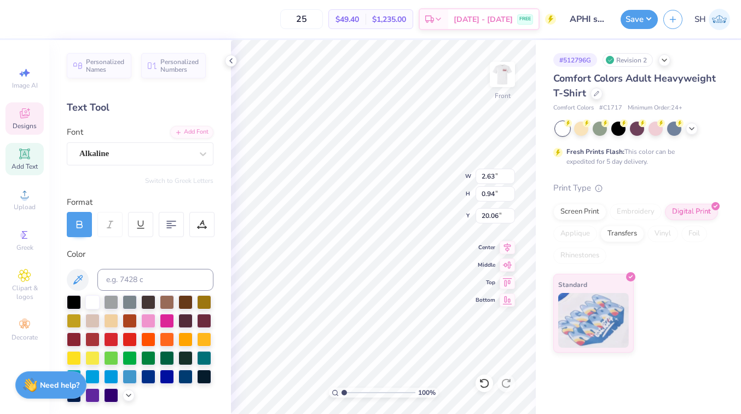
type input "2.34"
type input "0.83"
type input "20.17"
click at [231, 62] on polyline at bounding box center [231, 61] width 2 height 4
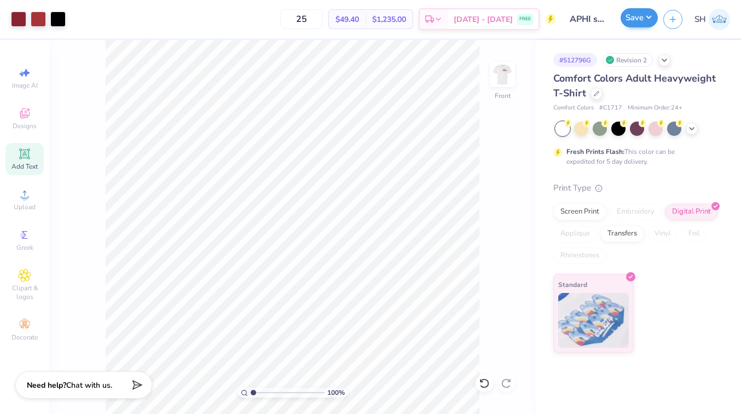
click at [653, 19] on button "Save" at bounding box center [639, 17] width 37 height 19
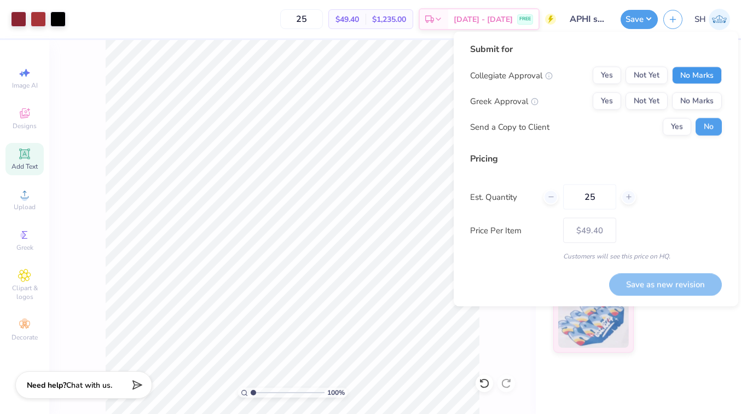
click at [696, 73] on button "No Marks" at bounding box center [697, 76] width 50 height 18
click at [659, 97] on button "Not Yet" at bounding box center [647, 101] width 42 height 18
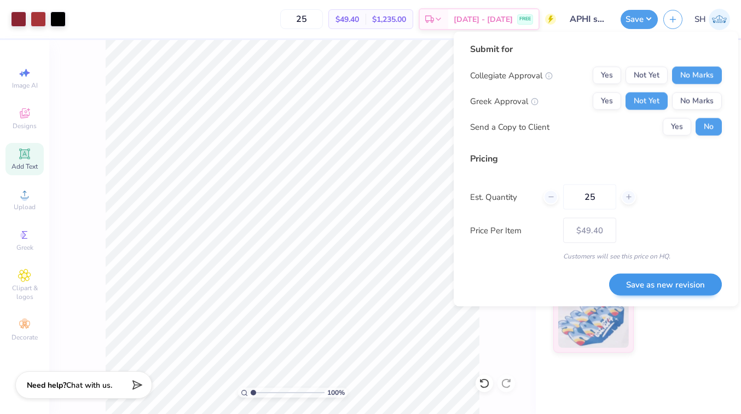
click at [651, 278] on button "Save as new revision" at bounding box center [665, 284] width 113 height 22
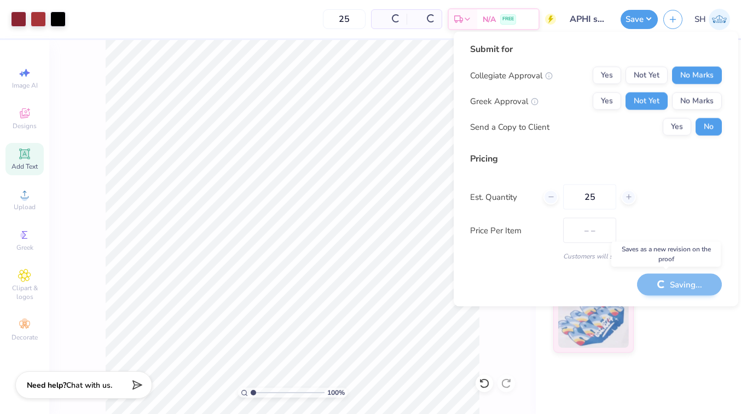
type input "$49.40"
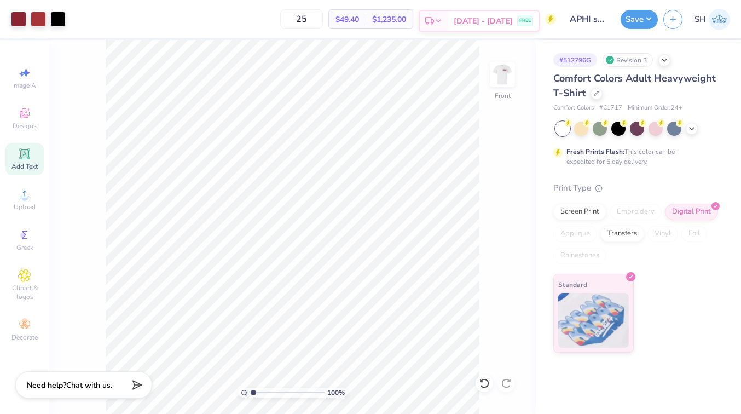
click at [448, 13] on div "Est. Delivery" at bounding box center [434, 21] width 28 height 20
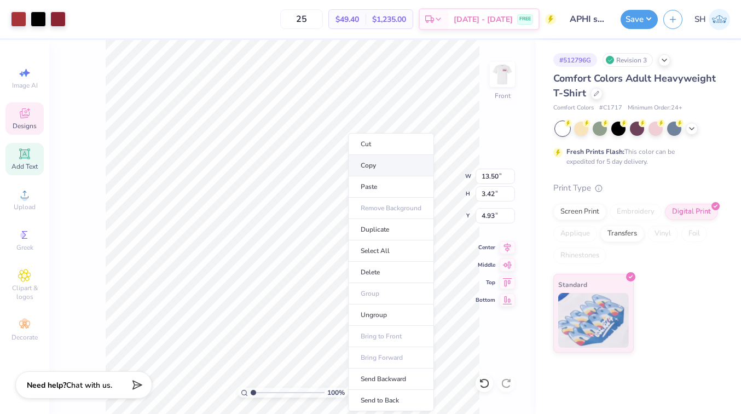
click at [377, 164] on li "Copy" at bounding box center [391, 165] width 86 height 21
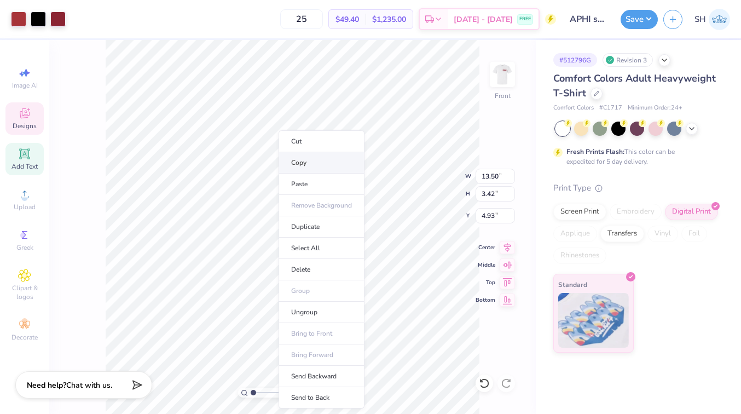
click at [312, 162] on li "Copy" at bounding box center [322, 162] width 86 height 21
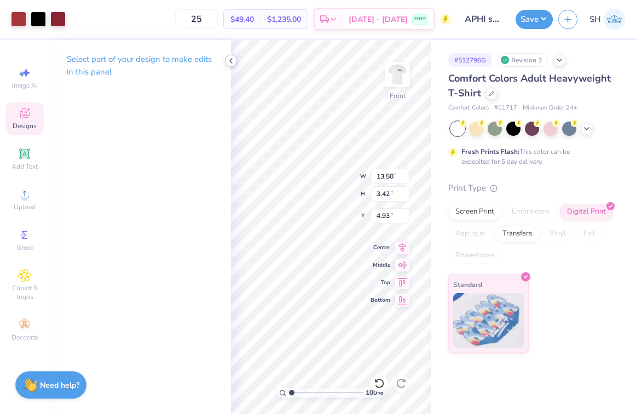
click at [235, 58] on icon at bounding box center [231, 60] width 9 height 9
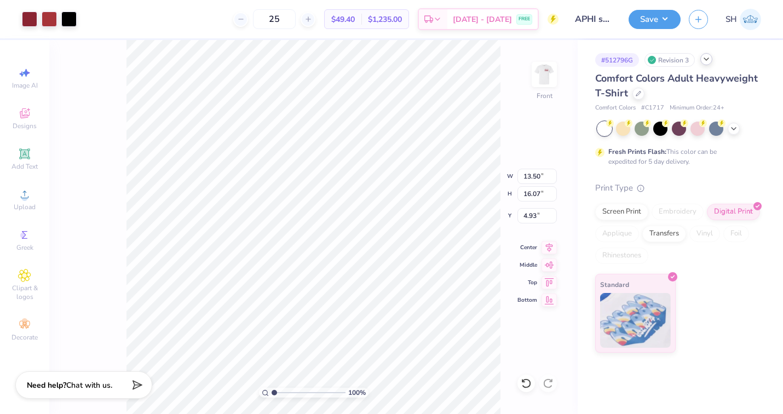
click at [702, 56] on div at bounding box center [706, 59] width 12 height 12
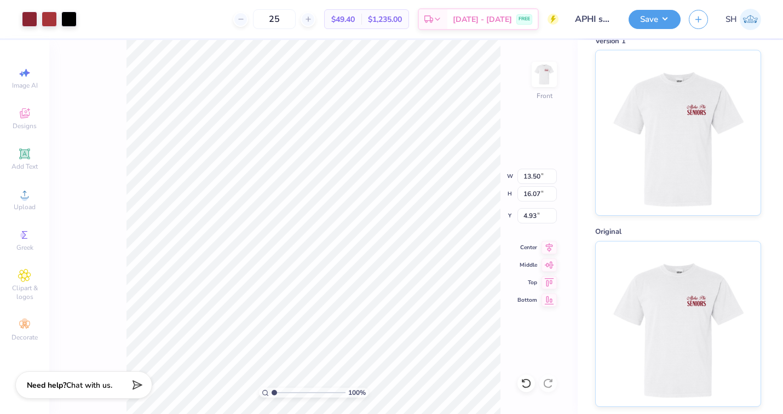
click at [673, 121] on img at bounding box center [678, 132] width 136 height 165
click at [663, 315] on img at bounding box center [678, 323] width 136 height 165
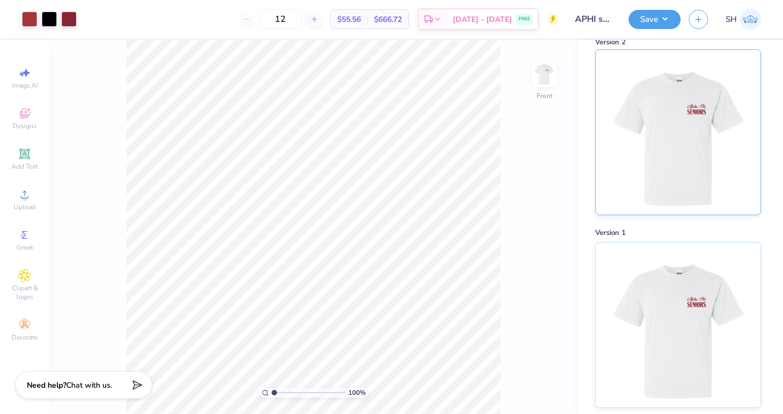
click at [631, 154] on img at bounding box center [678, 132] width 136 height 165
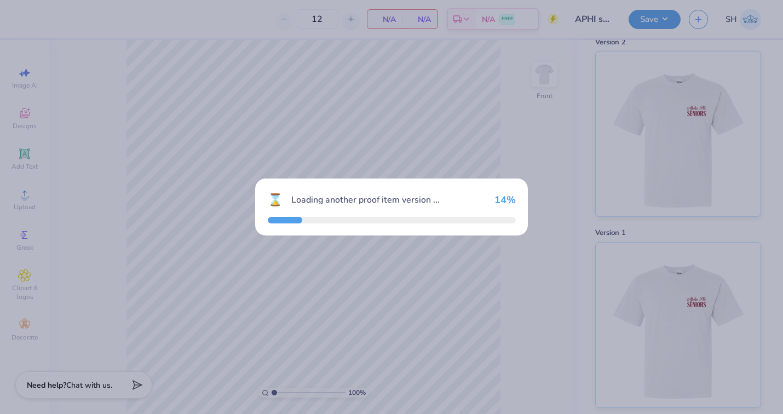
type input "25"
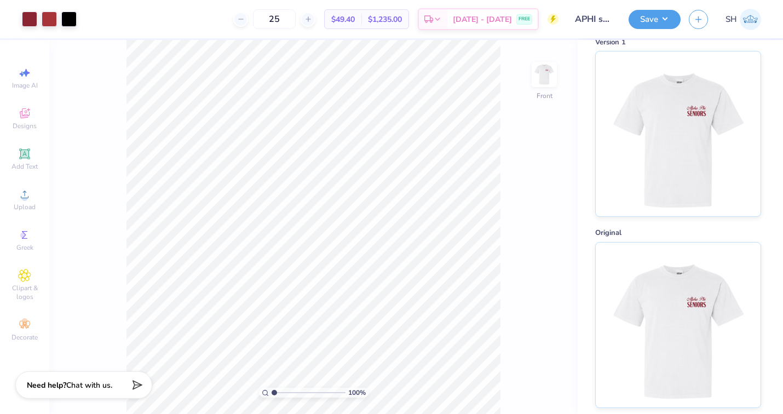
click at [558, 155] on div "100 % Front" at bounding box center [313, 227] width 528 height 374
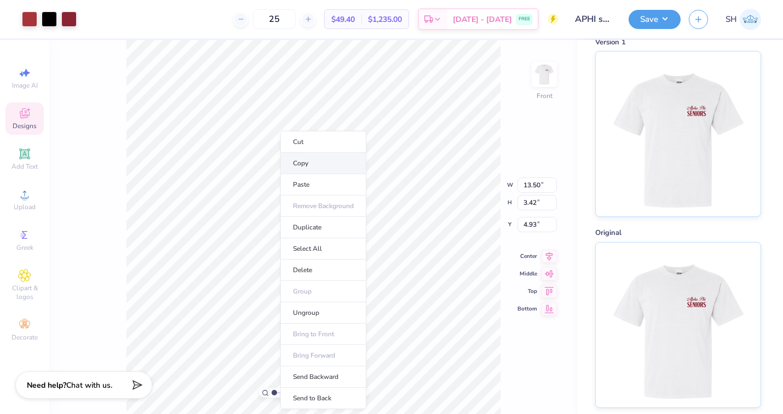
click at [305, 163] on li "Copy" at bounding box center [323, 163] width 86 height 21
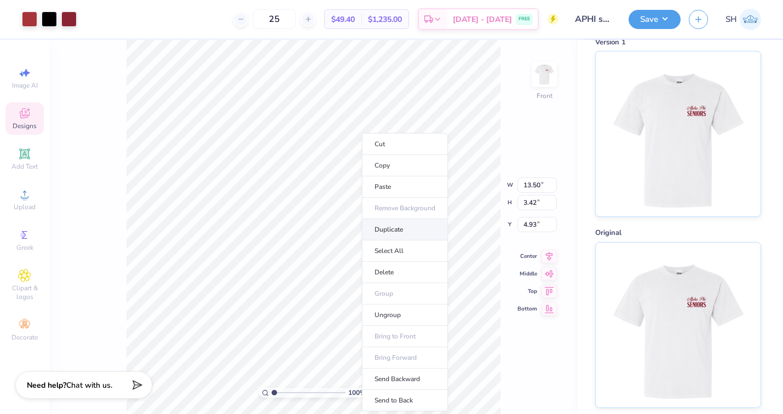
click at [395, 228] on li "Duplicate" at bounding box center [405, 229] width 86 height 21
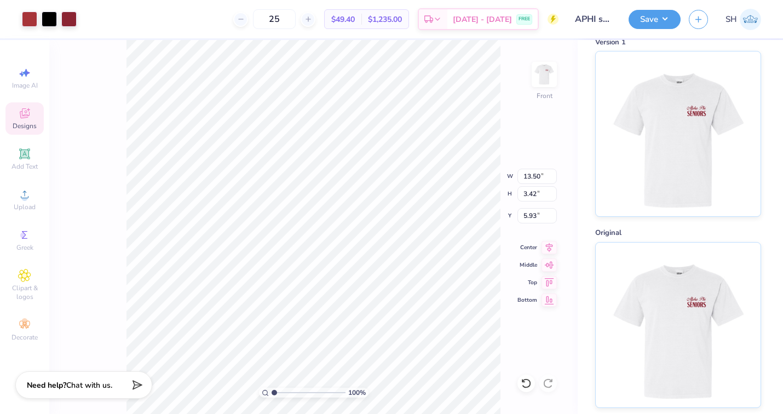
type input "5.93"
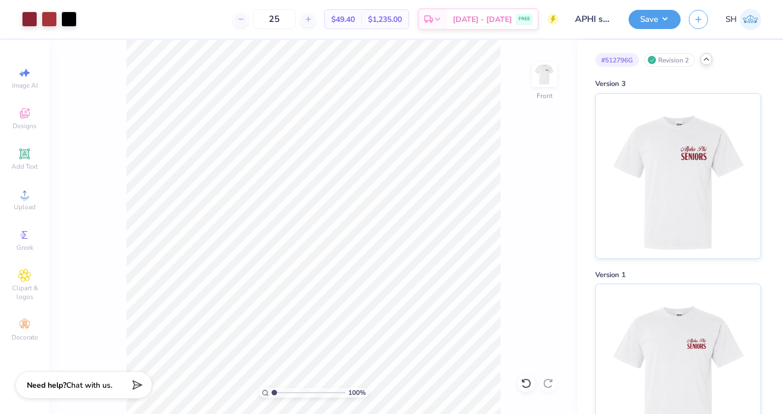
click at [704, 61] on icon at bounding box center [706, 59] width 9 height 9
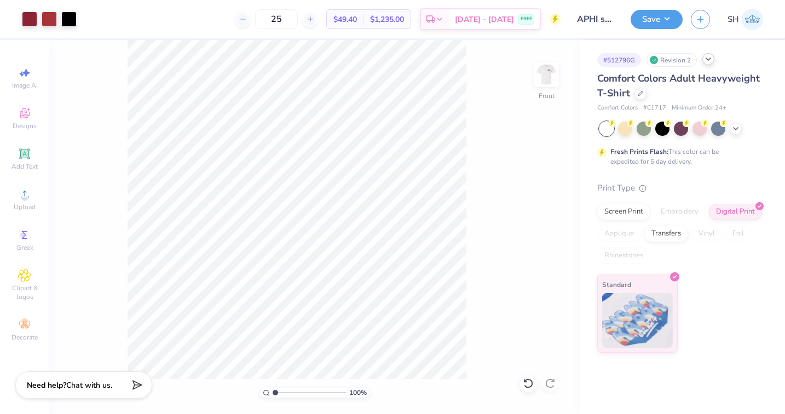
click at [512, 196] on div "100 % Front" at bounding box center [314, 227] width 530 height 374
click at [706, 61] on icon at bounding box center [708, 59] width 9 height 9
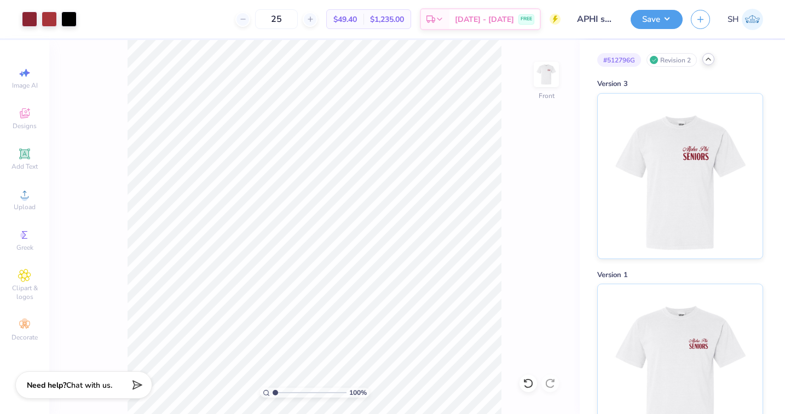
click at [541, 190] on div "100 % Front" at bounding box center [314, 227] width 530 height 374
click at [712, 61] on icon at bounding box center [708, 59] width 9 height 9
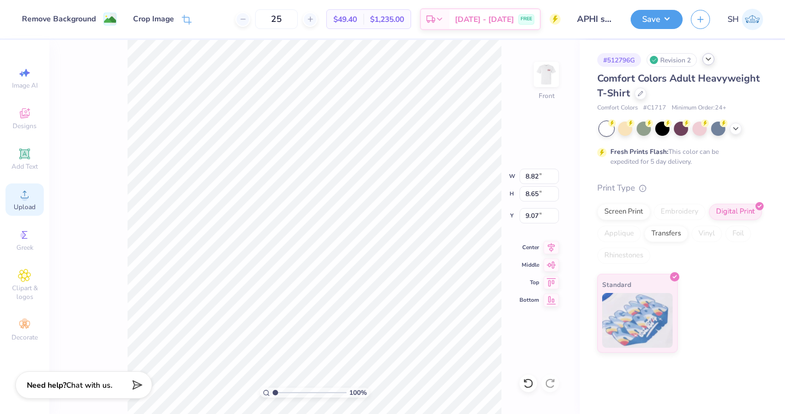
click at [28, 200] on icon at bounding box center [24, 194] width 13 height 13
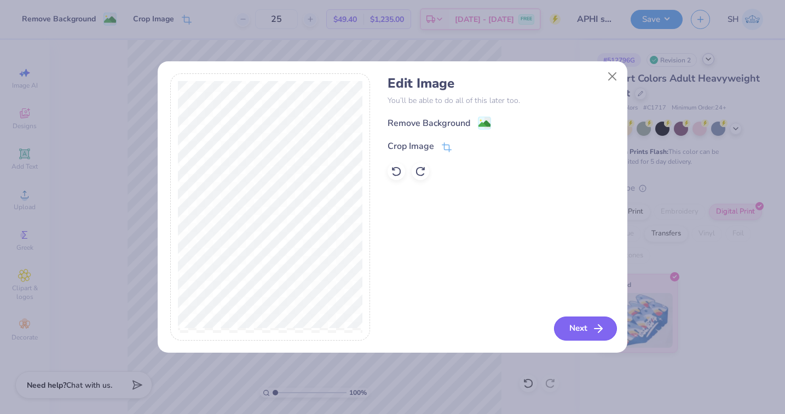
click at [577, 330] on button "Next" at bounding box center [585, 328] width 63 height 24
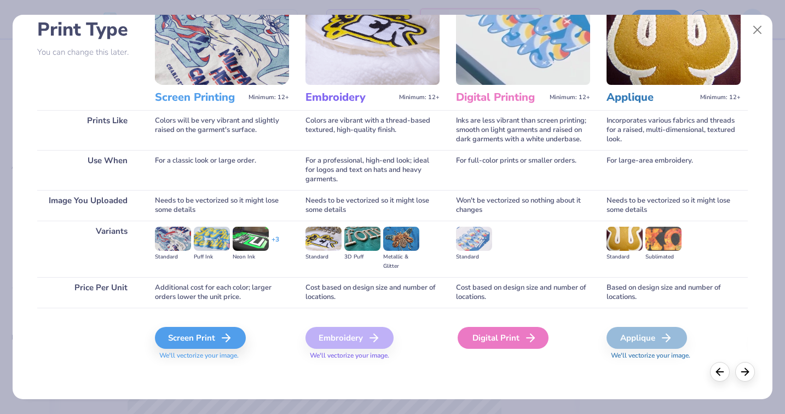
scroll to position [77, 0]
click at [499, 342] on div "Digital Print" at bounding box center [503, 338] width 91 height 22
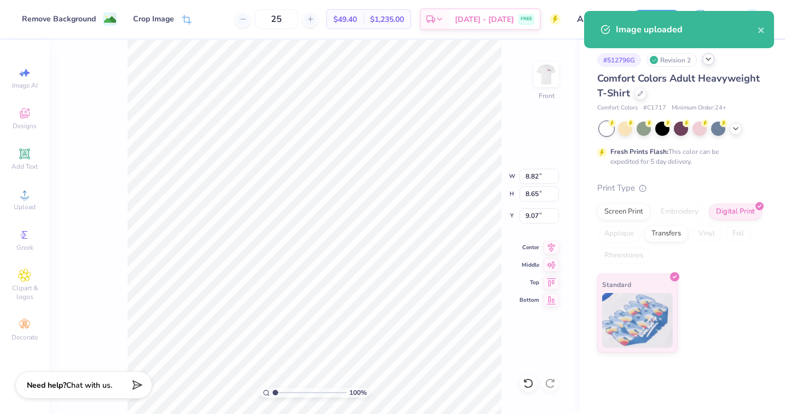
type input "14.06"
type input "17.99"
type input "4.75"
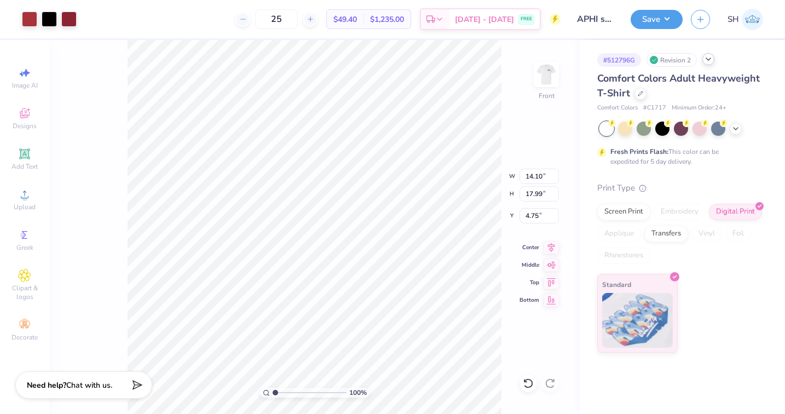
type input "6.69"
type input "8.54"
type input "14.20"
type input "14.06"
type input "17.99"
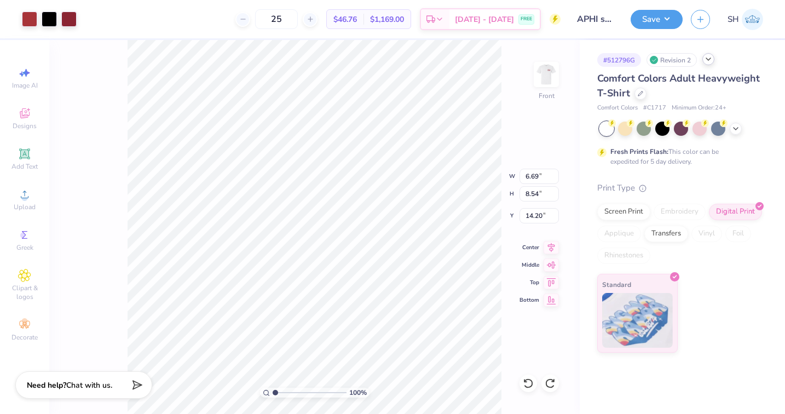
type input "4.75"
type input "8.35"
type input "7.03"
type input "9.00"
type input "8.89"
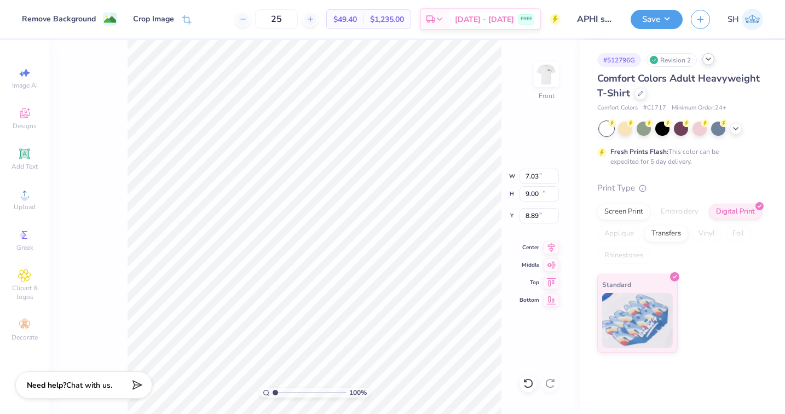
type input "8.79"
type input "11.25"
click at [184, 16] on icon at bounding box center [187, 21] width 10 height 10
click at [183, 20] on icon at bounding box center [187, 21] width 10 height 10
type input "9.15"
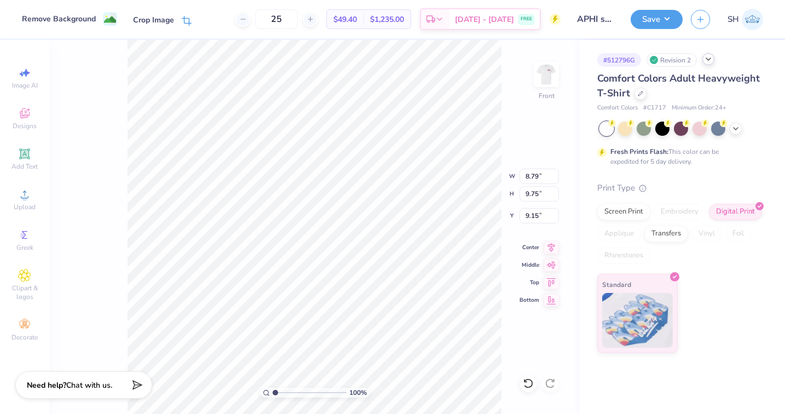
click at [189, 20] on icon at bounding box center [187, 21] width 10 height 10
type input "8.35"
click at [182, 16] on icon at bounding box center [187, 21] width 10 height 10
click at [189, 14] on span at bounding box center [187, 20] width 10 height 13
click at [186, 17] on icon at bounding box center [187, 21] width 10 height 10
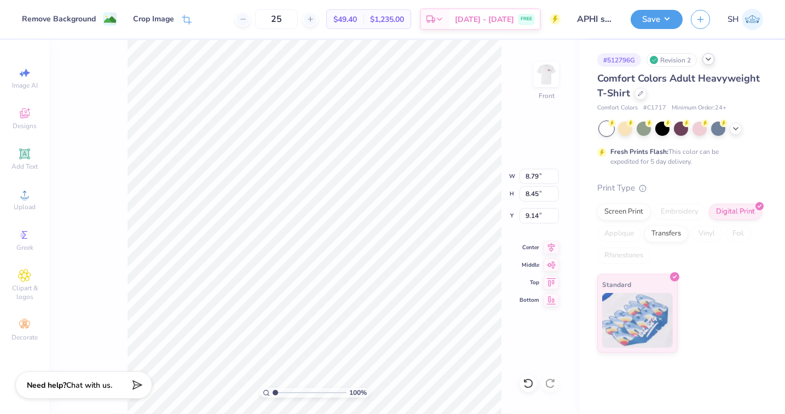
type input "9.07"
click at [182, 16] on icon at bounding box center [187, 21] width 10 height 10
type input "8.51"
click at [189, 18] on icon at bounding box center [187, 21] width 10 height 10
click at [99, 24] on div at bounding box center [101, 19] width 27 height 13
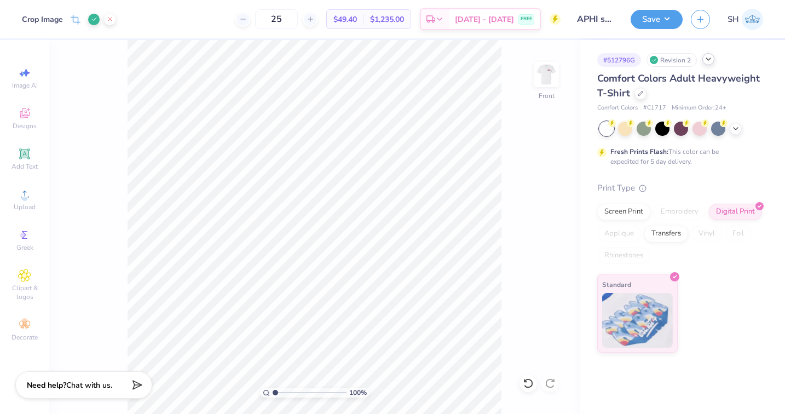
click at [94, 20] on icon at bounding box center [94, 19] width 7 height 7
type input "8.82"
type input "8.65"
type input "9.07"
click at [659, 21] on button "Save" at bounding box center [657, 17] width 52 height 19
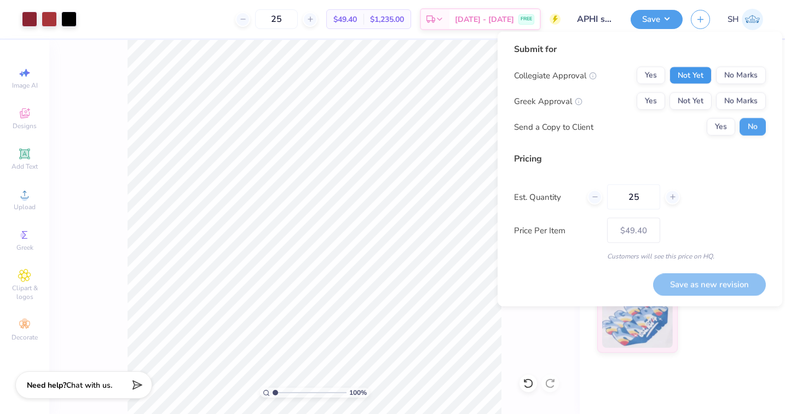
click at [700, 74] on button "Not Yet" at bounding box center [690, 76] width 42 height 18
drag, startPoint x: 696, startPoint y: 97, endPoint x: 743, endPoint y: 63, distance: 58.0
click at [696, 97] on button "Not Yet" at bounding box center [690, 101] width 42 height 18
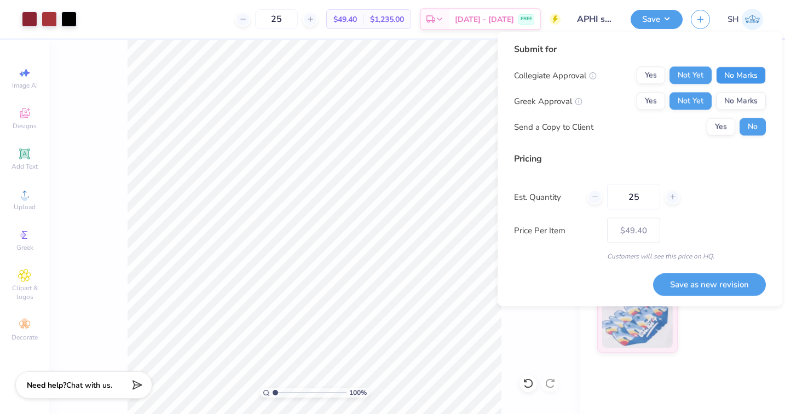
click at [737, 77] on button "No Marks" at bounding box center [741, 76] width 50 height 18
click at [697, 286] on button "Save as new revision" at bounding box center [709, 284] width 113 height 22
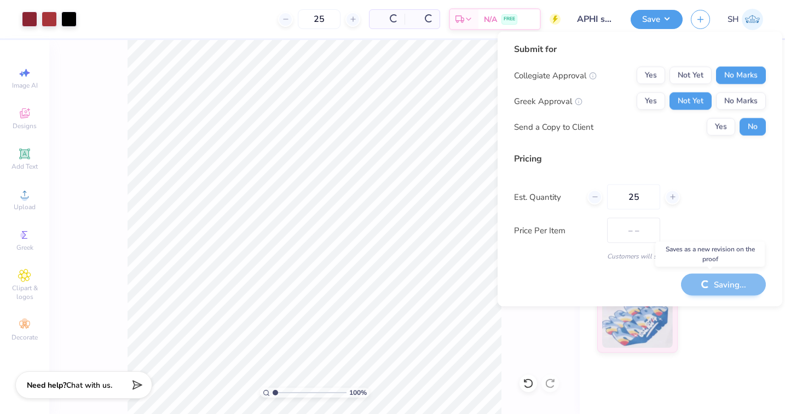
type input "$49.40"
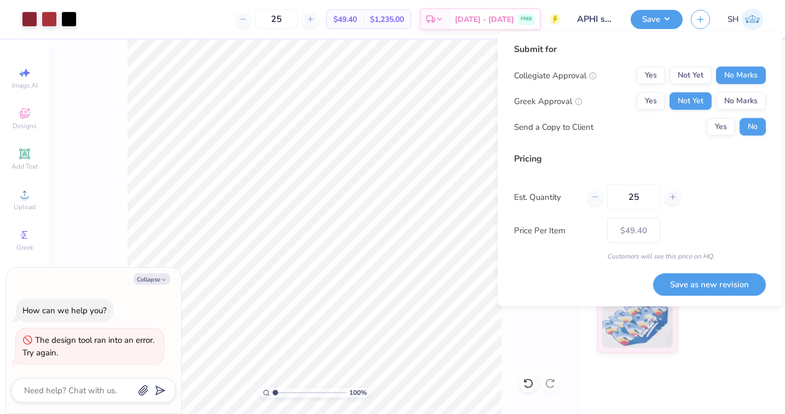
click at [732, 335] on div "Standard" at bounding box center [680, 313] width 166 height 79
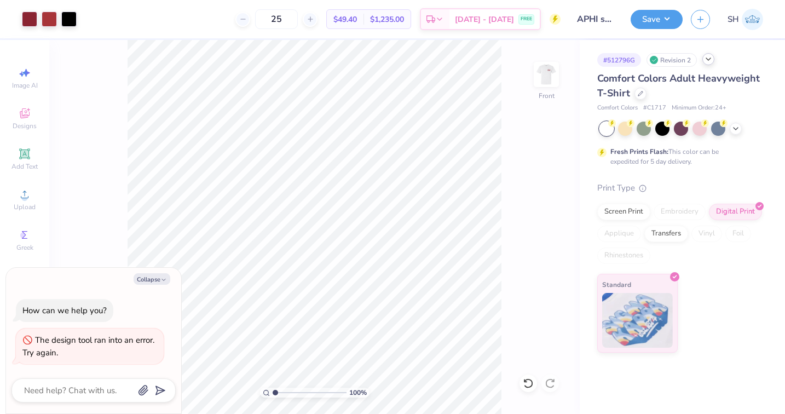
click at [690, 60] on div "Revision 2" at bounding box center [671, 60] width 50 height 14
click at [710, 59] on icon at bounding box center [708, 59] width 9 height 9
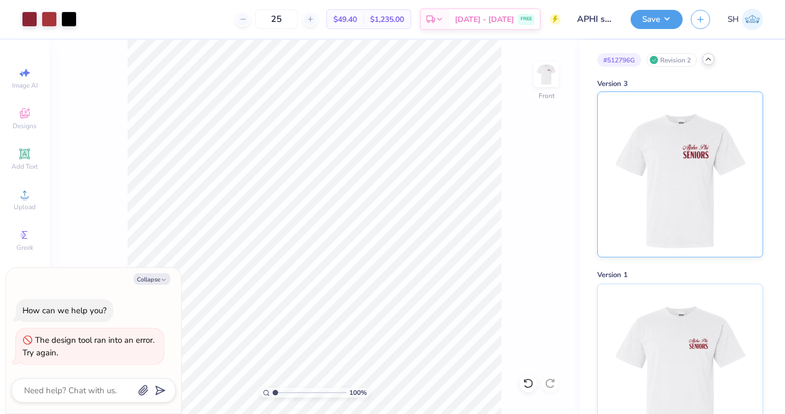
scroll to position [0, 0]
click at [719, 315] on img at bounding box center [680, 364] width 136 height 165
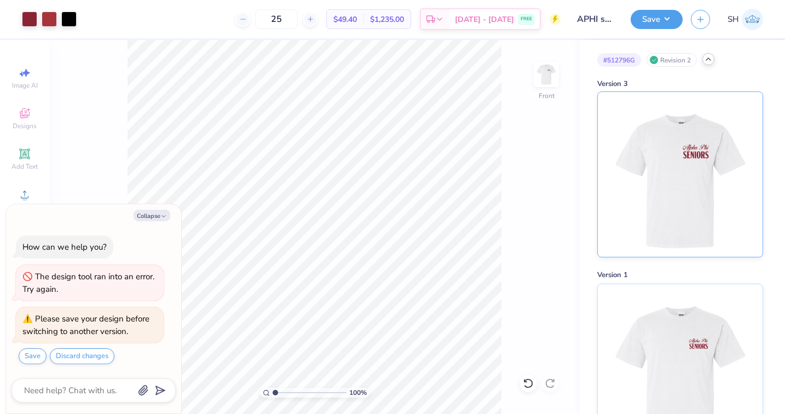
click at [689, 197] on img at bounding box center [680, 174] width 136 height 165
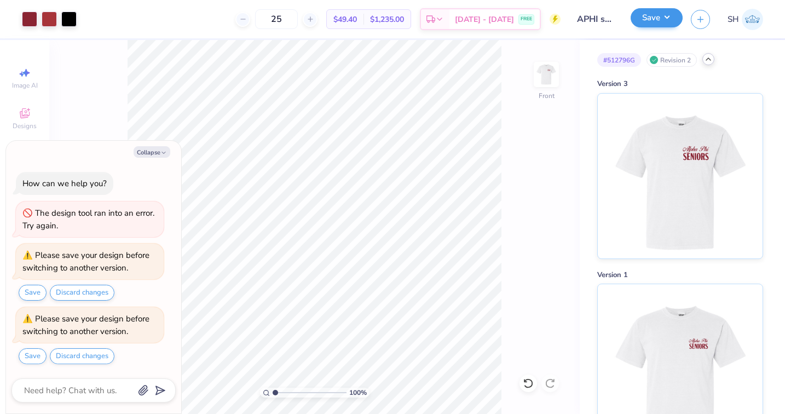
click at [660, 19] on button "Save" at bounding box center [657, 17] width 52 height 19
type textarea "x"
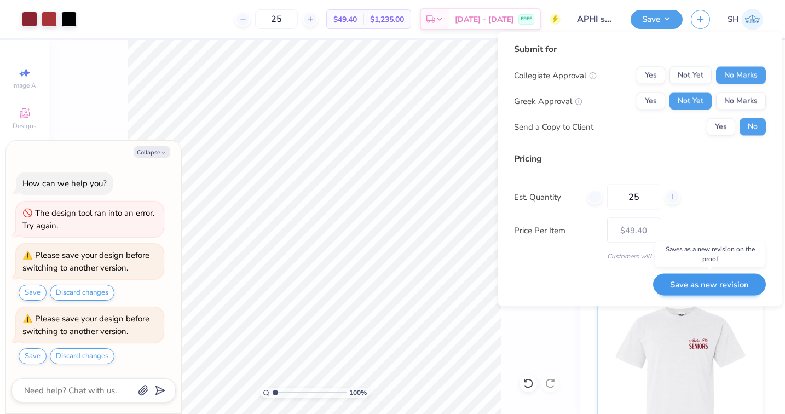
click at [712, 285] on button "Save as new revision" at bounding box center [709, 284] width 113 height 22
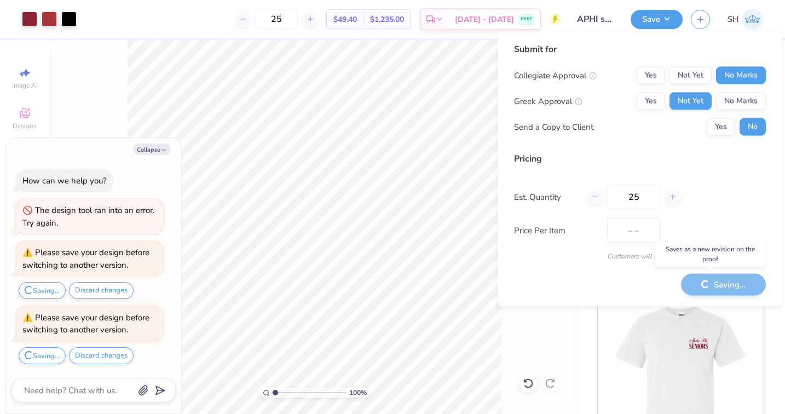
type input "$49.40"
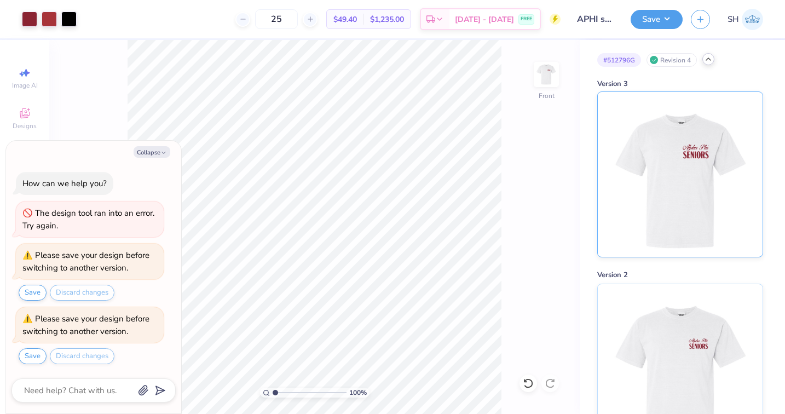
click at [702, 123] on img at bounding box center [680, 174] width 136 height 165
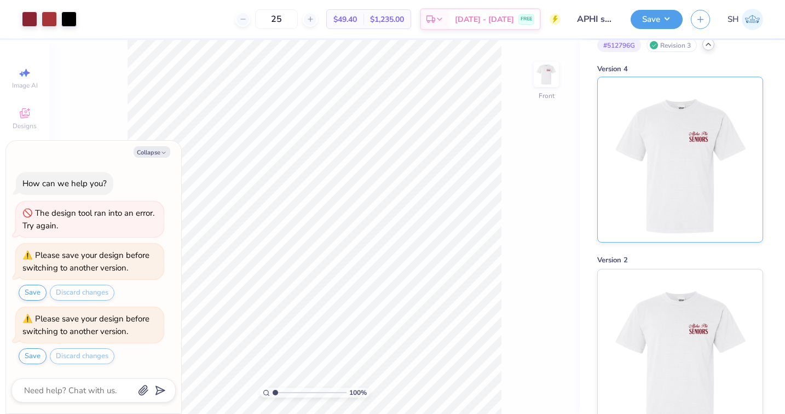
scroll to position [18, 0]
click at [685, 141] on img at bounding box center [680, 156] width 136 height 165
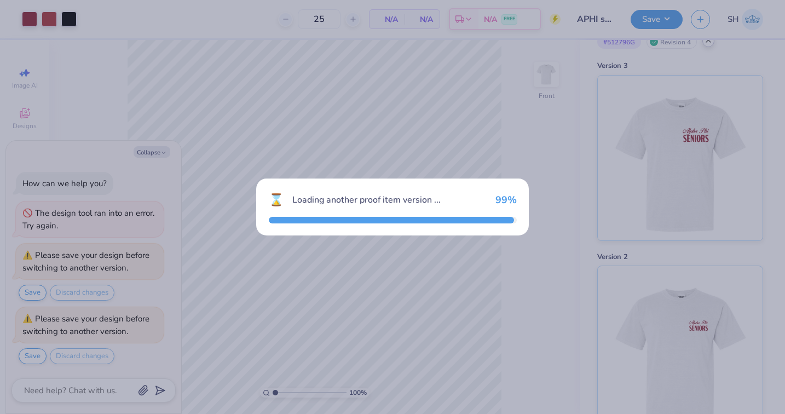
click at [160, 155] on div "⌛ Loading another proof item version ... 99 %" at bounding box center [392, 207] width 785 height 414
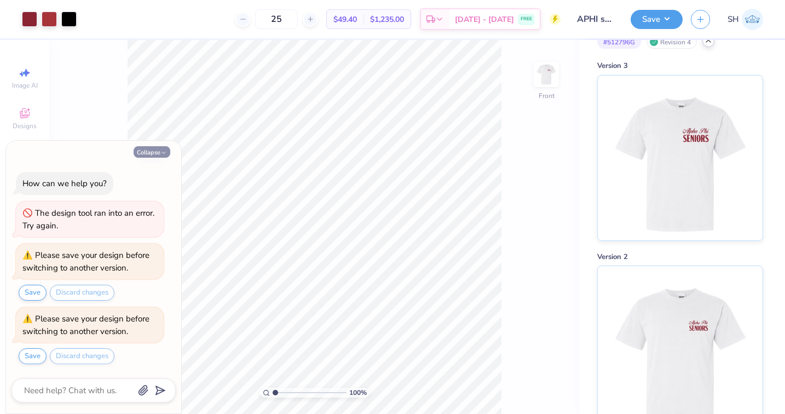
click at [152, 151] on button "Collapse" at bounding box center [152, 151] width 37 height 11
type textarea "x"
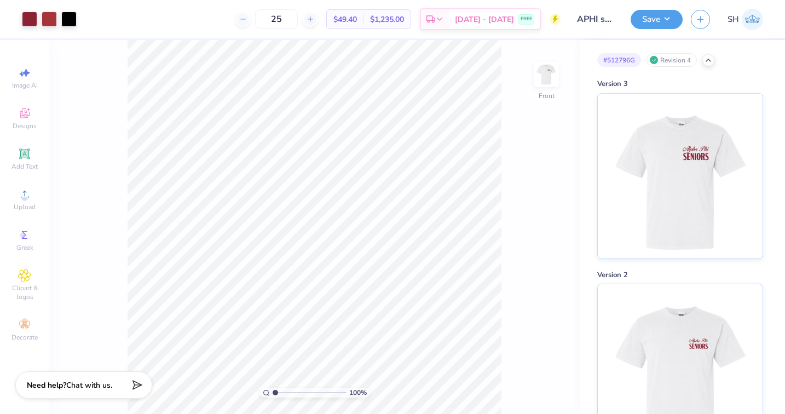
click at [710, 66] on div "# 512796G Revision 4" at bounding box center [680, 60] width 166 height 14
click at [709, 63] on icon at bounding box center [708, 59] width 9 height 9
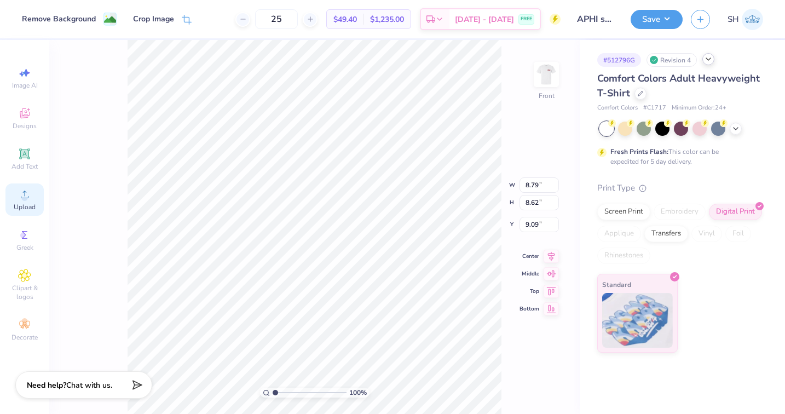
click at [27, 200] on icon at bounding box center [24, 194] width 13 height 13
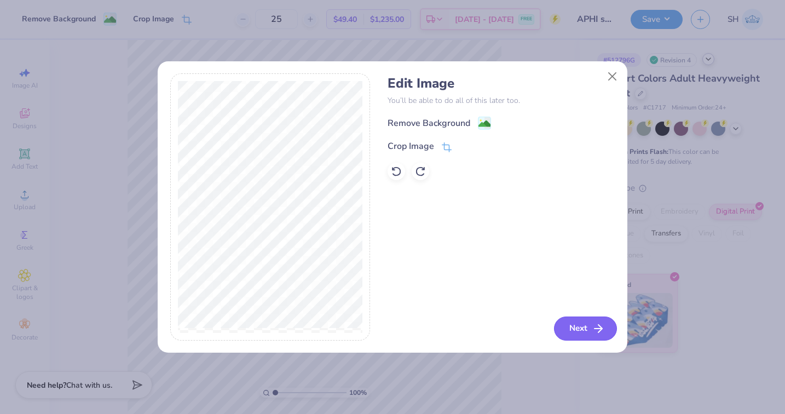
click at [575, 321] on button "Next" at bounding box center [585, 328] width 63 height 24
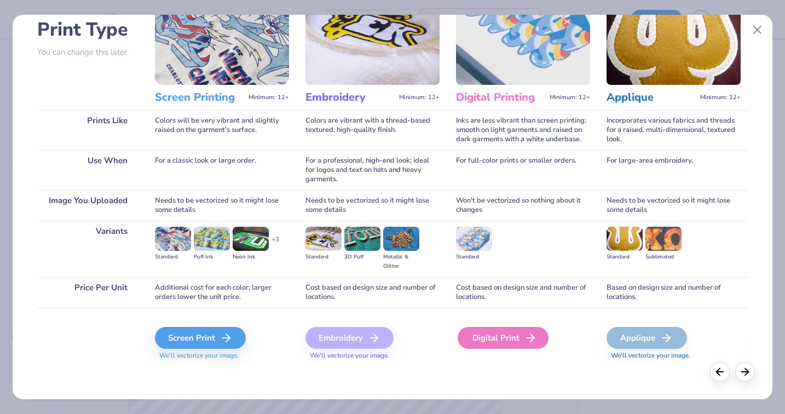
scroll to position [77, 0]
click at [493, 348] on div "Digital Print" at bounding box center [503, 338] width 91 height 22
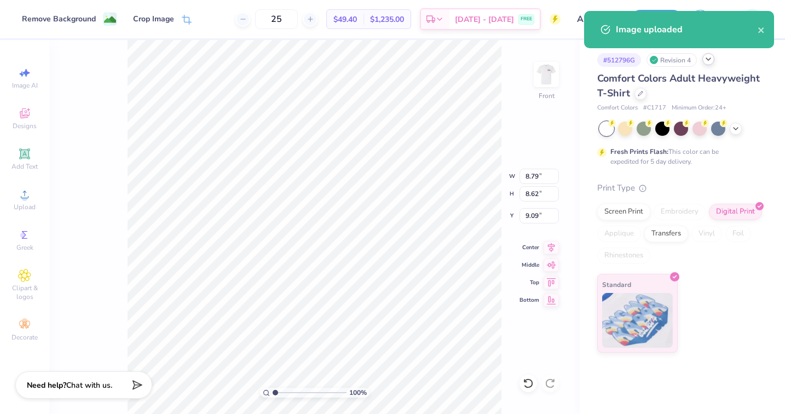
type input "14.52"
type input "10.89"
type input "8.30"
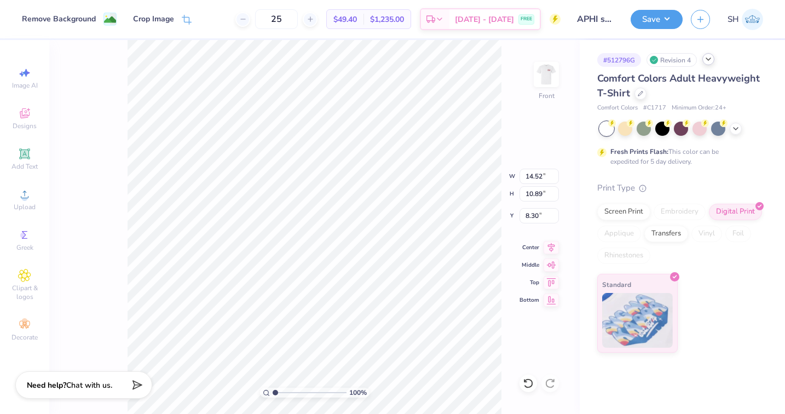
type input "11.93"
type input "8.95"
type input "8.93"
type input "11.66"
type input "8.74"
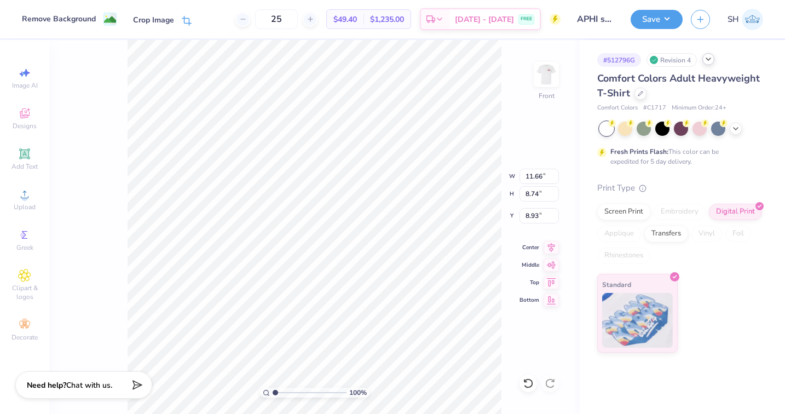
click at [188, 18] on icon at bounding box center [187, 21] width 10 height 10
type input "8.97"
click at [188, 23] on icon at bounding box center [187, 19] width 7 height 7
type input "17.06"
click at [185, 18] on icon at bounding box center [187, 20] width 10 height 10
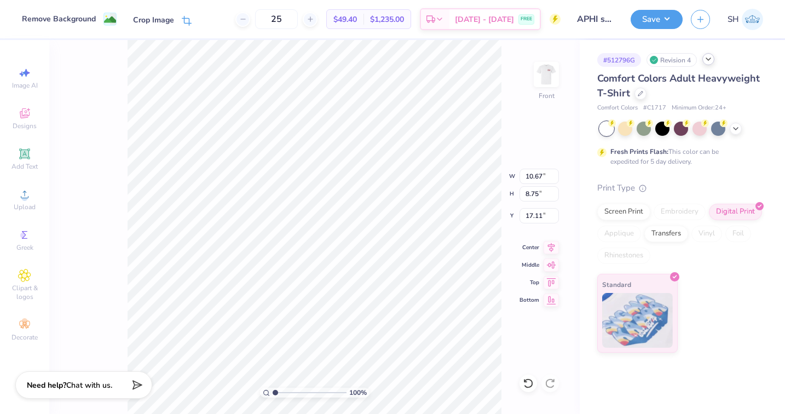
click at [188, 22] on icon at bounding box center [187, 21] width 10 height 10
click at [188, 19] on icon at bounding box center [185, 22] width 7 height 7
type input "11.50"
type input "8.79"
type input "8.62"
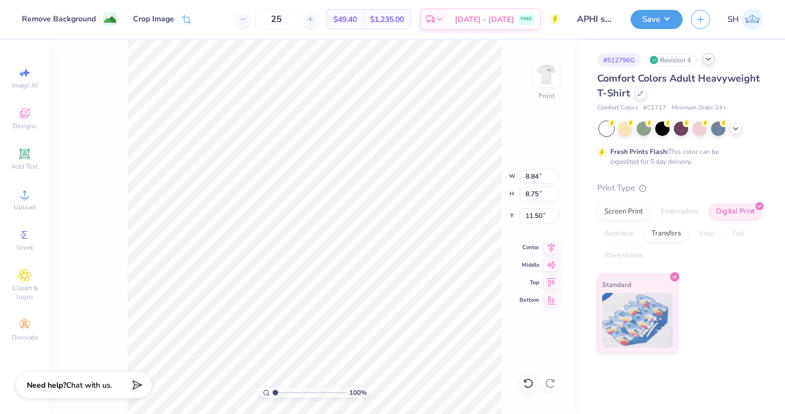
type input "9.09"
type input "9.01"
click at [666, 19] on button "Save" at bounding box center [657, 17] width 52 height 19
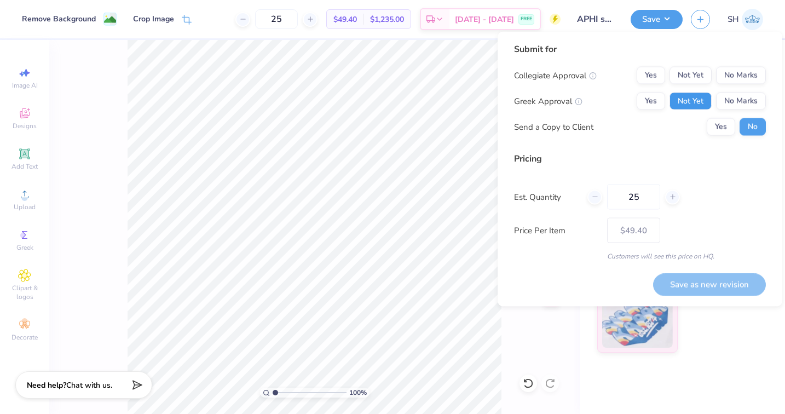
click at [696, 100] on button "Not Yet" at bounding box center [690, 101] width 42 height 18
click at [732, 77] on button "No Marks" at bounding box center [741, 76] width 50 height 18
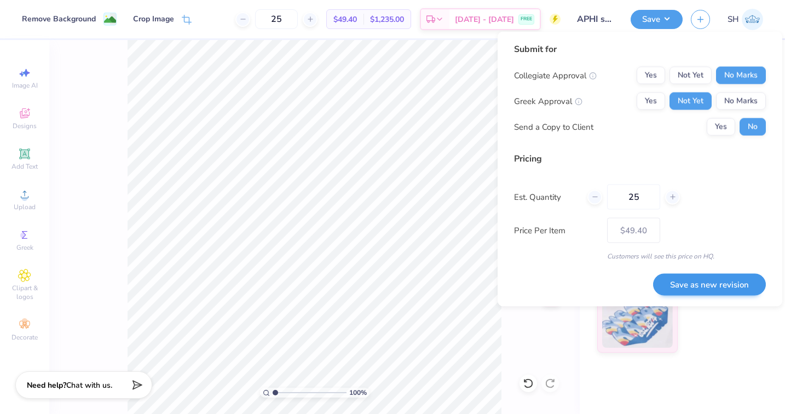
click at [709, 286] on button "Save as new revision" at bounding box center [709, 284] width 113 height 22
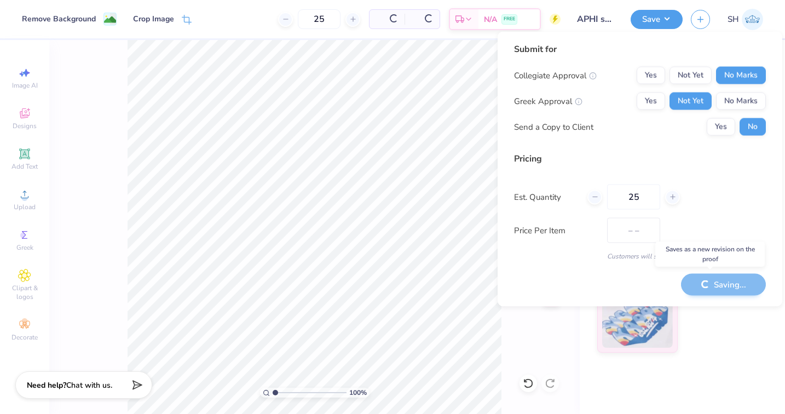
type input "$49.40"
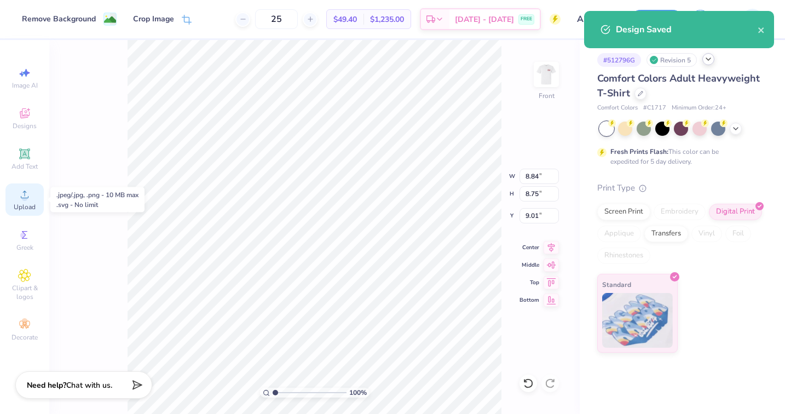
click at [24, 196] on circle at bounding box center [24, 198] width 6 height 6
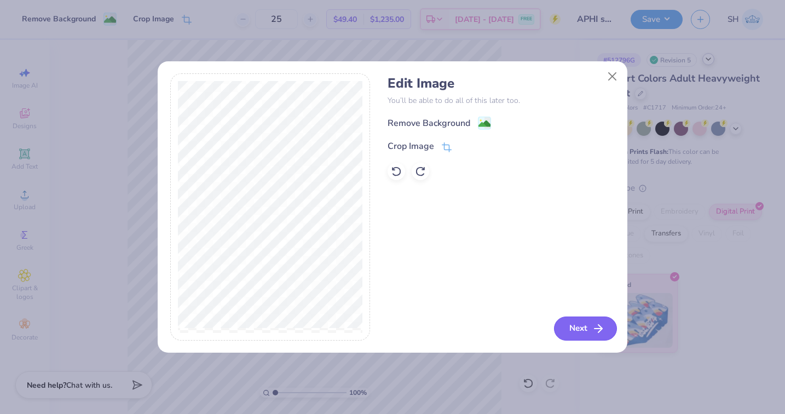
click at [564, 332] on button "Next" at bounding box center [585, 328] width 63 height 24
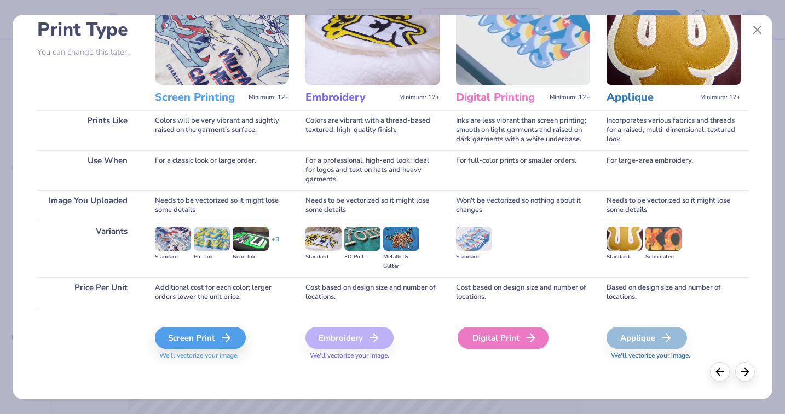
click at [510, 342] on div "Digital Print" at bounding box center [503, 338] width 91 height 22
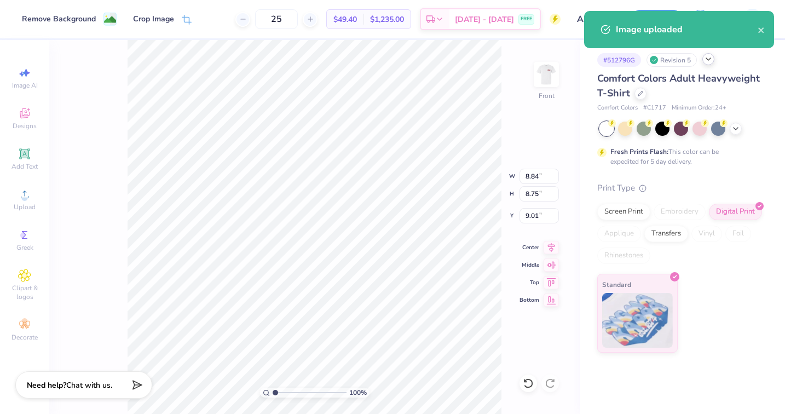
type input "13.51"
type input "18.00"
type input "4.75"
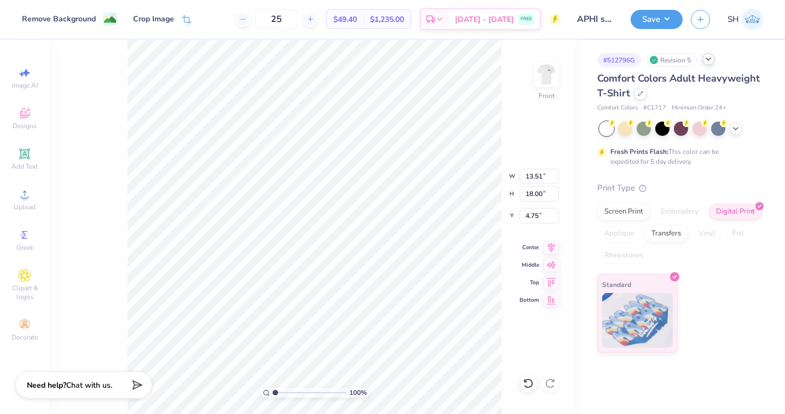
type input "8.72"
type input "11.63"
type input "6.12"
click at [188, 21] on icon at bounding box center [187, 21] width 10 height 10
type input "8.04"
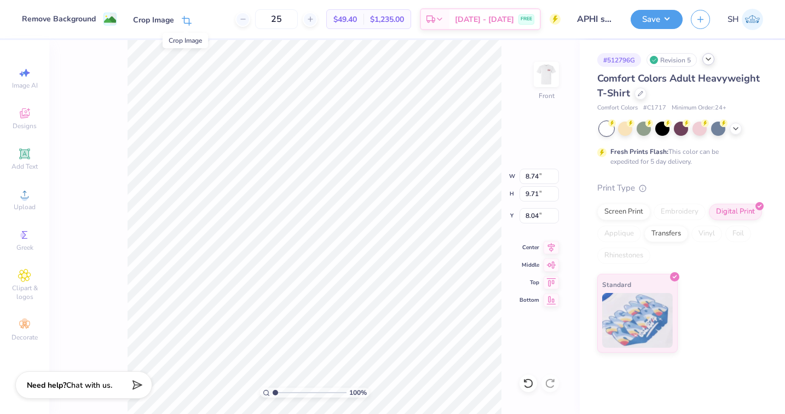
click at [183, 19] on icon at bounding box center [185, 22] width 7 height 7
type input "9.01"
type input "8.84"
type input "8.75"
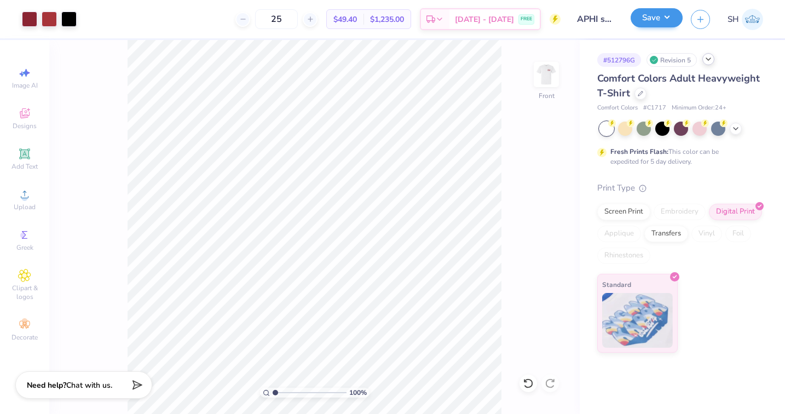
click at [680, 14] on button "Save" at bounding box center [657, 17] width 52 height 19
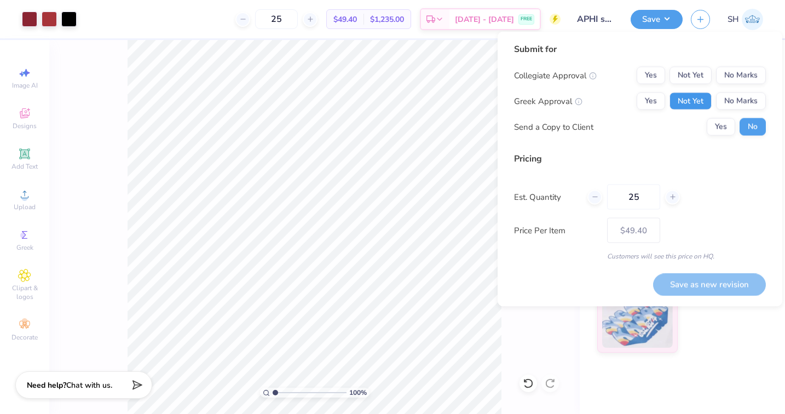
click at [682, 99] on button "Not Yet" at bounding box center [690, 101] width 42 height 18
click at [741, 71] on button "No Marks" at bounding box center [741, 76] width 50 height 18
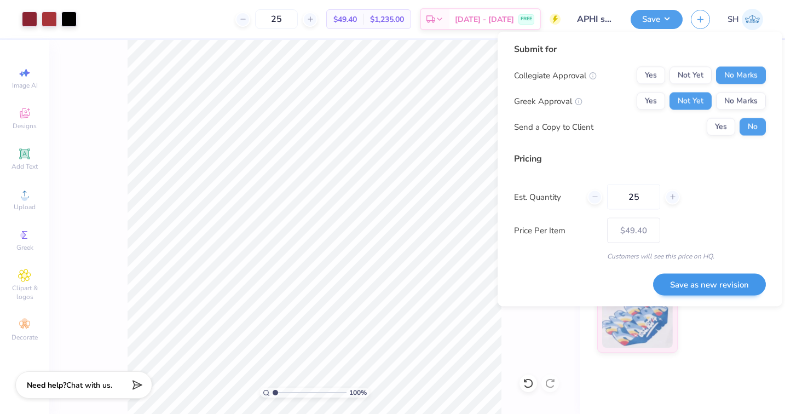
click at [717, 286] on button "Save as new revision" at bounding box center [709, 284] width 113 height 22
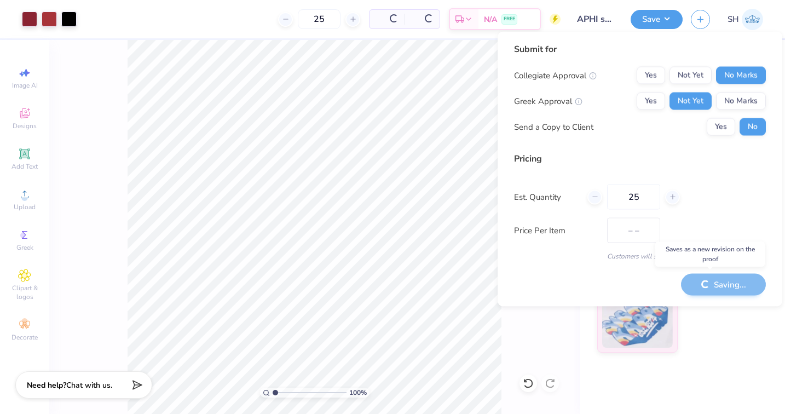
type input "$49.40"
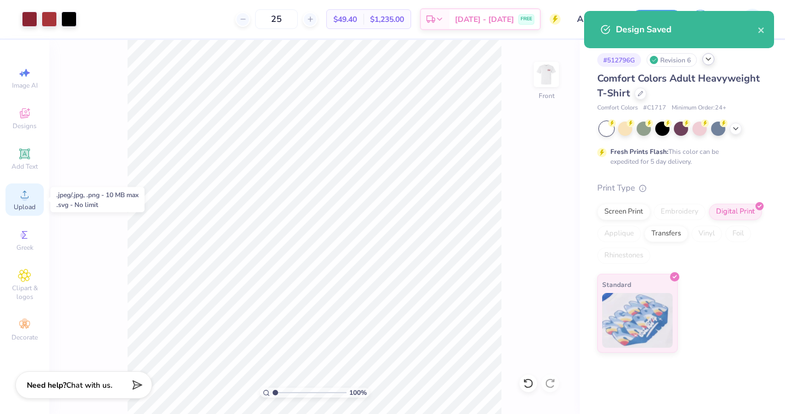
click at [36, 203] on div "Upload" at bounding box center [24, 199] width 38 height 32
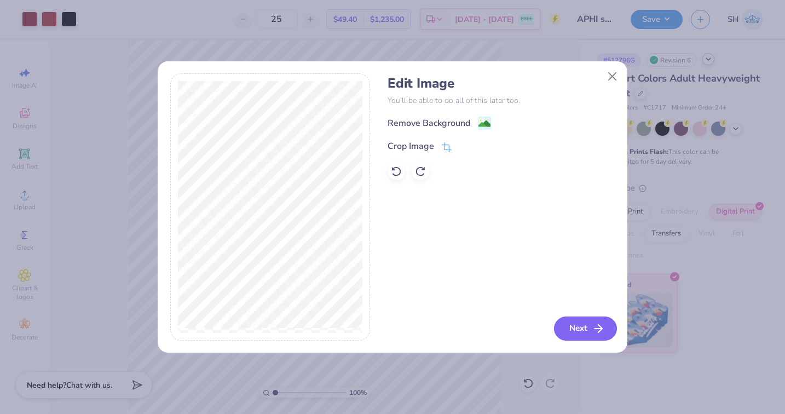
click at [574, 322] on button "Next" at bounding box center [585, 328] width 63 height 24
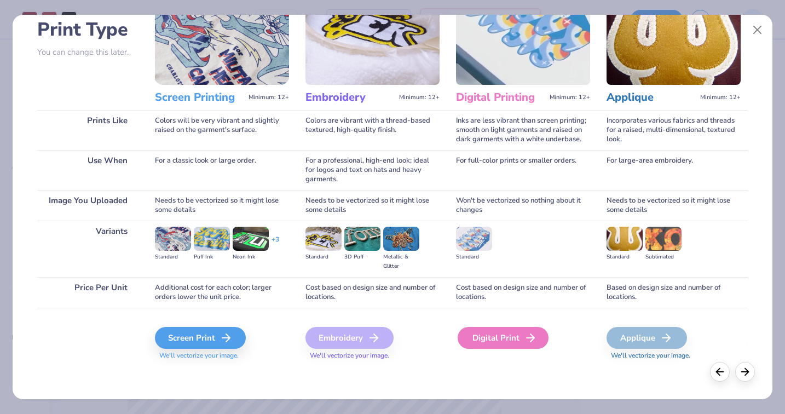
click at [511, 332] on div "Digital Print" at bounding box center [503, 338] width 91 height 22
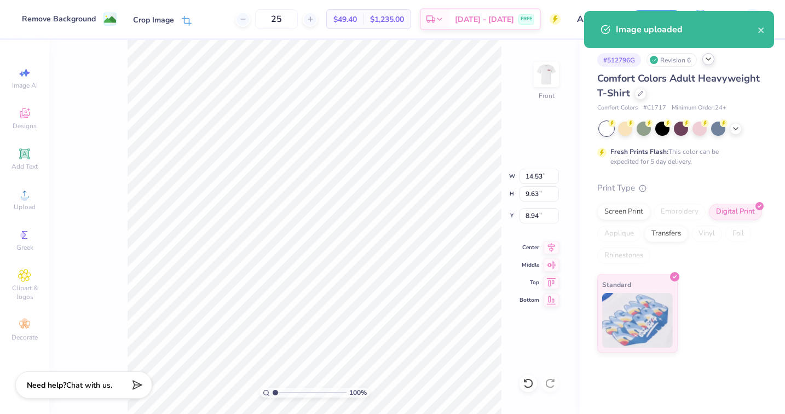
click at [186, 16] on icon at bounding box center [187, 21] width 10 height 10
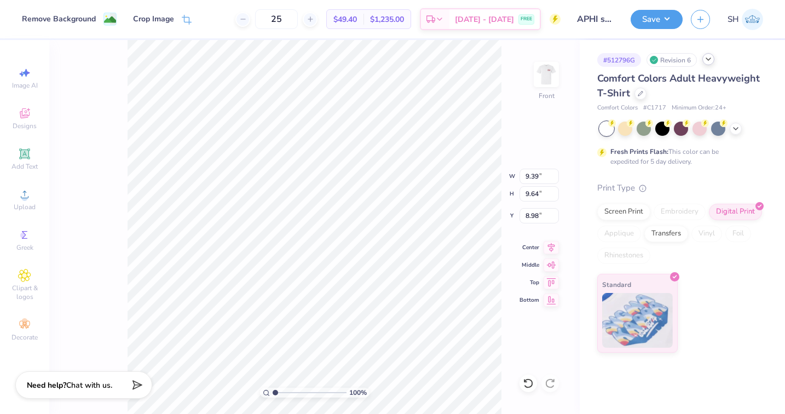
type input "8.30"
type input "8.71"
type input "8.93"
type input "9.00"
type input "9.01"
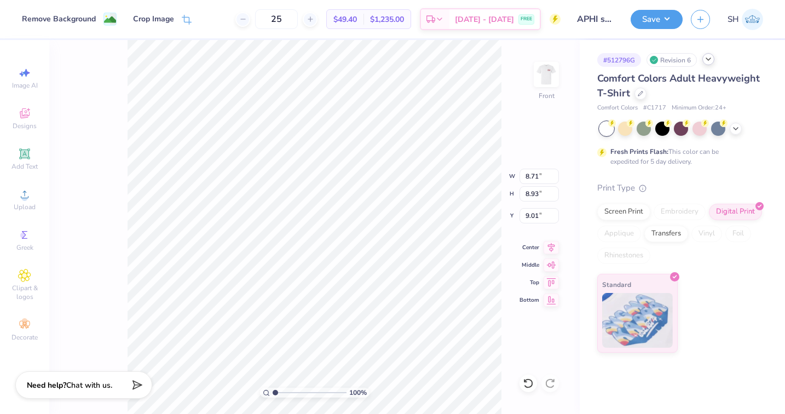
type input "8.74"
click at [648, 22] on button "Save" at bounding box center [657, 17] width 52 height 19
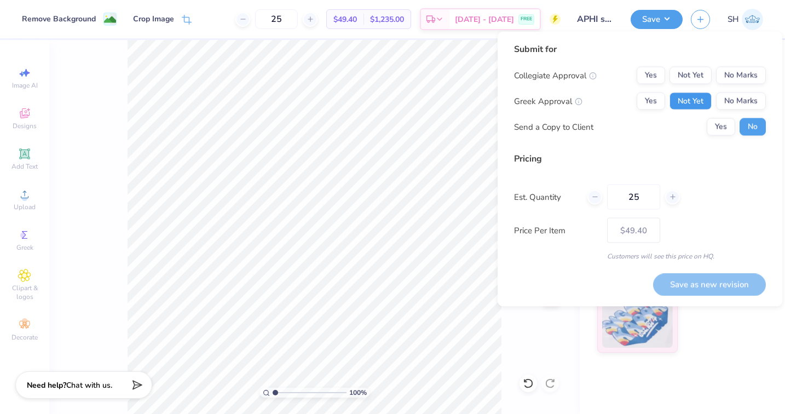
click at [693, 96] on button "Not Yet" at bounding box center [690, 101] width 42 height 18
click at [741, 73] on button "No Marks" at bounding box center [741, 76] width 50 height 18
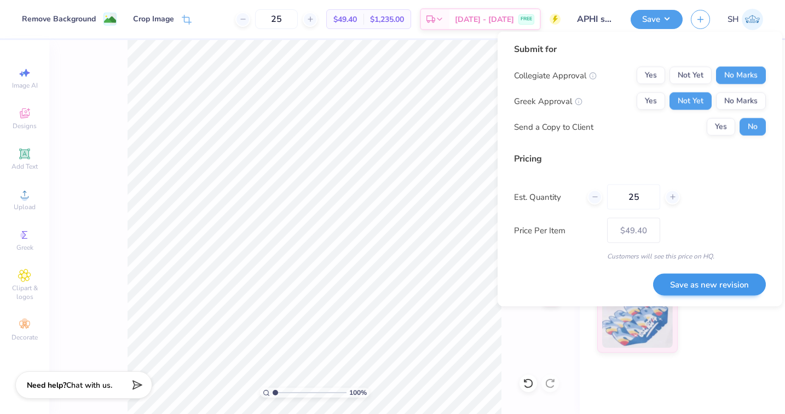
click at [720, 281] on button "Save as new revision" at bounding box center [709, 284] width 113 height 22
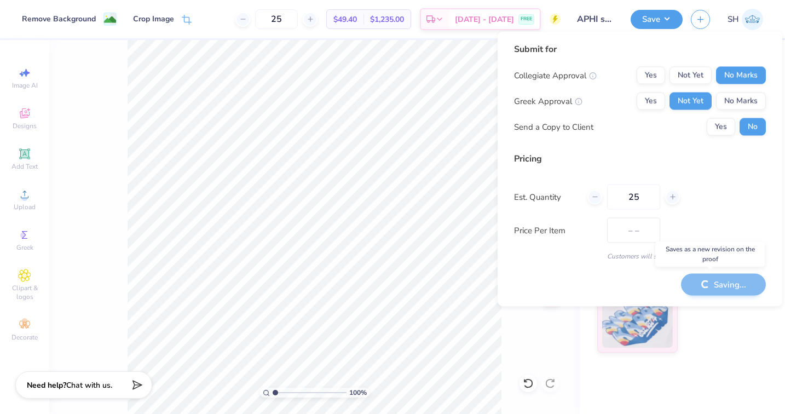
type input "$49.40"
type textarea "x"
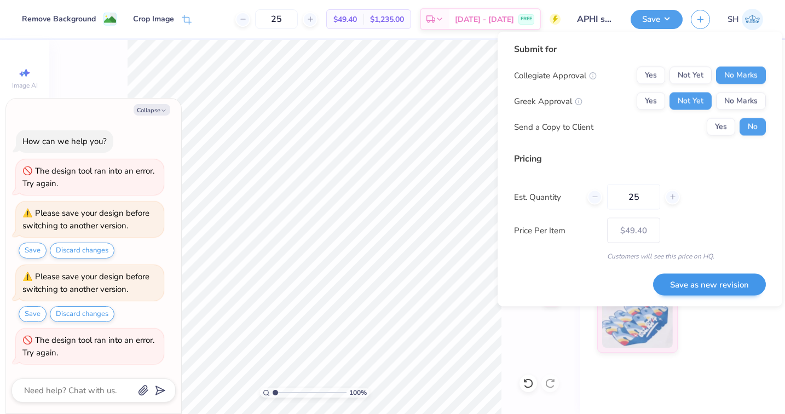
click at [702, 289] on button "Save as new revision" at bounding box center [709, 284] width 113 height 22
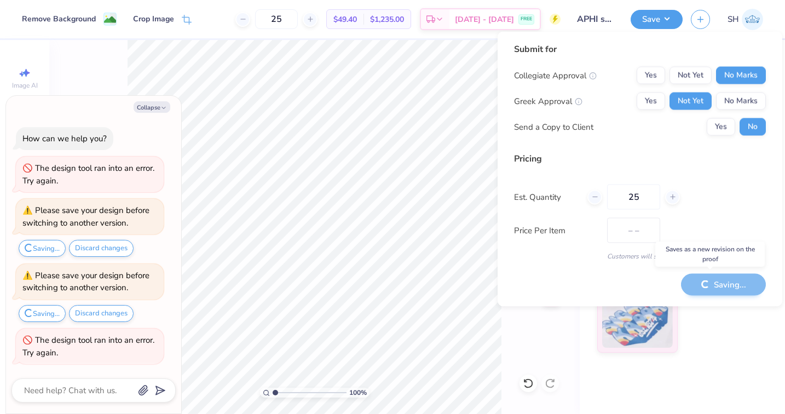
type input "$49.40"
click at [151, 106] on button "Collapse" at bounding box center [152, 106] width 37 height 11
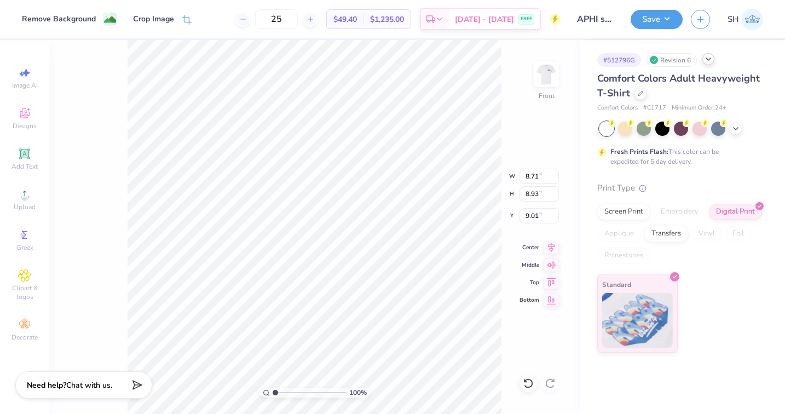
type textarea "x"
click at [647, 19] on button "Save" at bounding box center [657, 17] width 52 height 19
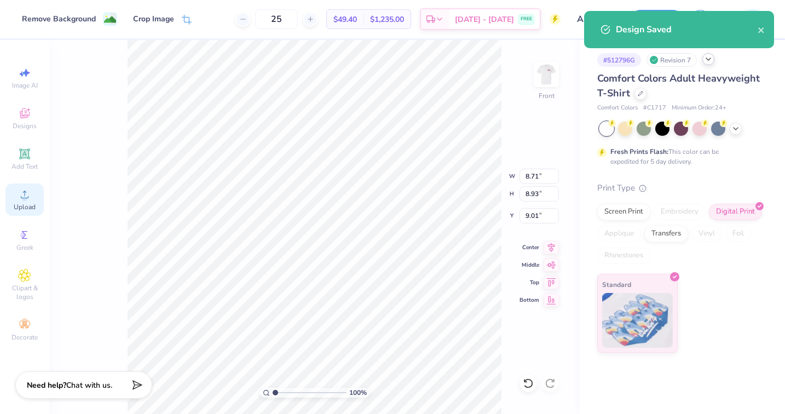
click at [25, 207] on span "Upload" at bounding box center [25, 207] width 22 height 9
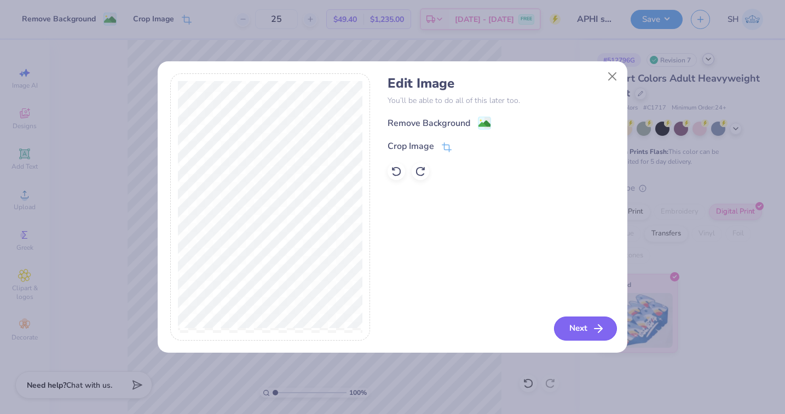
click at [563, 327] on button "Next" at bounding box center [585, 328] width 63 height 24
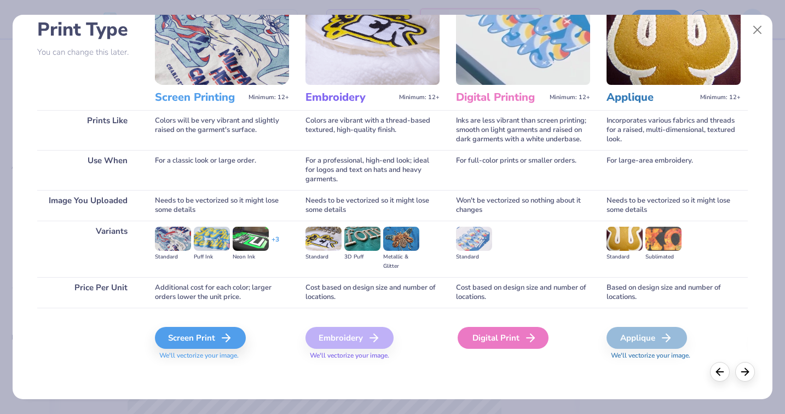
scroll to position [77, 0]
click at [515, 342] on div "Digital Print" at bounding box center [503, 338] width 91 height 22
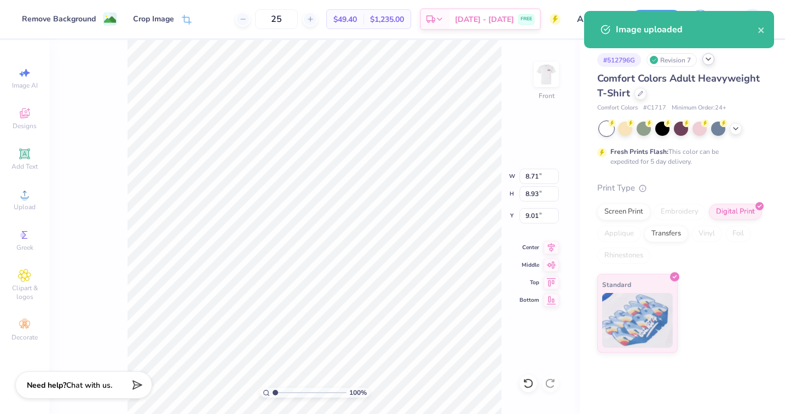
type input "14.52"
type input "9.68"
type input "8.91"
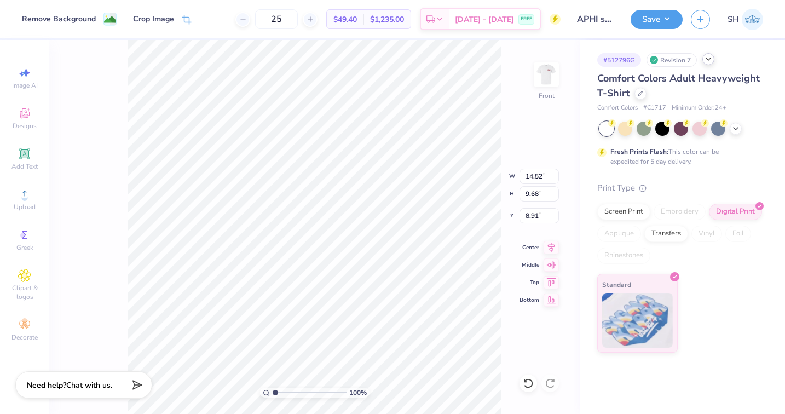
type input "13.51"
type input "9.01"
click at [167, 23] on div "Crop Image" at bounding box center [153, 19] width 41 height 11
type input "8.93"
type input "9.46"
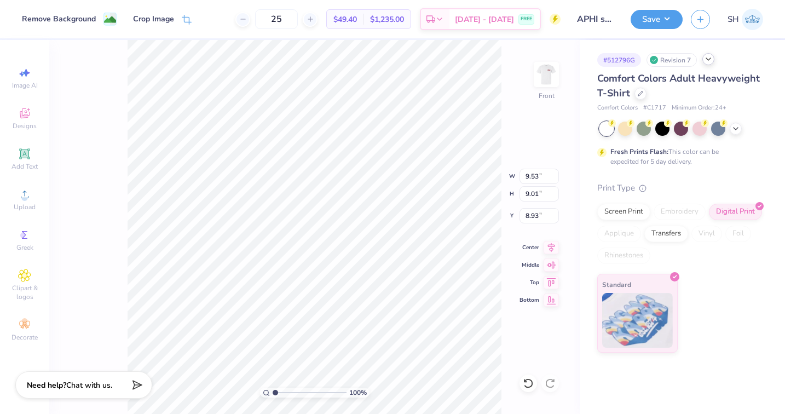
type input "8.94"
type input "9.00"
click at [182, 18] on icon at bounding box center [187, 21] width 10 height 10
type input "9.01"
type input "8.71"
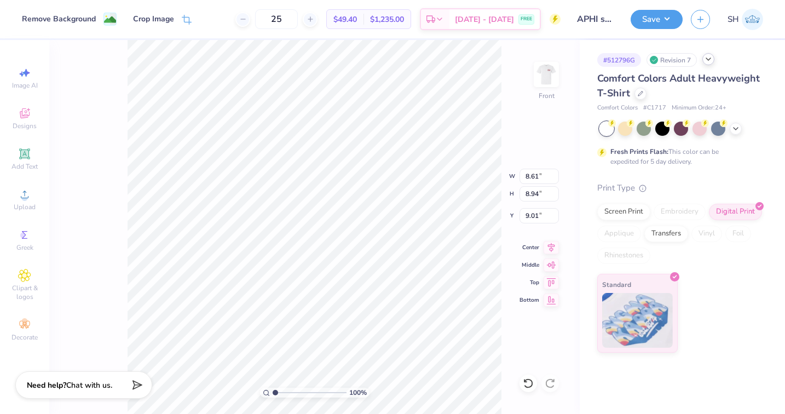
type input "8.93"
click at [647, 20] on button "Save" at bounding box center [657, 17] width 52 height 19
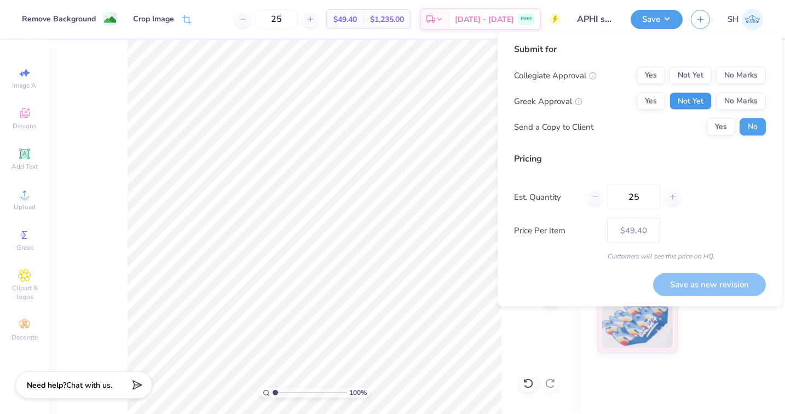
click at [696, 97] on button "Not Yet" at bounding box center [690, 101] width 42 height 18
click at [731, 78] on button "No Marks" at bounding box center [741, 76] width 50 height 18
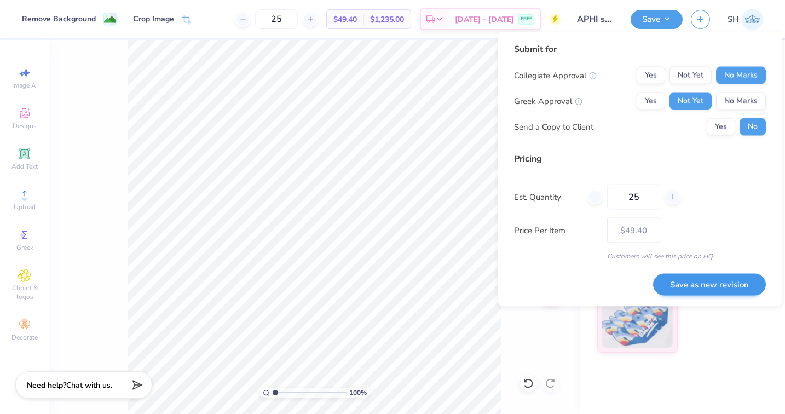
click at [713, 287] on button "Save as new revision" at bounding box center [709, 284] width 113 height 22
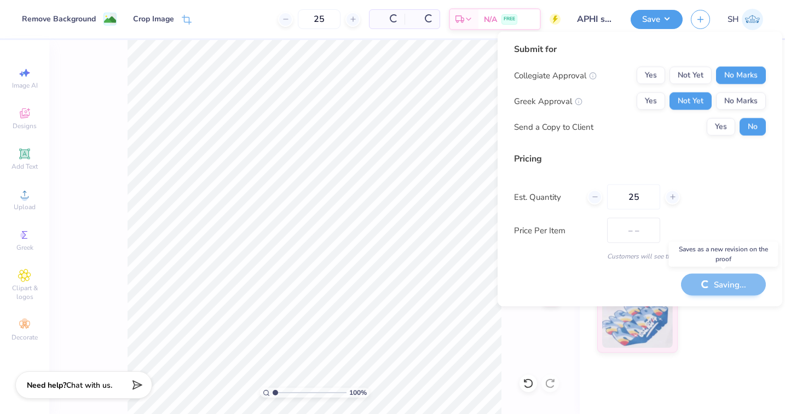
type input "$49.40"
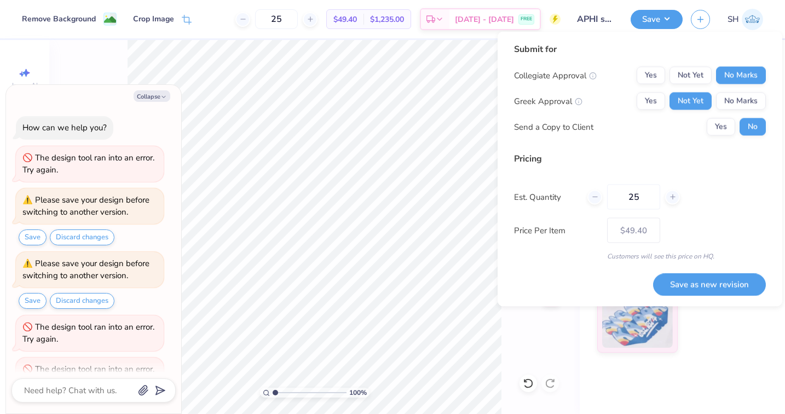
scroll to position [0, 0]
click at [143, 94] on button "Collapse" at bounding box center [152, 95] width 37 height 11
type textarea "x"
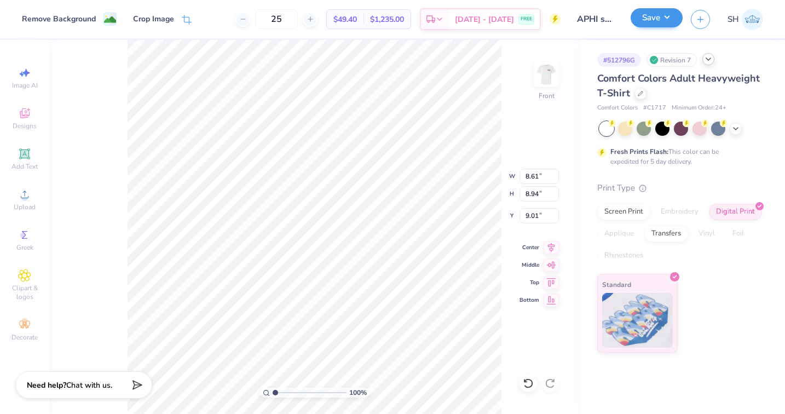
click at [674, 26] on button "Save" at bounding box center [657, 17] width 52 height 19
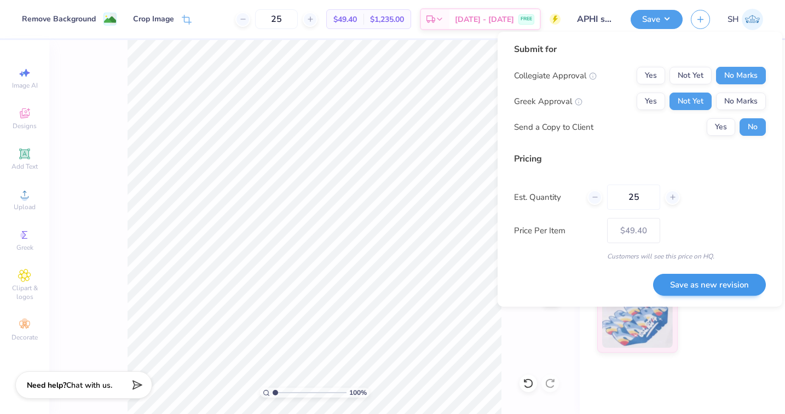
click at [720, 290] on button "Save as new revision" at bounding box center [709, 285] width 113 height 22
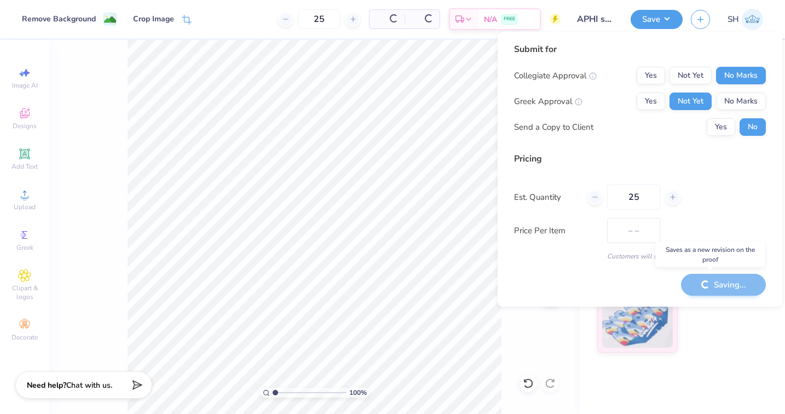
type input "$49.40"
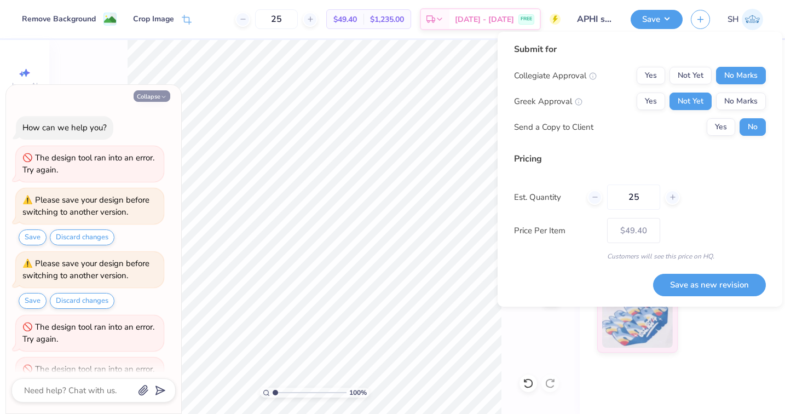
click at [149, 96] on button "Collapse" at bounding box center [152, 95] width 37 height 11
type textarea "x"
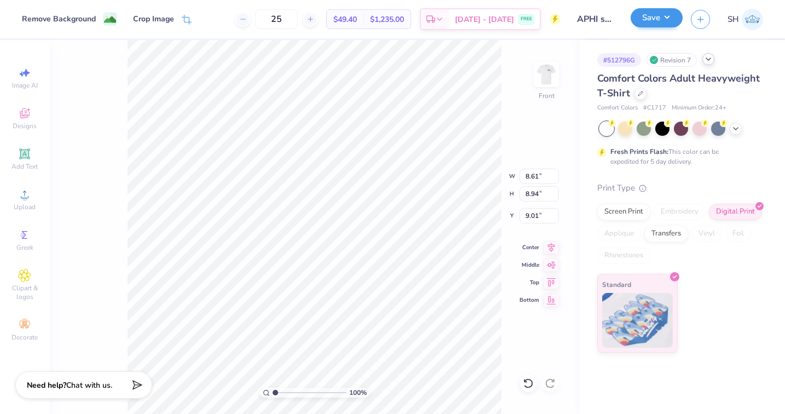
click at [668, 24] on button "Save" at bounding box center [657, 17] width 52 height 19
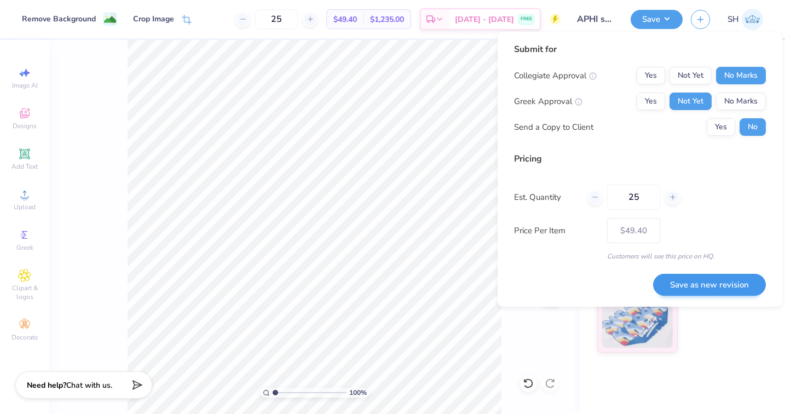
click at [698, 286] on button "Save as new revision" at bounding box center [709, 285] width 113 height 22
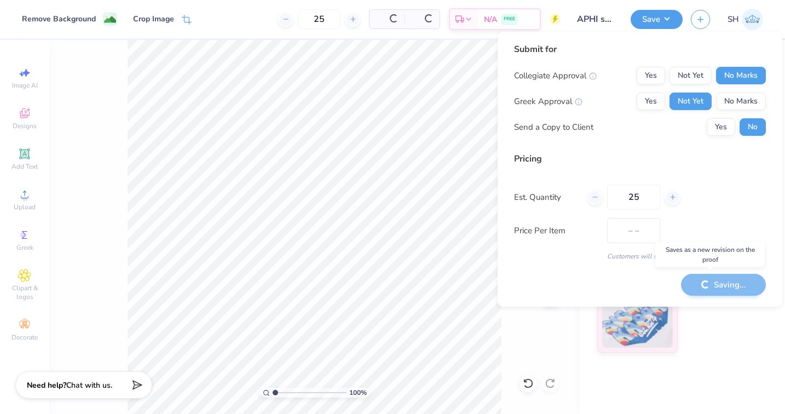
type input "$49.40"
click at [603, 3] on div "Design Title APHI senior dads weekend" at bounding box center [596, 19] width 54 height 38
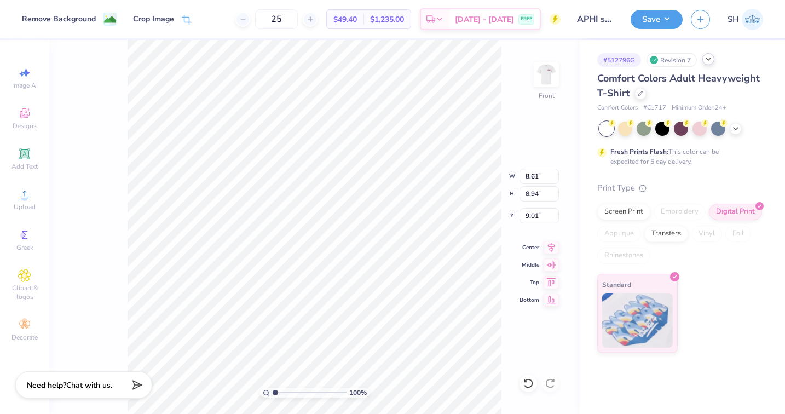
click at [661, 33] on div "Save SH" at bounding box center [708, 19] width 154 height 38
drag, startPoint x: 660, startPoint y: 18, endPoint x: 658, endPoint y: 31, distance: 12.8
click at [660, 18] on button "Save" at bounding box center [657, 19] width 52 height 19
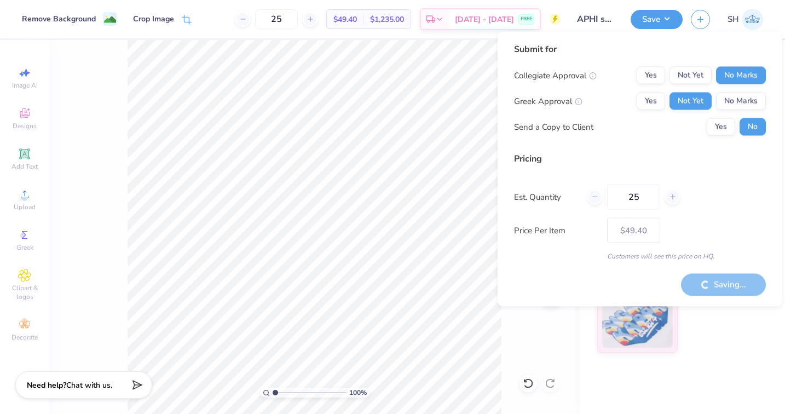
type textarea "x"
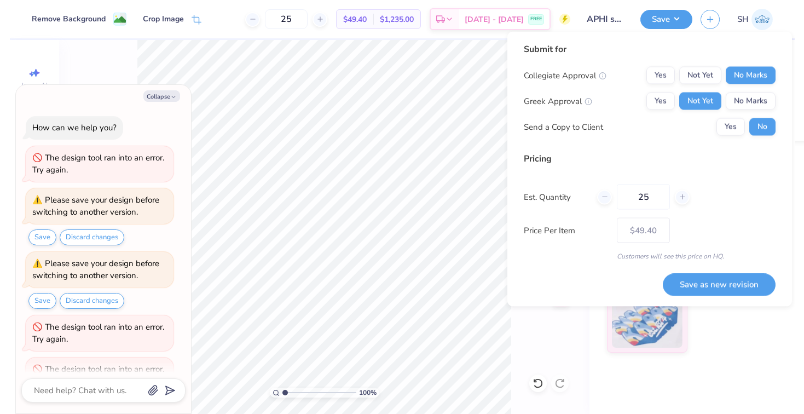
scroll to position [109, 0]
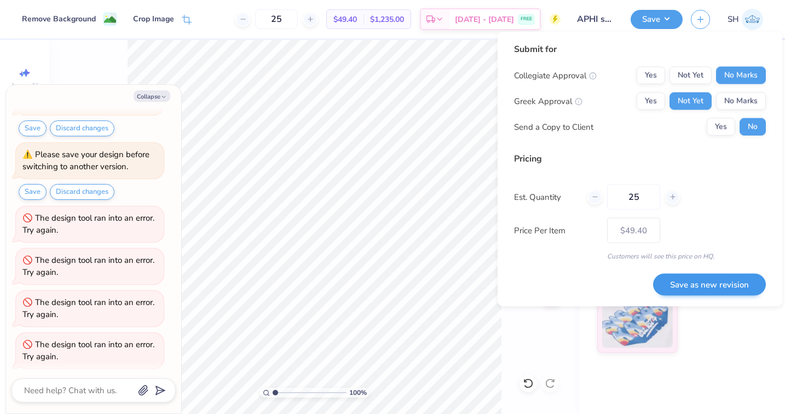
click at [704, 284] on button "Save as new revision" at bounding box center [709, 284] width 113 height 22
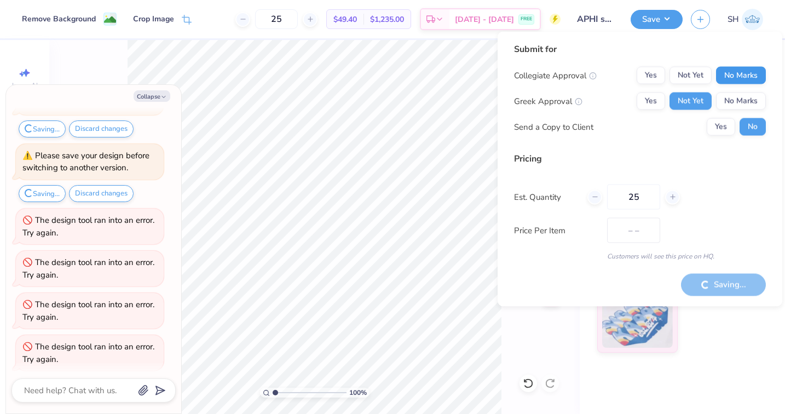
type input "$49.40"
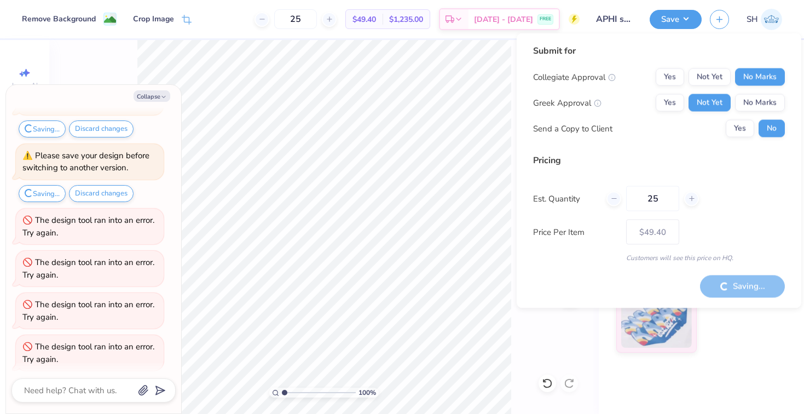
type textarea "x"
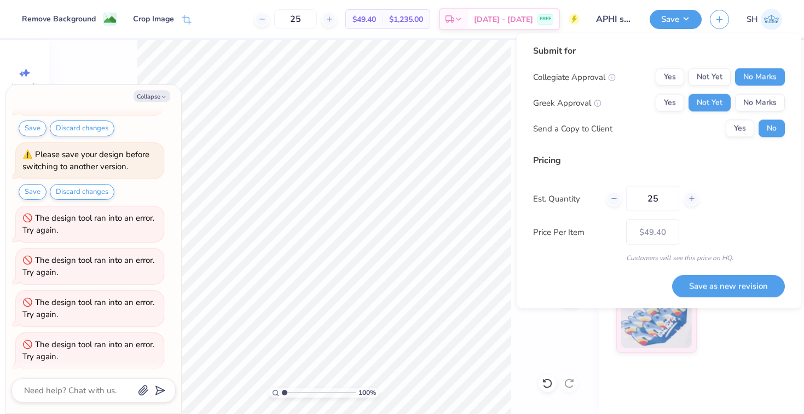
scroll to position [151, 0]
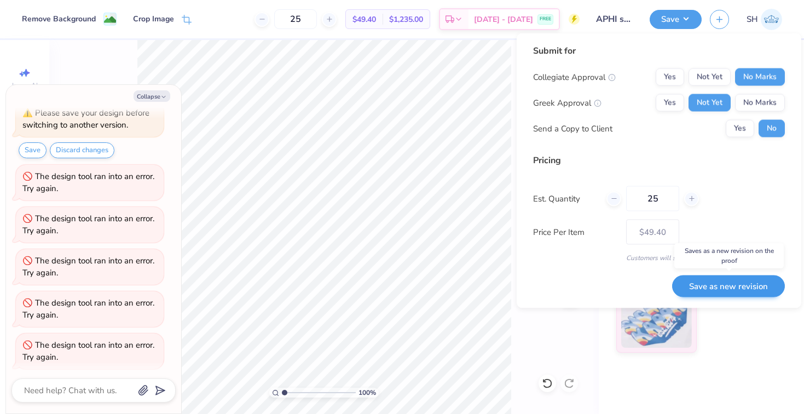
click at [721, 289] on button "Save as new revision" at bounding box center [728, 286] width 113 height 22
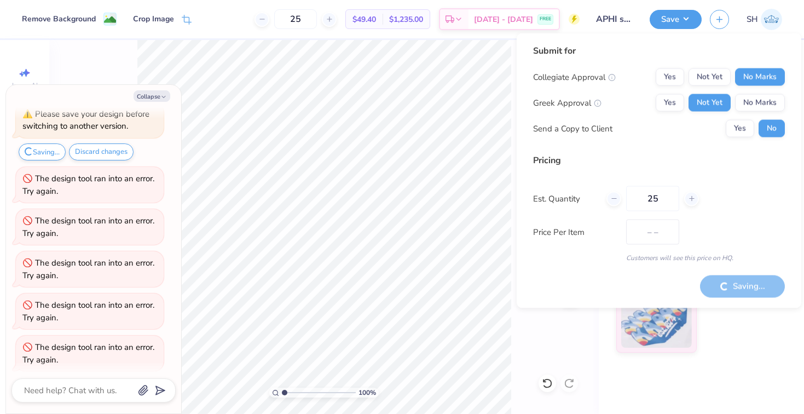
type input "$49.40"
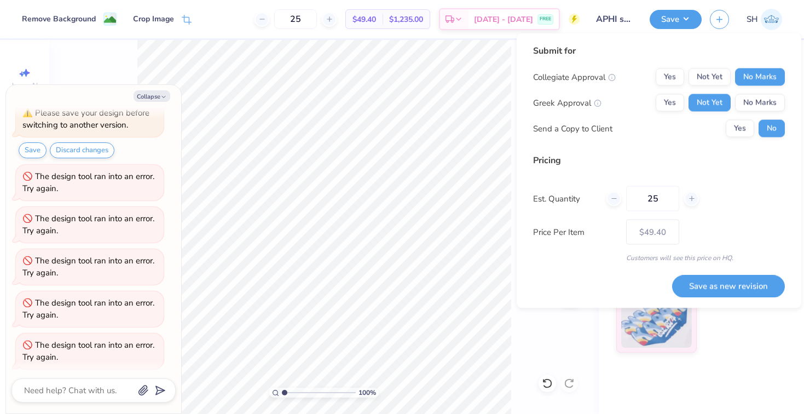
scroll to position [192, 0]
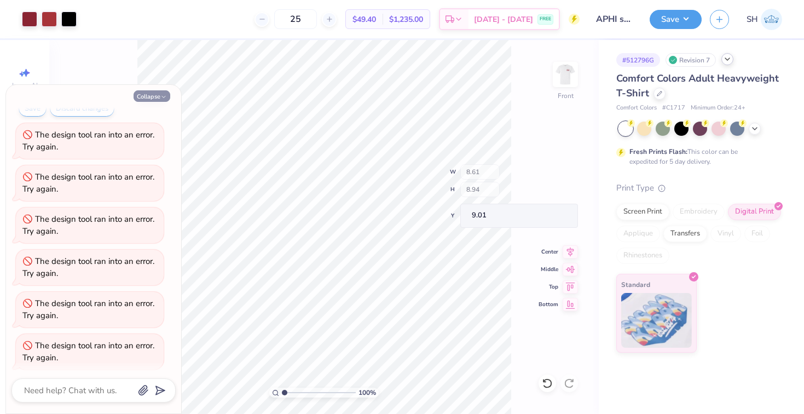
click at [154, 101] on button "Collapse" at bounding box center [152, 95] width 37 height 11
type textarea "x"
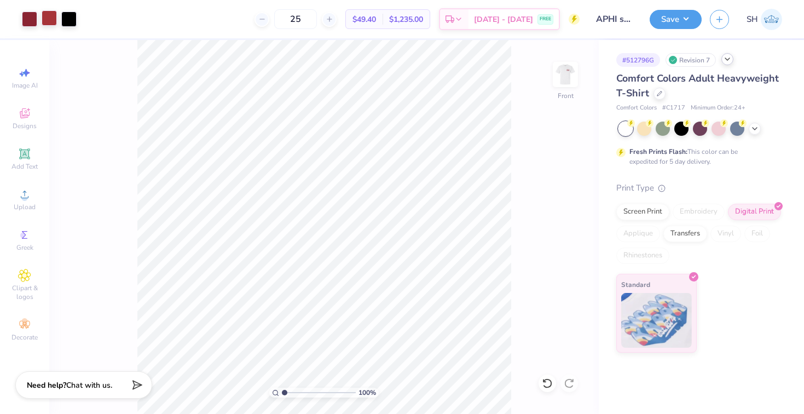
click at [50, 20] on div at bounding box center [49, 17] width 15 height 15
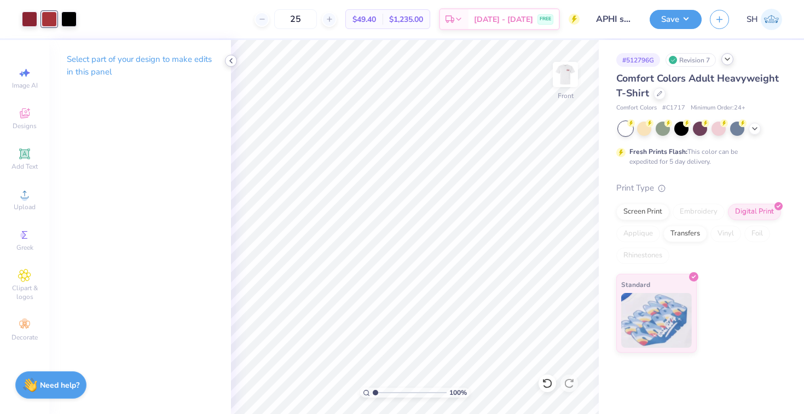
click at [228, 60] on icon at bounding box center [231, 60] width 9 height 9
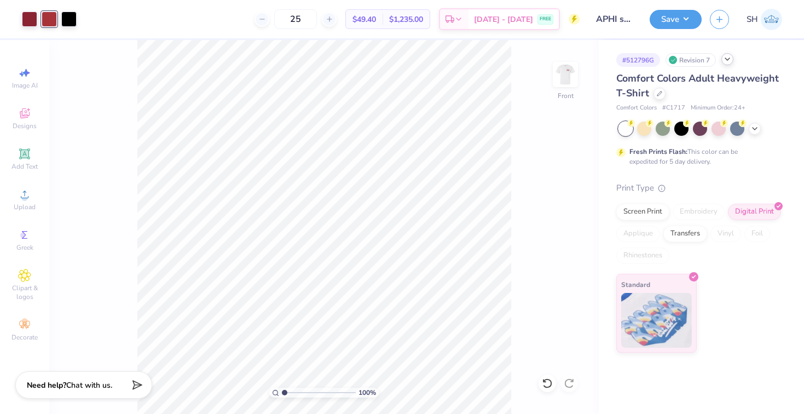
click at [51, 16] on div at bounding box center [49, 18] width 15 height 15
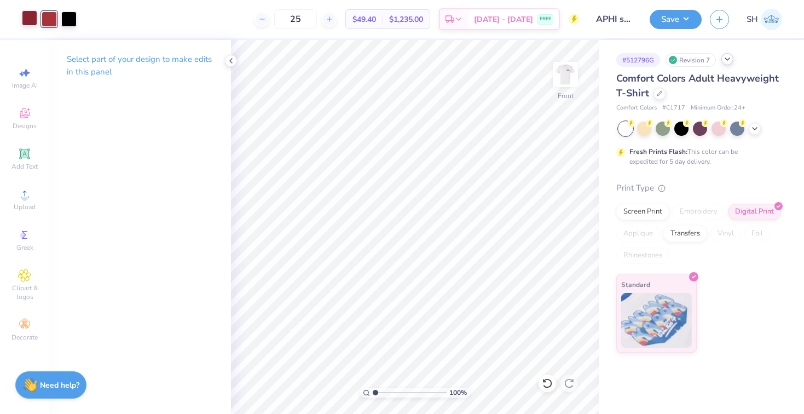
click at [25, 21] on div at bounding box center [29, 17] width 15 height 15
click at [227, 62] on icon at bounding box center [231, 60] width 9 height 9
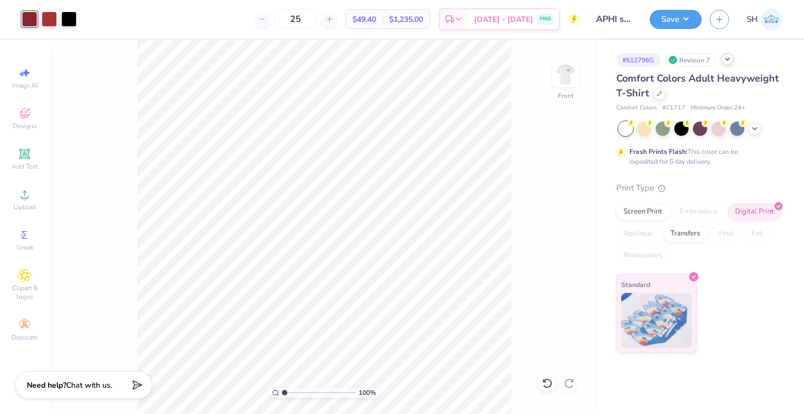
click at [534, 126] on div "100 % Front" at bounding box center [324, 227] width 550 height 374
click at [685, 14] on button "Save" at bounding box center [676, 17] width 52 height 19
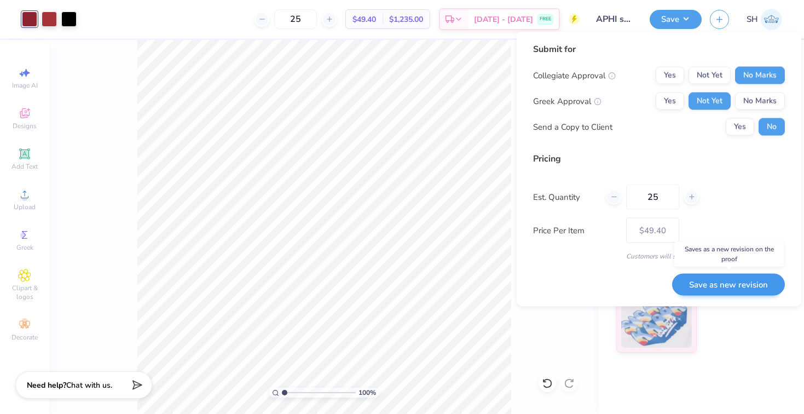
click at [731, 289] on button "Save as new revision" at bounding box center [728, 284] width 113 height 22
type input "$49.40"
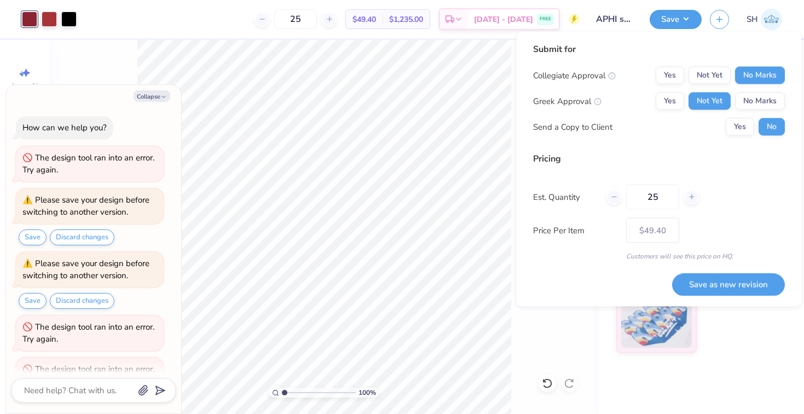
scroll to position [234, 0]
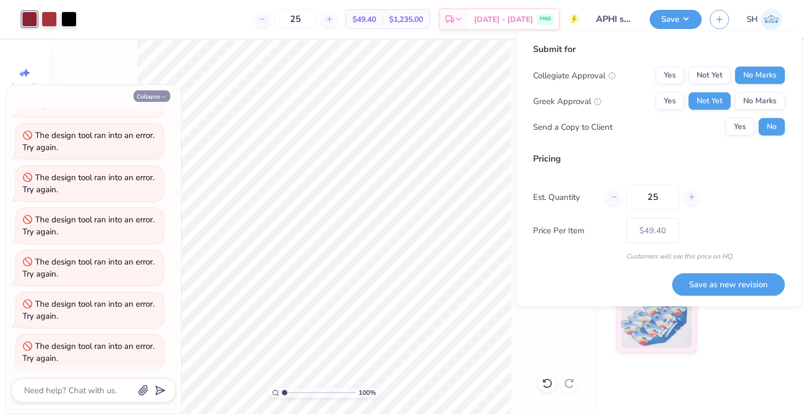
click at [166, 95] on icon "button" at bounding box center [163, 97] width 7 height 7
type textarea "x"
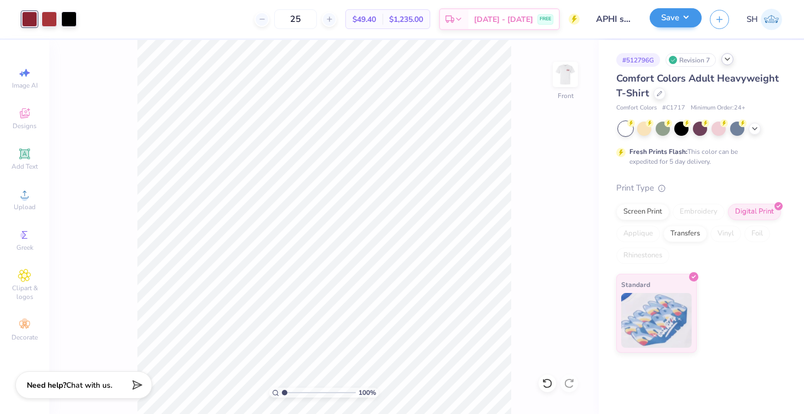
click at [686, 21] on button "Save" at bounding box center [676, 17] width 52 height 19
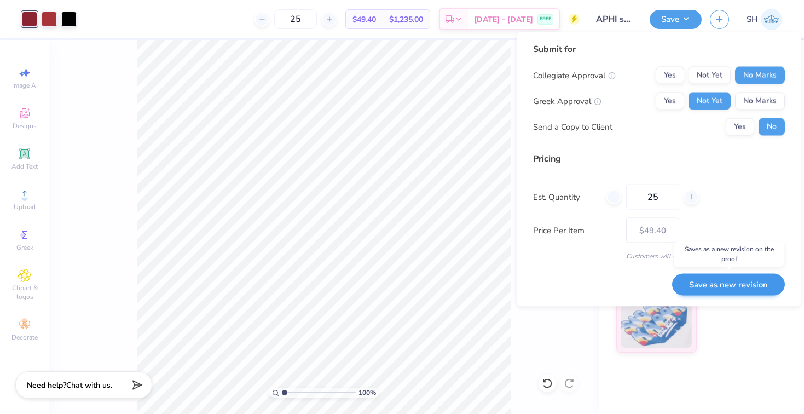
click at [732, 288] on button "Save as new revision" at bounding box center [728, 284] width 113 height 22
type input "$49.40"
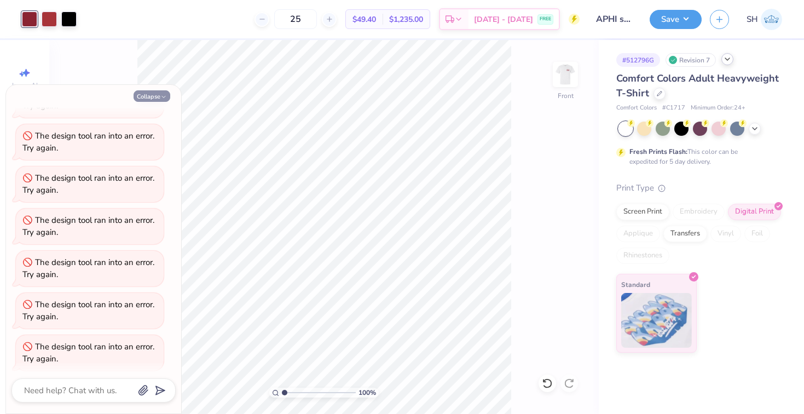
scroll to position [211, 0]
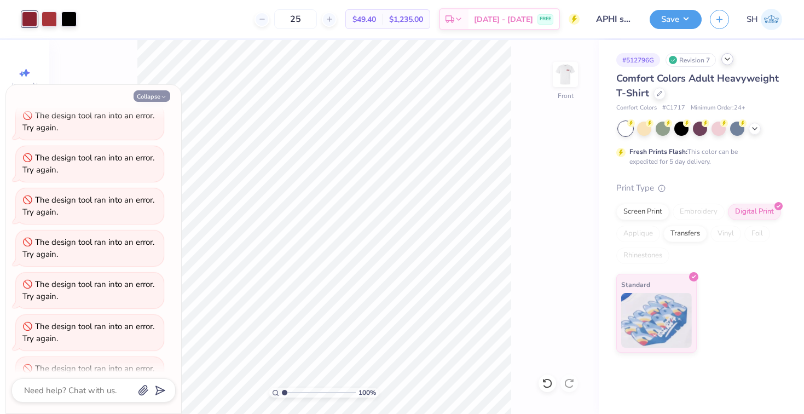
click at [149, 96] on button "Collapse" at bounding box center [152, 95] width 37 height 11
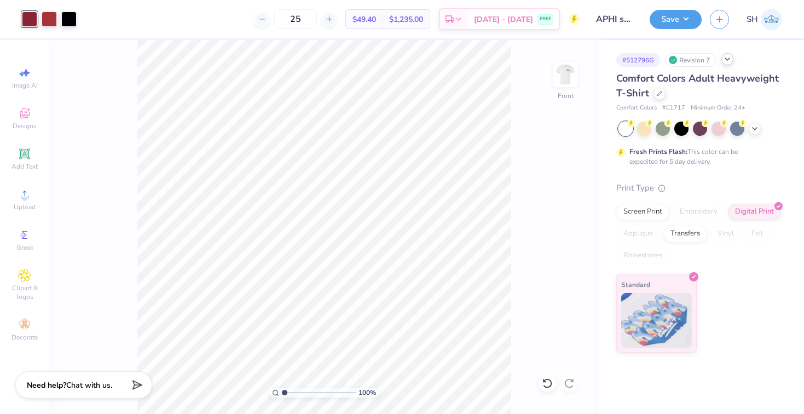
type textarea "x"
click at [518, 136] on div "100 % Front" at bounding box center [324, 227] width 550 height 374
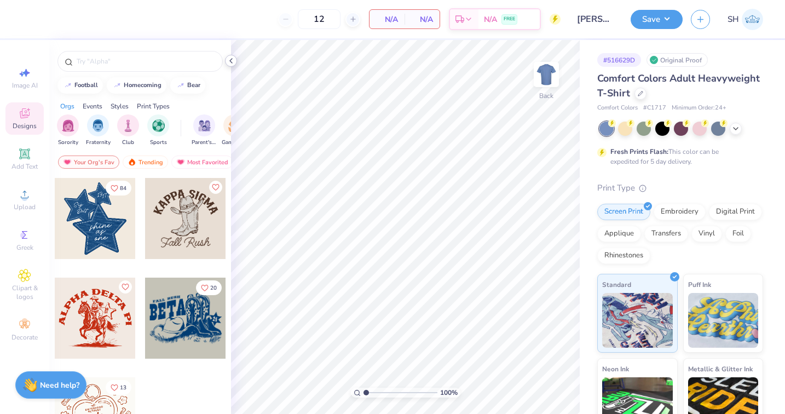
click at [232, 65] on icon at bounding box center [231, 60] width 9 height 9
